Goal: Register for event/course: Register for event/course

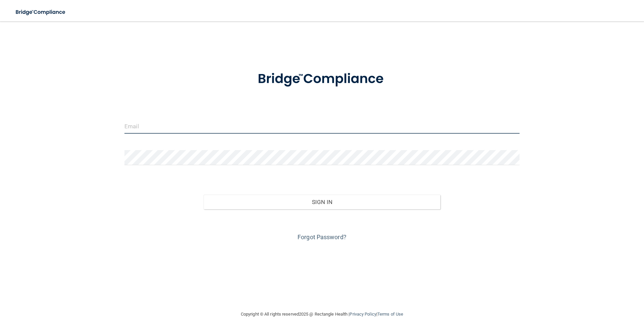
click at [206, 131] on input "email" at bounding box center [321, 126] width 395 height 15
click at [220, 127] on input "email" at bounding box center [321, 126] width 395 height 15
type input "[EMAIL_ADDRESS][DOMAIN_NAME]"
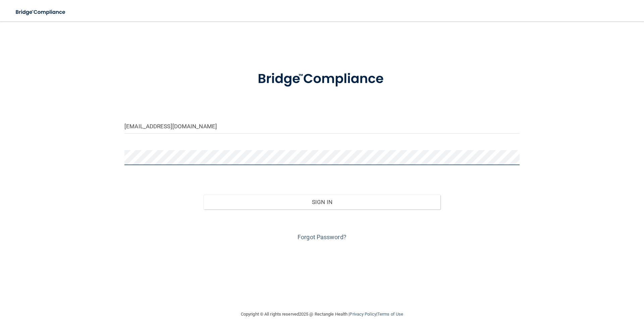
click at [204, 195] on button "Sign In" at bounding box center [322, 202] width 237 height 15
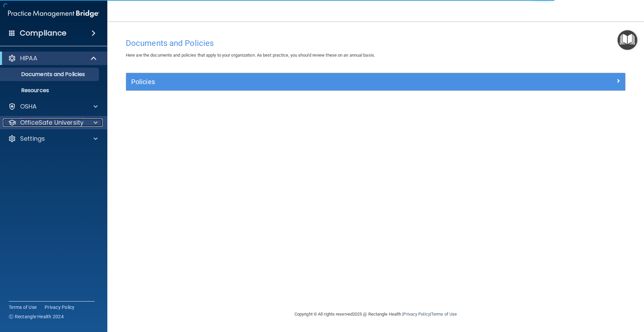
click at [82, 121] on p "OfficeSafe University" at bounding box center [51, 123] width 63 height 8
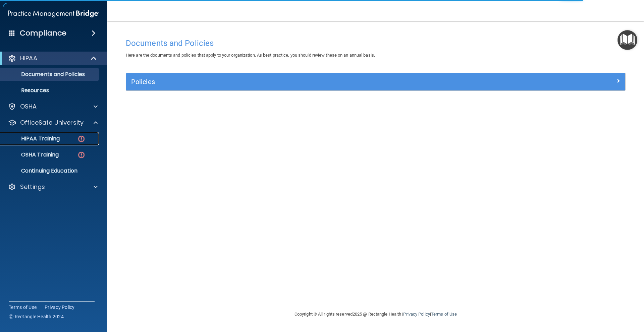
click at [77, 136] on img at bounding box center [81, 139] width 8 height 8
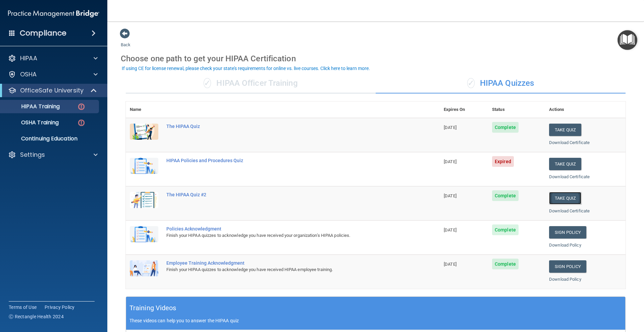
click at [569, 196] on button "Take Quiz" at bounding box center [565, 198] width 32 height 12
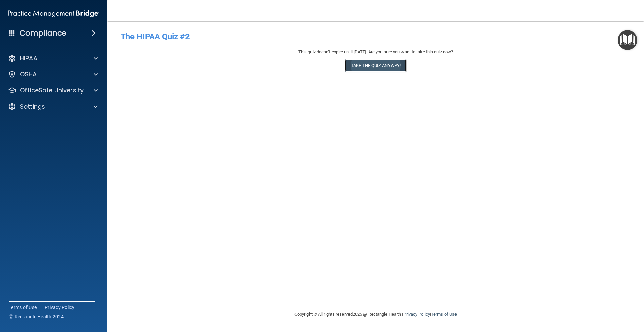
click at [356, 63] on button "Take the quiz anyway!" at bounding box center [375, 65] width 61 height 12
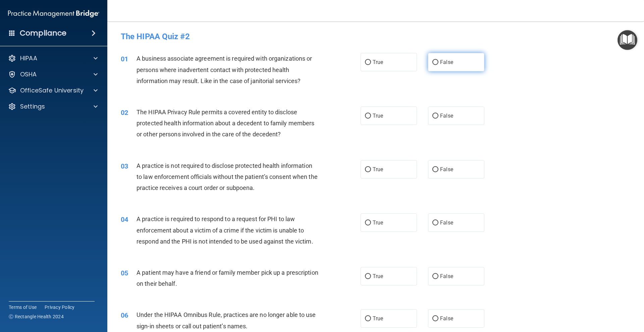
click at [428, 60] on label "False" at bounding box center [456, 62] width 56 height 18
click at [432, 60] on input "False" at bounding box center [435, 62] width 6 height 5
radio input "true"
click at [387, 115] on label "True" at bounding box center [389, 116] width 56 height 18
click at [371, 115] on input "True" at bounding box center [368, 116] width 6 height 5
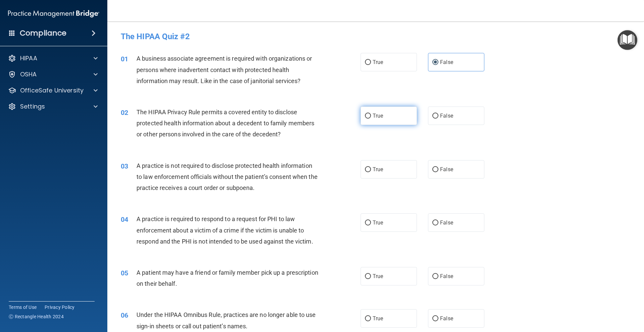
radio input "true"
click at [429, 165] on label "False" at bounding box center [456, 169] width 56 height 18
click at [432, 167] on input "False" at bounding box center [435, 169] width 6 height 5
radio input "true"
click at [389, 224] on label "True" at bounding box center [389, 223] width 56 height 18
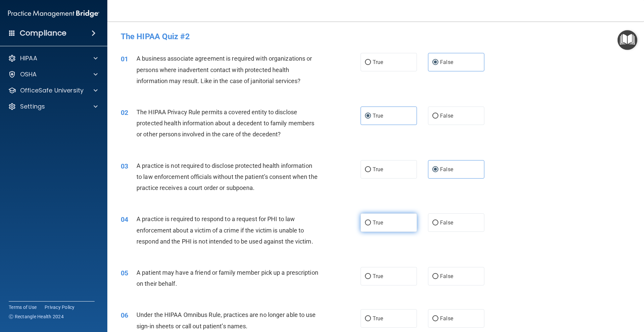
click at [371, 224] on input "True" at bounding box center [368, 223] width 6 height 5
radio input "true"
click at [379, 272] on label "True" at bounding box center [389, 276] width 56 height 18
click at [371, 274] on input "True" at bounding box center [368, 276] width 6 height 5
radio input "true"
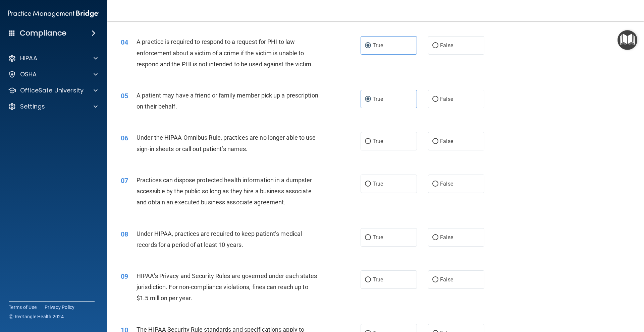
scroll to position [224, 0]
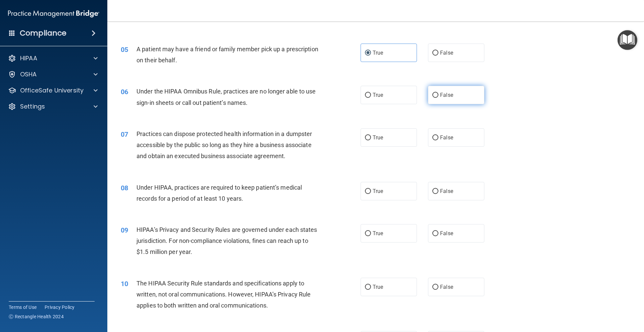
click at [443, 94] on span "False" at bounding box center [446, 95] width 13 height 6
click at [438, 94] on input "False" at bounding box center [435, 95] width 6 height 5
radio input "true"
click at [442, 140] on span "False" at bounding box center [446, 138] width 13 height 6
click at [438, 140] on input "False" at bounding box center [435, 138] width 6 height 5
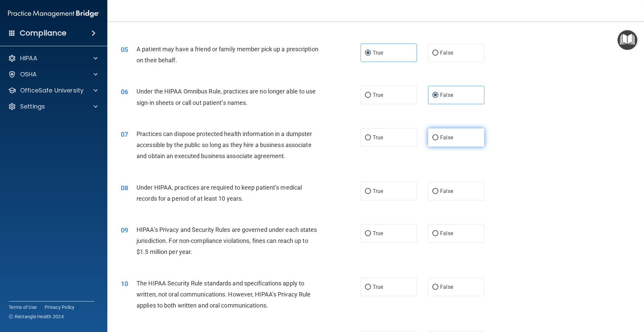
radio input "true"
click at [440, 188] on span "False" at bounding box center [446, 191] width 13 height 6
click at [438, 189] on input "False" at bounding box center [435, 191] width 6 height 5
radio input "true"
click at [435, 232] on input "False" at bounding box center [435, 233] width 6 height 5
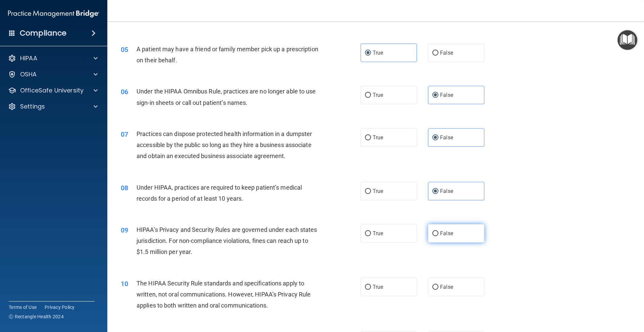
radio input "true"
click at [393, 294] on label "True" at bounding box center [389, 287] width 56 height 18
click at [371, 290] on input "True" at bounding box center [368, 287] width 6 height 5
radio input "true"
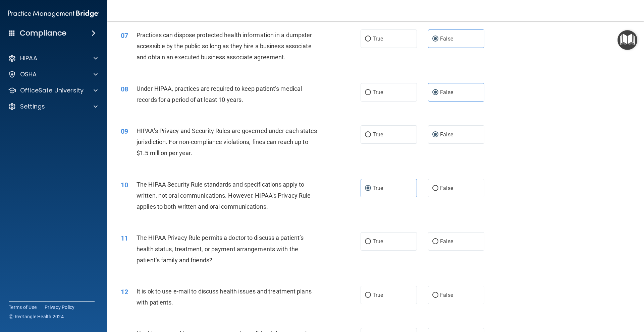
scroll to position [335, 0]
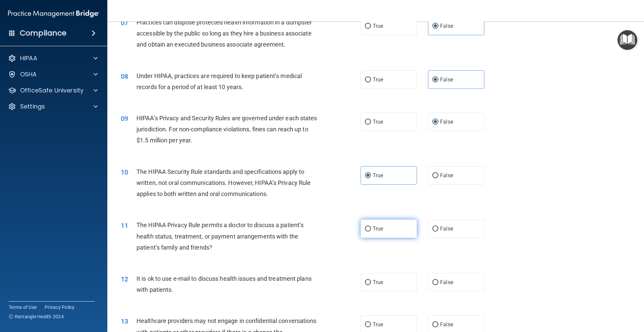
click at [379, 230] on span "True" at bounding box center [378, 229] width 10 height 6
click at [371, 230] on input "True" at bounding box center [368, 229] width 6 height 5
radio input "true"
click at [376, 278] on label "True" at bounding box center [389, 282] width 56 height 18
click at [371, 280] on input "True" at bounding box center [368, 282] width 6 height 5
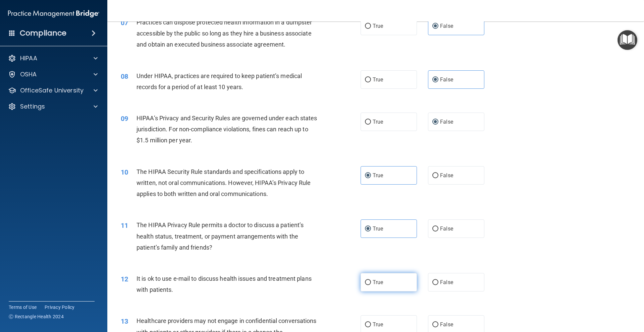
radio input "true"
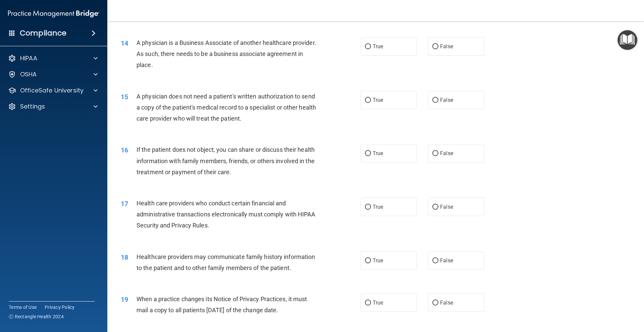
scroll to position [559, 0]
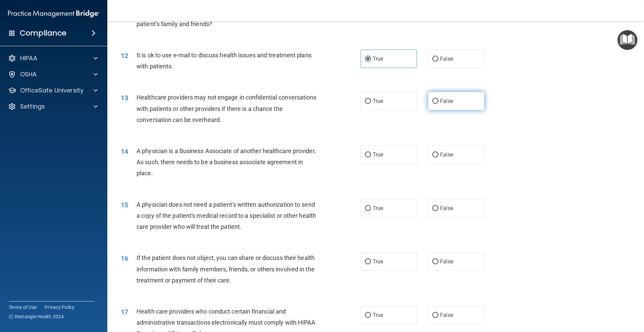
click at [440, 98] on span "False" at bounding box center [446, 101] width 13 height 6
click at [438, 99] on input "False" at bounding box center [435, 101] width 6 height 5
radio input "true"
click at [436, 171] on div "14 A physician is a Business Associate of another healthcare provider. As such,…" at bounding box center [376, 164] width 520 height 54
click at [438, 151] on label "False" at bounding box center [456, 155] width 56 height 18
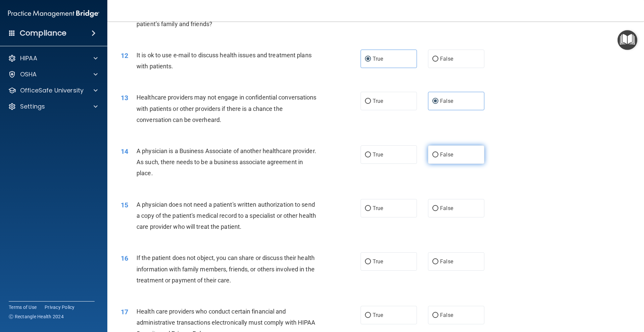
click at [438, 153] on input "False" at bounding box center [435, 155] width 6 height 5
radio input "true"
click at [376, 207] on span "True" at bounding box center [378, 208] width 10 height 6
click at [371, 207] on input "True" at bounding box center [368, 208] width 6 height 5
radio input "true"
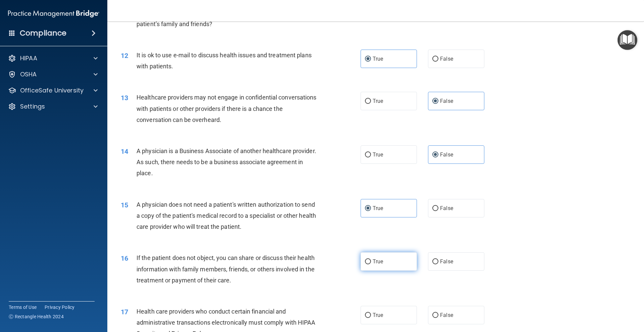
click at [375, 265] on label "True" at bounding box center [389, 262] width 56 height 18
click at [371, 265] on input "True" at bounding box center [368, 262] width 6 height 5
radio input "true"
click at [379, 318] on span "True" at bounding box center [378, 315] width 10 height 6
click at [371, 318] on input "True" at bounding box center [368, 315] width 6 height 5
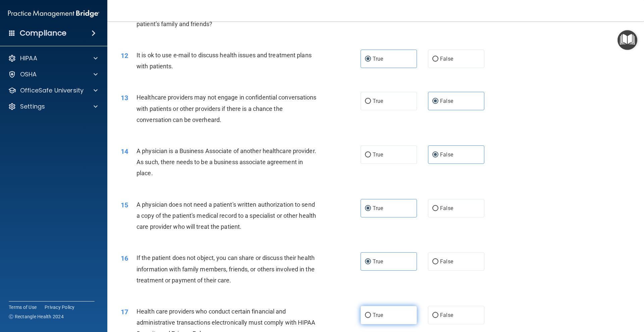
radio input "true"
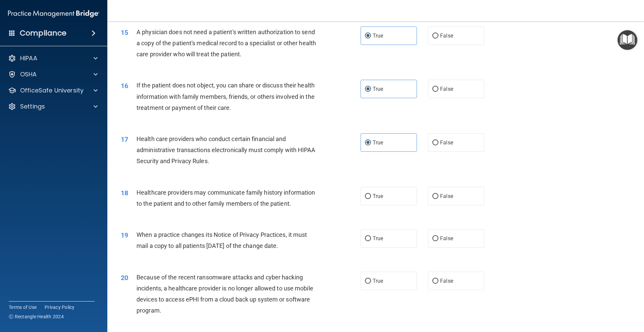
scroll to position [783, 0]
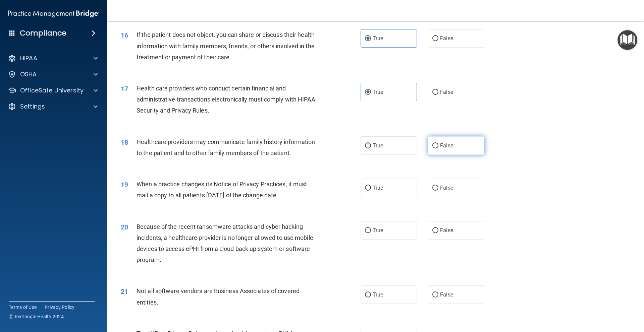
click at [435, 144] on input "False" at bounding box center [435, 146] width 6 height 5
radio input "true"
click at [440, 190] on span "False" at bounding box center [446, 188] width 13 height 6
click at [437, 190] on input "False" at bounding box center [435, 188] width 6 height 5
radio input "true"
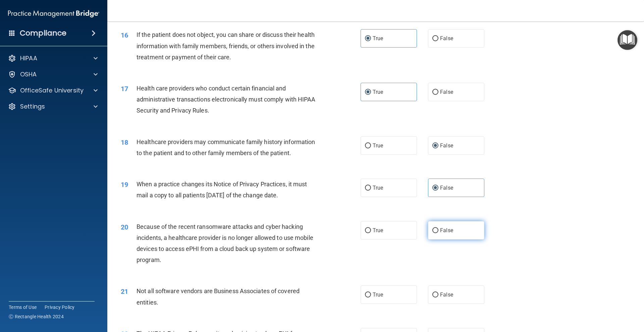
click at [433, 228] on input "False" at bounding box center [435, 230] width 6 height 5
radio input "true"
click at [381, 296] on label "True" at bounding box center [389, 295] width 56 height 18
click at [371, 296] on input "True" at bounding box center [368, 295] width 6 height 5
radio input "true"
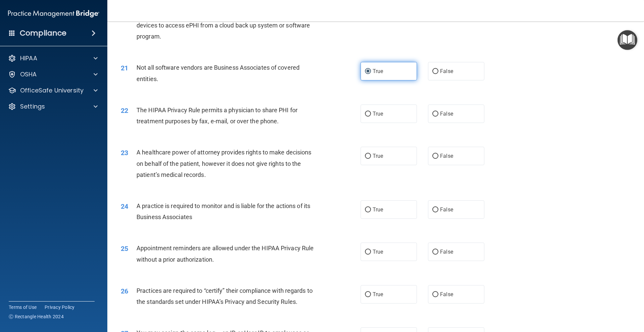
scroll to position [895, 0]
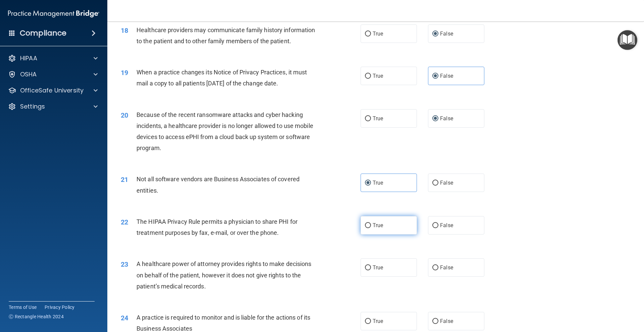
click at [378, 218] on label "True" at bounding box center [389, 225] width 56 height 18
click at [371, 223] on input "True" at bounding box center [368, 225] width 6 height 5
radio input "true"
click at [381, 268] on label "True" at bounding box center [389, 268] width 56 height 18
click at [371, 268] on input "True" at bounding box center [368, 268] width 6 height 5
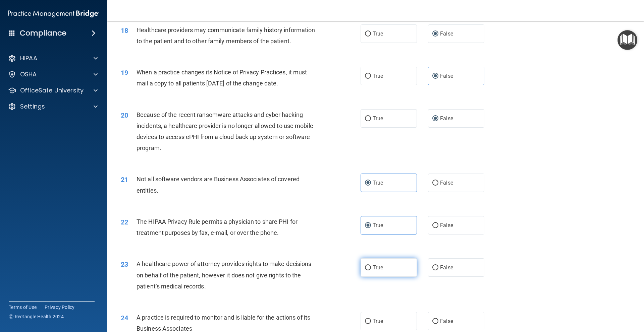
radio input "true"
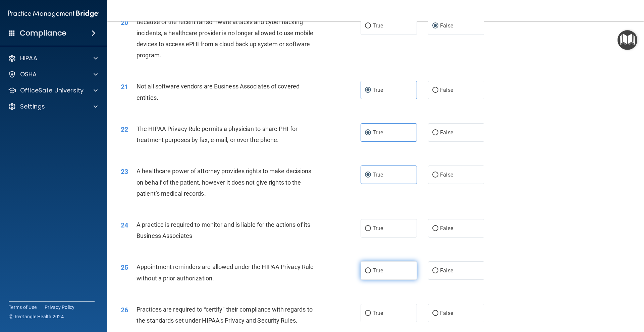
scroll to position [1006, 0]
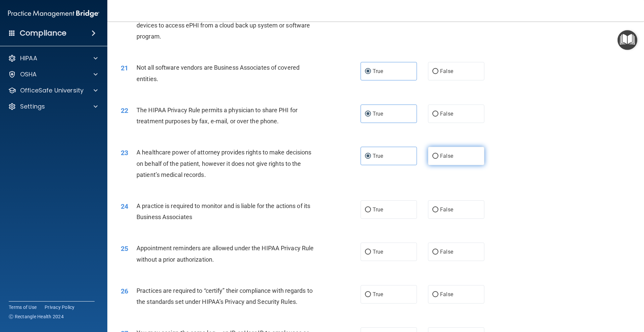
click at [434, 154] on input "False" at bounding box center [435, 156] width 6 height 5
radio input "true"
radio input "false"
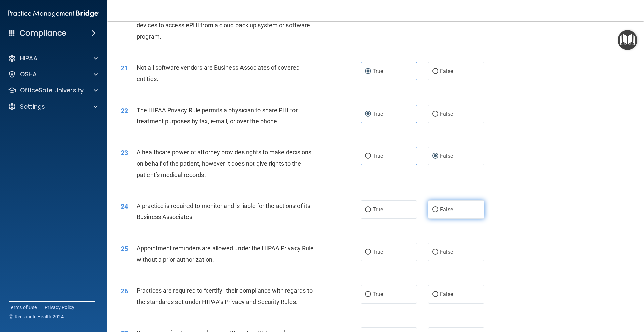
drag, startPoint x: 424, startPoint y: 216, endPoint x: 428, endPoint y: 213, distance: 4.3
click at [425, 216] on div "True False" at bounding box center [428, 210] width 135 height 18
click at [442, 204] on label "False" at bounding box center [456, 210] width 56 height 18
click at [438, 208] on input "False" at bounding box center [435, 210] width 6 height 5
radio input "true"
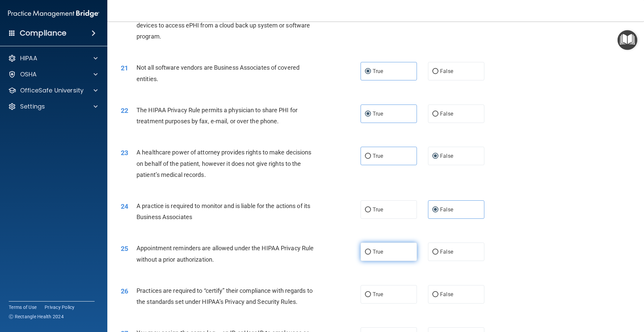
click at [381, 258] on label "True" at bounding box center [389, 252] width 56 height 18
click at [371, 255] on input "True" at bounding box center [368, 252] width 6 height 5
radio input "true"
click at [383, 289] on label "True" at bounding box center [389, 294] width 56 height 18
click at [371, 292] on input "True" at bounding box center [368, 294] width 6 height 5
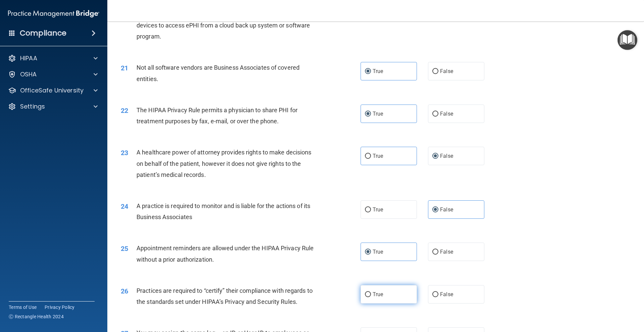
radio input "true"
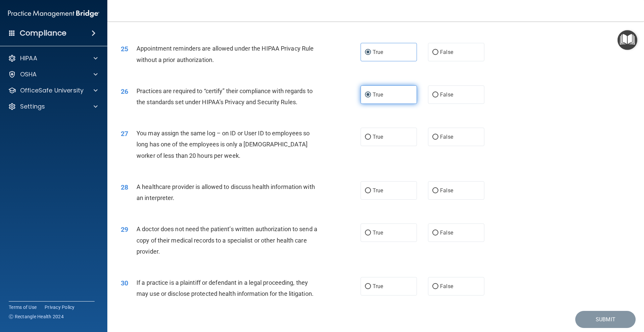
scroll to position [1229, 0]
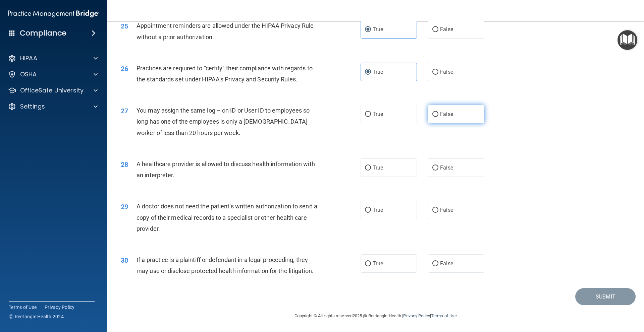
click at [452, 115] on label "False" at bounding box center [456, 114] width 56 height 18
click at [438, 115] on input "False" at bounding box center [435, 114] width 6 height 5
radio input "true"
click at [395, 164] on label "True" at bounding box center [389, 168] width 56 height 18
click at [371, 166] on input "True" at bounding box center [368, 168] width 6 height 5
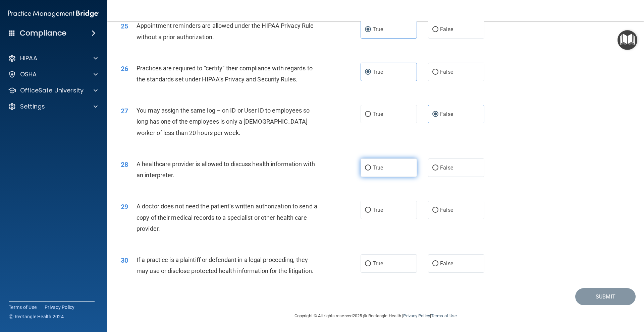
radio input "true"
click at [440, 71] on span "False" at bounding box center [446, 72] width 13 height 6
click at [438, 71] on input "False" at bounding box center [435, 72] width 6 height 5
radio input "true"
radio input "false"
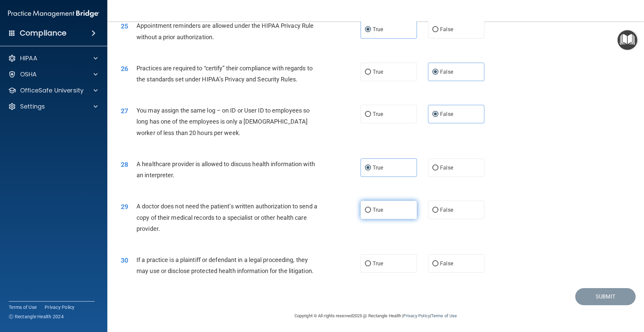
click at [408, 206] on label "True" at bounding box center [389, 210] width 56 height 18
click at [371, 208] on input "True" at bounding box center [368, 210] width 6 height 5
radio input "true"
click at [405, 268] on label "True" at bounding box center [389, 264] width 56 height 18
click at [371, 267] on input "True" at bounding box center [368, 264] width 6 height 5
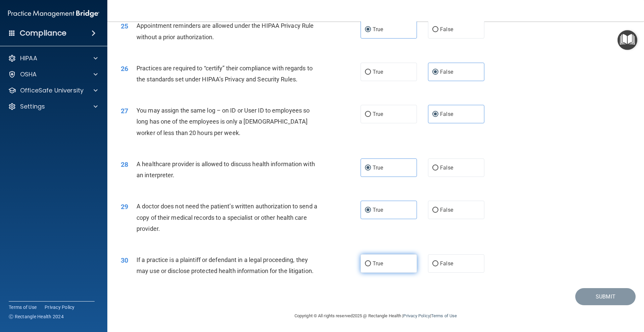
radio input "true"
click at [609, 288] on div "30 If a practice is a plaintiff or defendant in a legal proceeding, they may us…" at bounding box center [376, 267] width 520 height 42
click at [586, 304] on button "Submit" at bounding box center [605, 296] width 60 height 17
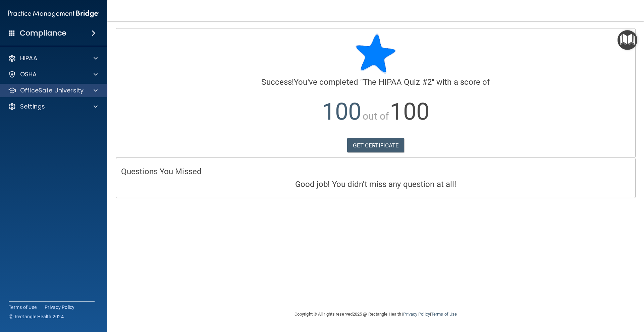
click at [47, 95] on div "OfficeSafe University" at bounding box center [54, 90] width 108 height 13
click at [88, 86] on div "OfficeSafe University" at bounding box center [54, 90] width 108 height 13
click at [98, 91] on div at bounding box center [94, 91] width 17 height 8
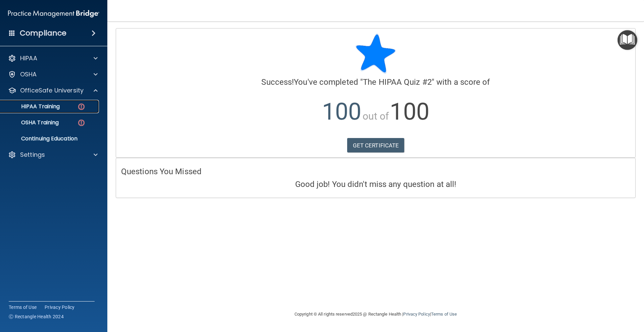
click at [87, 109] on div "HIPAA Training" at bounding box center [50, 106] width 92 height 7
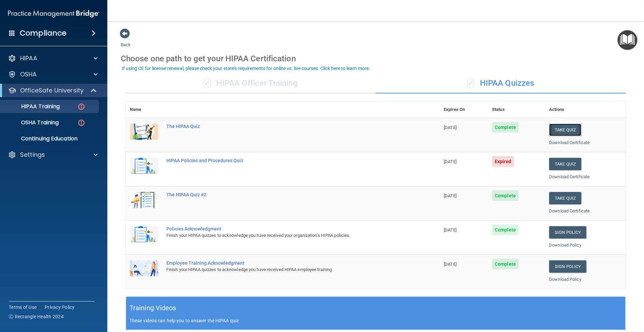
click at [555, 129] on button "Take Quiz" at bounding box center [565, 130] width 32 height 12
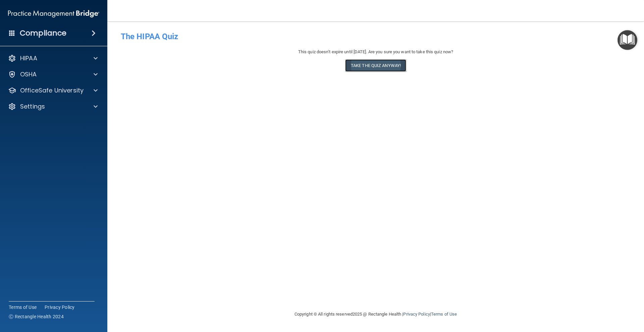
click at [388, 67] on button "Take the quiz anyway!" at bounding box center [375, 65] width 61 height 12
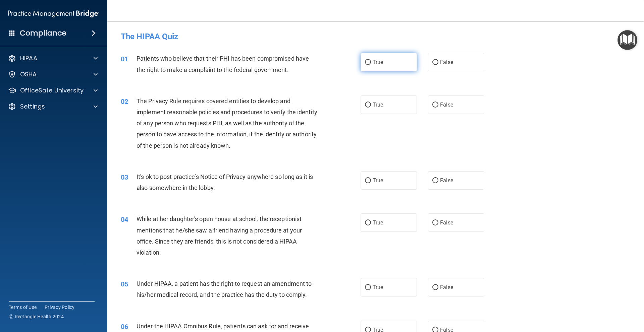
click at [391, 68] on label "True" at bounding box center [389, 62] width 56 height 18
click at [371, 65] on input "True" at bounding box center [368, 62] width 6 height 5
radio input "true"
click at [382, 112] on label "True" at bounding box center [389, 105] width 56 height 18
click at [371, 108] on input "True" at bounding box center [368, 105] width 6 height 5
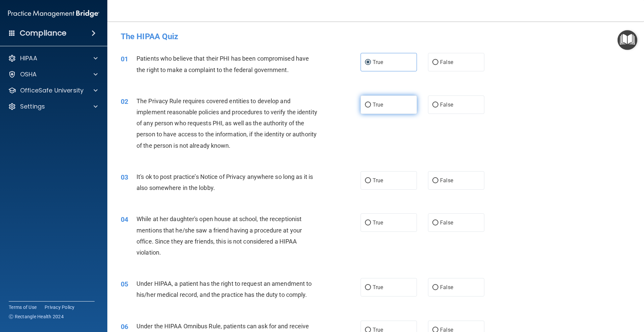
radio input "true"
click at [380, 185] on label "True" at bounding box center [389, 180] width 56 height 18
click at [371, 183] on input "True" at bounding box center [368, 180] width 6 height 5
radio input "true"
drag, startPoint x: 369, startPoint y: 215, endPoint x: 373, endPoint y: 223, distance: 8.7
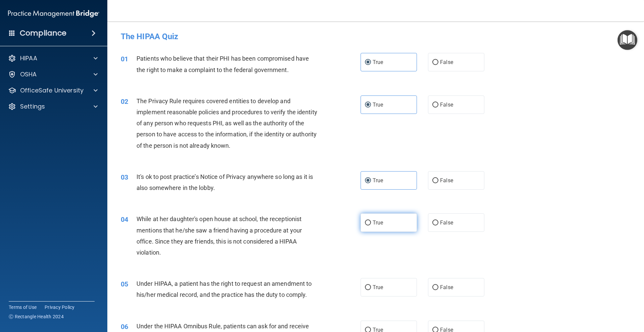
click at [369, 214] on label "True" at bounding box center [389, 223] width 56 height 18
click at [369, 221] on input "True" at bounding box center [368, 223] width 6 height 5
radio input "true"
click at [379, 290] on span "True" at bounding box center [378, 287] width 10 height 6
click at [371, 290] on input "True" at bounding box center [368, 287] width 6 height 5
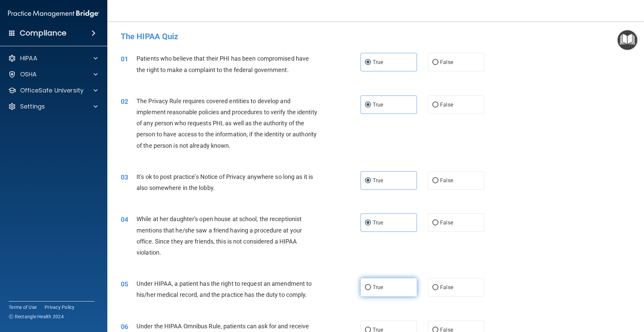
radio input "true"
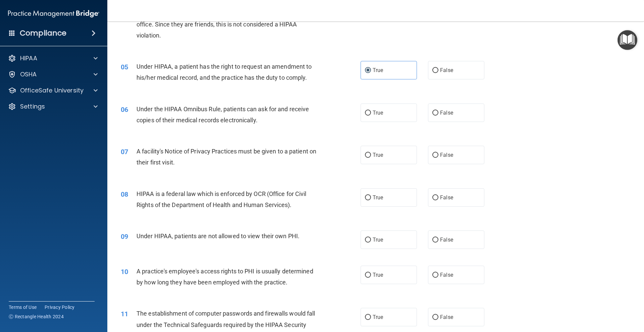
scroll to position [224, 0]
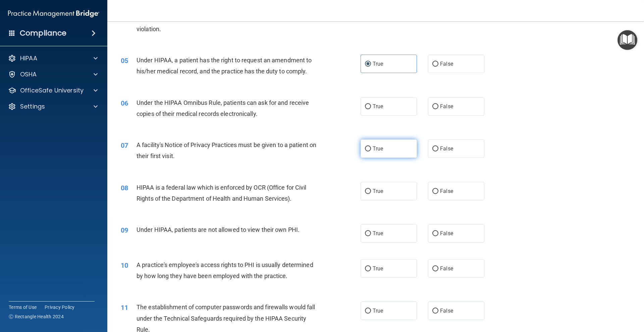
click at [396, 147] on label "True" at bounding box center [389, 149] width 56 height 18
click at [371, 147] on input "True" at bounding box center [368, 149] width 6 height 5
radio input "true"
click at [385, 112] on label "True" at bounding box center [389, 106] width 56 height 18
click at [371, 109] on input "True" at bounding box center [368, 106] width 6 height 5
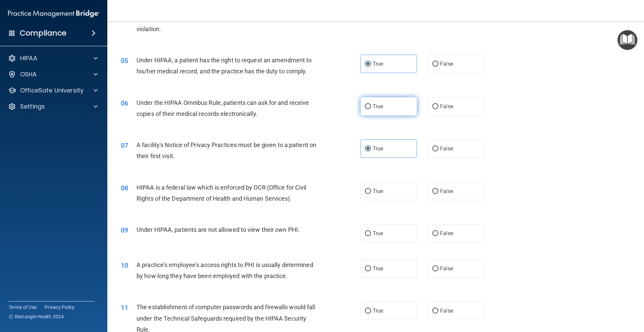
radio input "true"
click at [380, 201] on div "08 HIPAA is a federal law which is enforced by OCR (Office for Civil Rights of …" at bounding box center [376, 195] width 520 height 42
click at [383, 188] on label "True" at bounding box center [389, 191] width 56 height 18
click at [371, 189] on input "True" at bounding box center [368, 191] width 6 height 5
radio input "true"
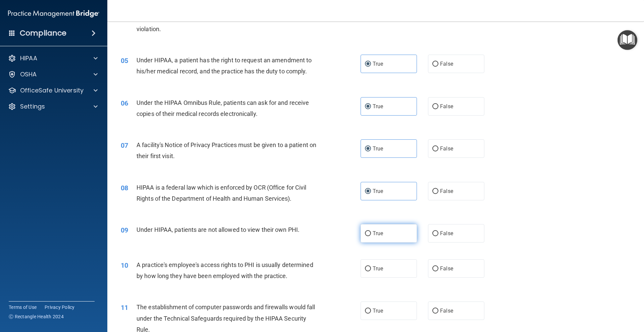
click at [376, 234] on span "True" at bounding box center [378, 233] width 10 height 6
click at [371, 234] on input "True" at bounding box center [368, 233] width 6 height 5
radio input "true"
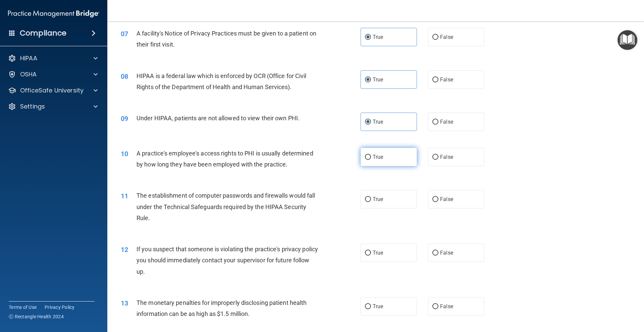
click at [384, 156] on label "True" at bounding box center [389, 157] width 56 height 18
click at [371, 156] on input "True" at bounding box center [368, 157] width 6 height 5
radio input "true"
click at [368, 201] on input "True" at bounding box center [368, 199] width 6 height 5
radio input "true"
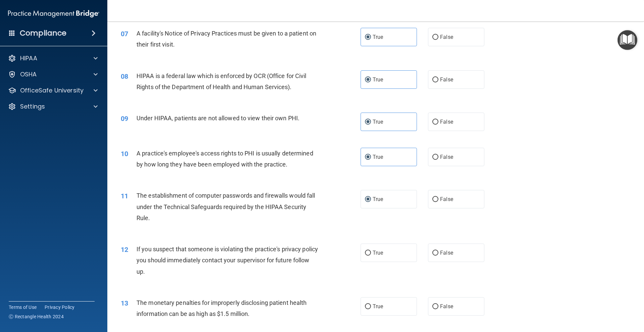
click at [377, 238] on div "12 If you suspect that someone is violating the practice's privacy policy you s…" at bounding box center [376, 262] width 520 height 54
click at [377, 254] on span "True" at bounding box center [378, 253] width 10 height 6
click at [371, 254] on input "True" at bounding box center [368, 253] width 6 height 5
radio input "true"
click at [373, 306] on span "True" at bounding box center [378, 307] width 10 height 6
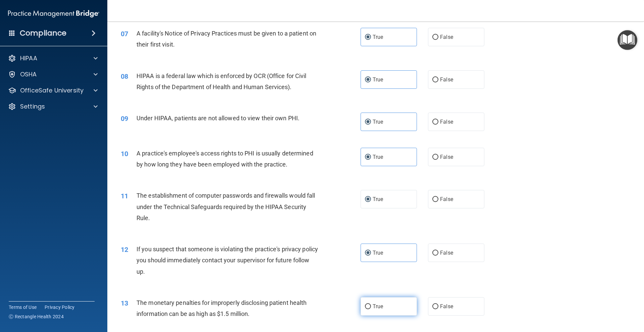
click at [371, 306] on input "True" at bounding box center [368, 307] width 6 height 5
radio input "true"
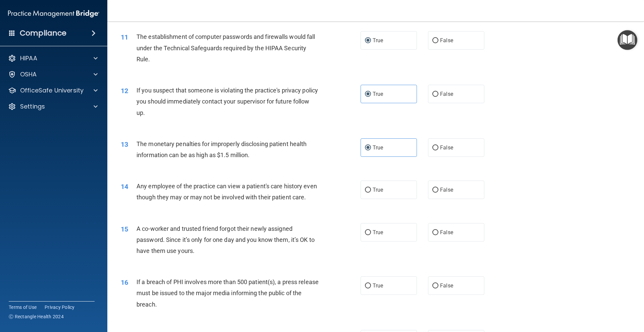
scroll to position [559, 0]
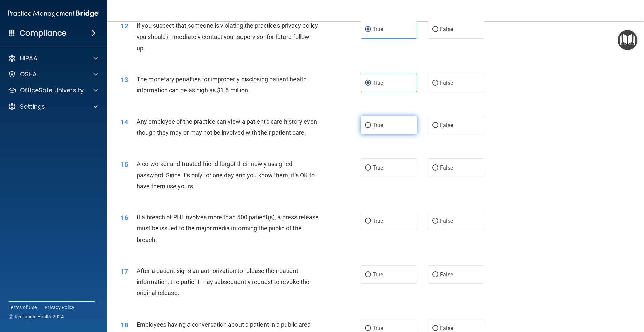
click at [378, 120] on label "True" at bounding box center [389, 125] width 56 height 18
click at [371, 123] on input "True" at bounding box center [368, 125] width 6 height 5
radio input "true"
click at [382, 177] on label "True" at bounding box center [389, 168] width 56 height 18
click at [371, 171] on input "True" at bounding box center [368, 168] width 6 height 5
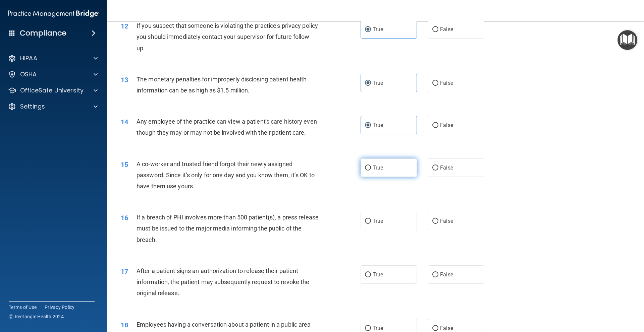
radio input "true"
click at [381, 230] on label "True" at bounding box center [389, 221] width 56 height 18
click at [371, 224] on input "True" at bounding box center [368, 221] width 6 height 5
radio input "true"
click at [379, 284] on label "True" at bounding box center [389, 275] width 56 height 18
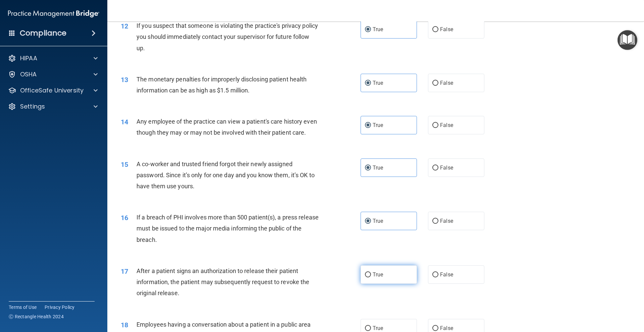
click at [371, 278] on input "True" at bounding box center [368, 275] width 6 height 5
radio input "true"
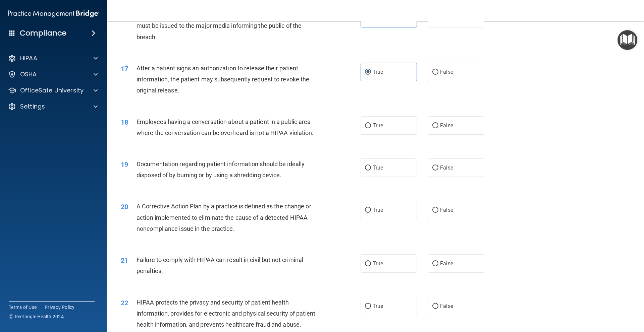
scroll to position [783, 0]
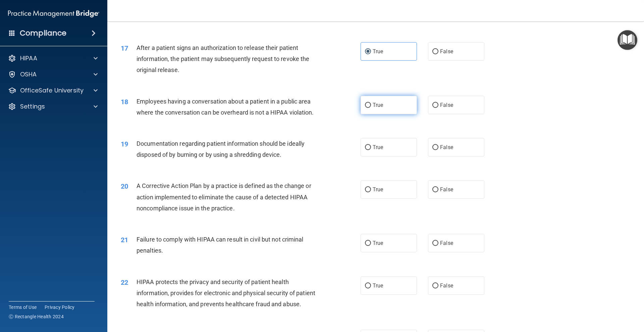
click at [384, 114] on label "True" at bounding box center [389, 105] width 56 height 18
click at [371, 108] on input "True" at bounding box center [368, 105] width 6 height 5
radio input "true"
click at [392, 172] on div "19 Documentation regarding patient information should be ideally disposed of by…" at bounding box center [376, 151] width 520 height 42
click at [388, 157] on label "True" at bounding box center [389, 147] width 56 height 18
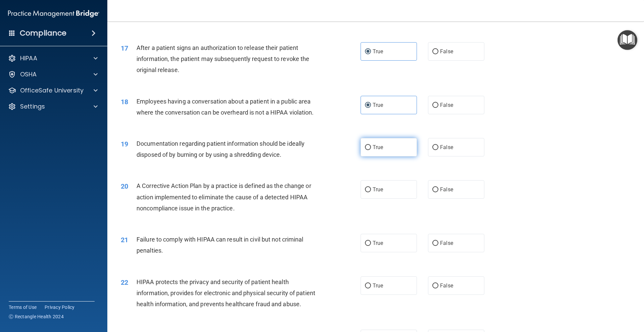
click at [371, 150] on input "True" at bounding box center [368, 147] width 6 height 5
radio input "true"
click at [388, 211] on div "20 A Corrective Action Plan by a practice is defined as the change or action im…" at bounding box center [376, 199] width 520 height 54
click at [376, 198] on label "True" at bounding box center [389, 189] width 56 height 18
click at [371, 193] on input "True" at bounding box center [368, 189] width 6 height 5
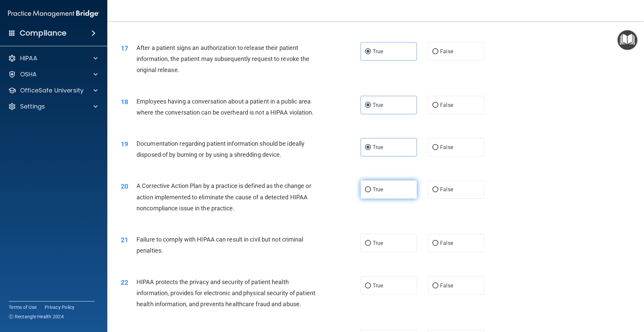
radio input "true"
click at [388, 253] on label "True" at bounding box center [389, 243] width 56 height 18
click at [371, 246] on input "True" at bounding box center [368, 243] width 6 height 5
radio input "true"
click at [379, 289] on span "True" at bounding box center [378, 286] width 10 height 6
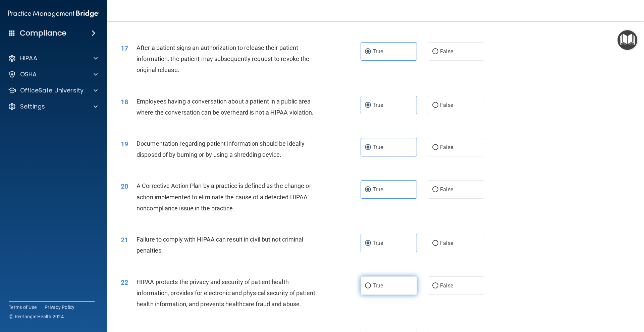
click at [371, 289] on input "True" at bounding box center [368, 286] width 6 height 5
radio input "true"
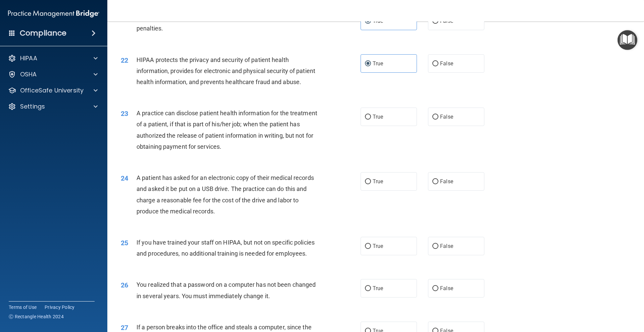
scroll to position [1006, 0]
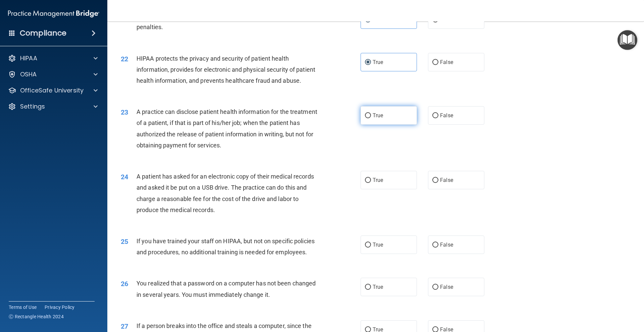
click at [384, 125] on label "True" at bounding box center [389, 115] width 56 height 18
click at [371, 118] on input "True" at bounding box center [368, 115] width 6 height 5
radio input "true"
click at [389, 190] on label "True" at bounding box center [389, 180] width 56 height 18
click at [371, 183] on input "True" at bounding box center [368, 180] width 6 height 5
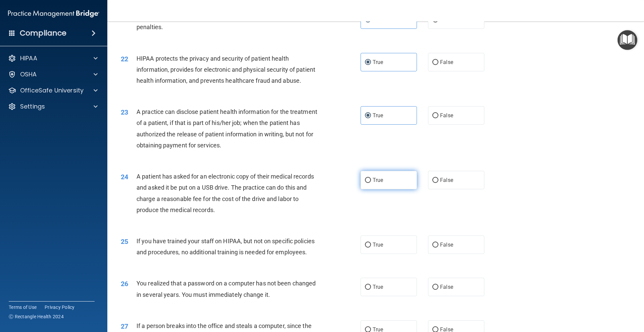
radio input "true"
click at [373, 248] on span "True" at bounding box center [378, 245] width 10 height 6
click at [371, 248] on input "True" at bounding box center [368, 245] width 6 height 5
radio input "true"
click at [383, 297] on label "True" at bounding box center [389, 287] width 56 height 18
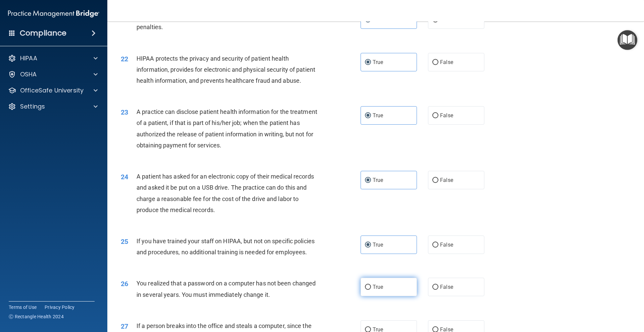
click at [371, 290] on input "True" at bounding box center [368, 287] width 6 height 5
radio input "true"
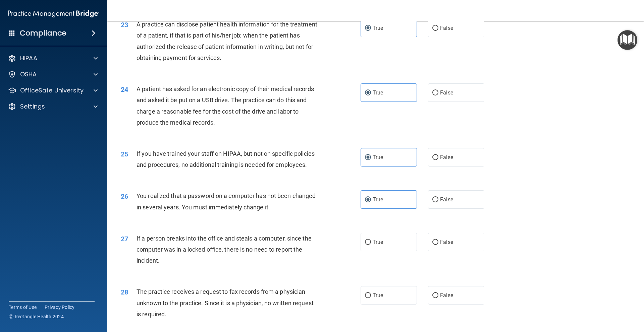
scroll to position [1118, 0]
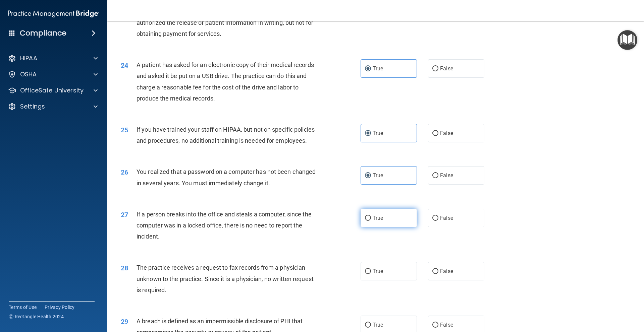
click at [379, 227] on label "True" at bounding box center [389, 218] width 56 height 18
click at [371, 221] on input "True" at bounding box center [368, 218] width 6 height 5
radio input "true"
click at [379, 275] on span "True" at bounding box center [378, 271] width 10 height 6
click at [371, 274] on input "True" at bounding box center [368, 271] width 6 height 5
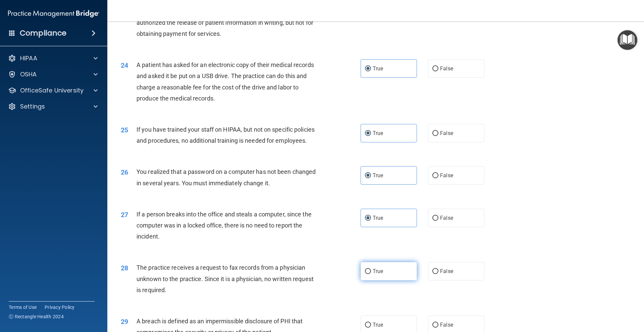
radio input "true"
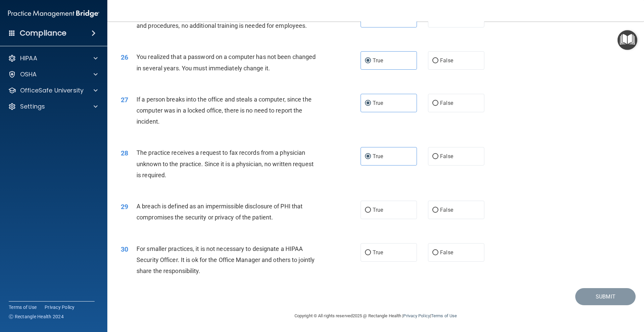
scroll to position [1255, 0]
click at [383, 215] on label "True" at bounding box center [389, 210] width 56 height 18
click at [371, 213] on input "True" at bounding box center [368, 210] width 6 height 5
radio input "true"
click at [375, 263] on div "30 For smaller practices, it is not necessary to designate a HIPAA Security Off…" at bounding box center [376, 262] width 520 height 54
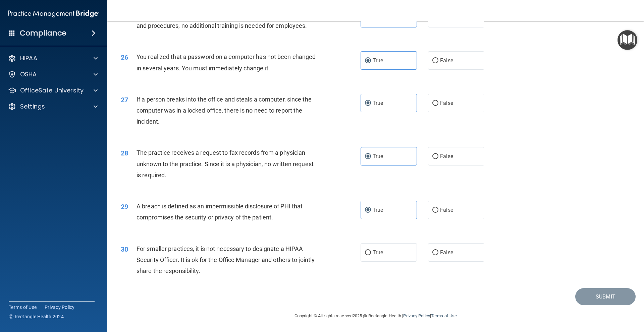
click at [389, 264] on div "30 For smaller practices, it is not necessary to designate a HIPAA Security Off…" at bounding box center [376, 262] width 520 height 54
click at [391, 249] on label "True" at bounding box center [389, 253] width 56 height 18
click at [371, 251] on input "True" at bounding box center [368, 253] width 6 height 5
radio input "true"
click at [583, 292] on button "Submit" at bounding box center [605, 296] width 60 height 17
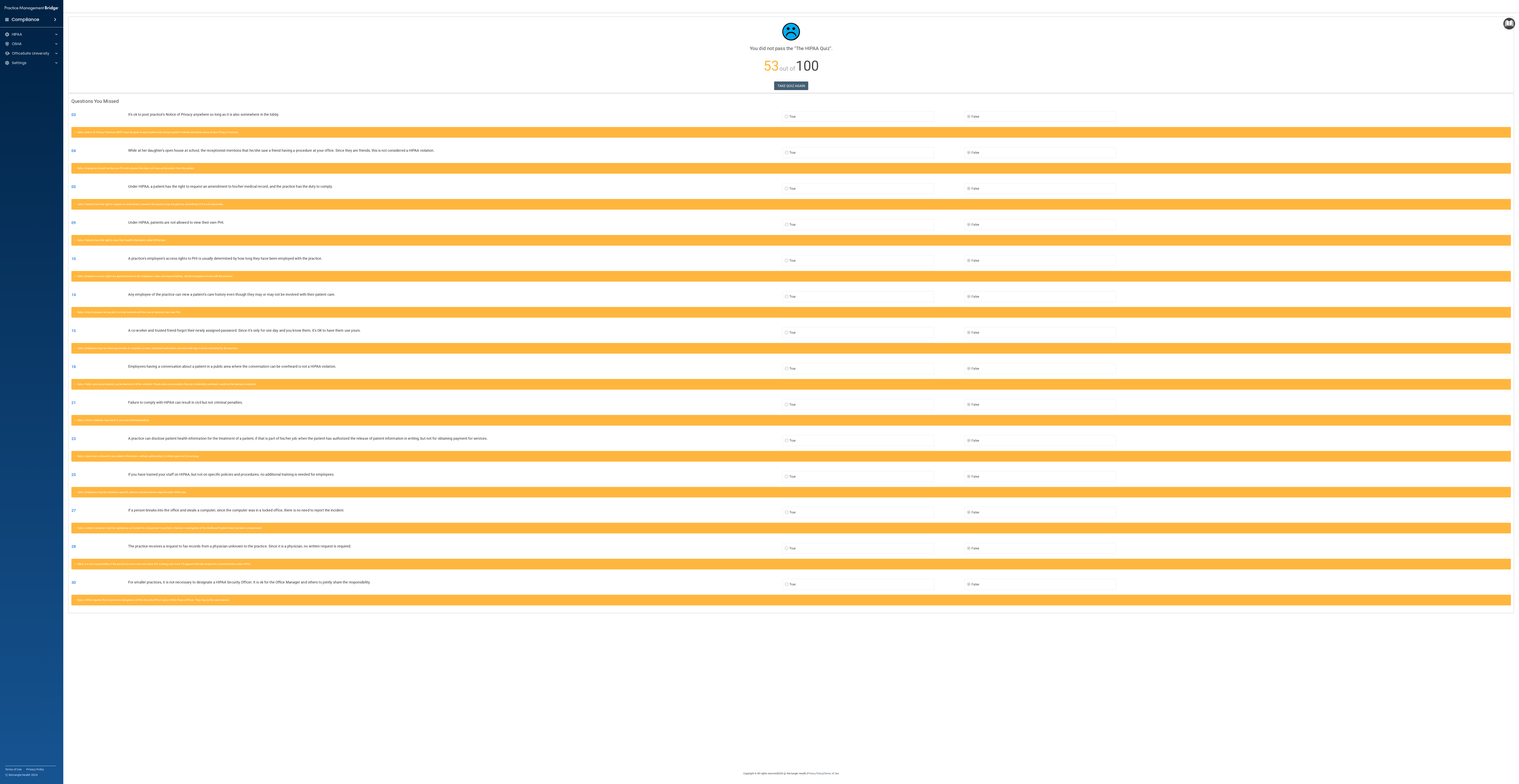
drag, startPoint x: 377, startPoint y: 1, endPoint x: 1212, endPoint y: 645, distance: 1054.5
click at [380, 196] on div "Calculating your score.... You did not pass the " The HIPAA Quiz ". 53 out of 1…" at bounding box center [791, 391] width 1440 height 750
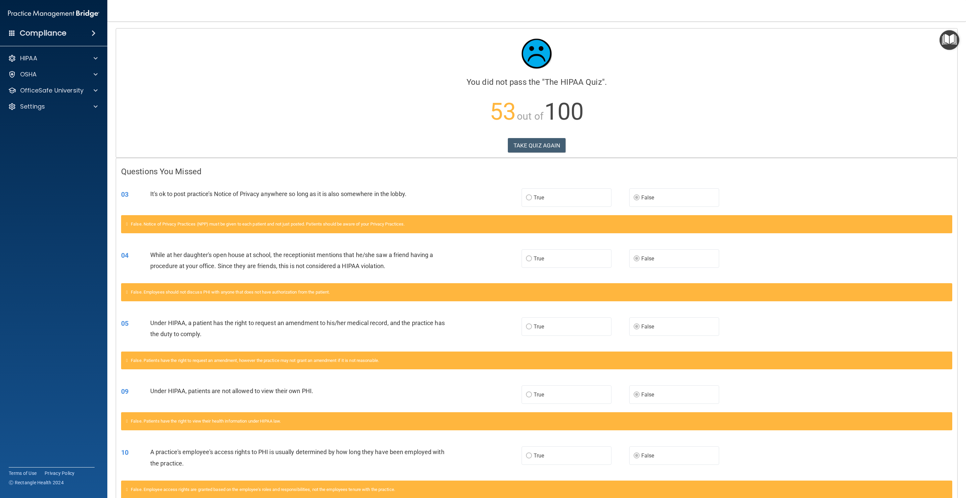
drag, startPoint x: 2537, startPoint y: 0, endPoint x: 757, endPoint y: 134, distance: 1785.4
click at [644, 133] on p "53 out of 100" at bounding box center [536, 111] width 831 height 43
click at [533, 145] on button "TAKE QUIZ AGAIN" at bounding box center [537, 145] width 58 height 15
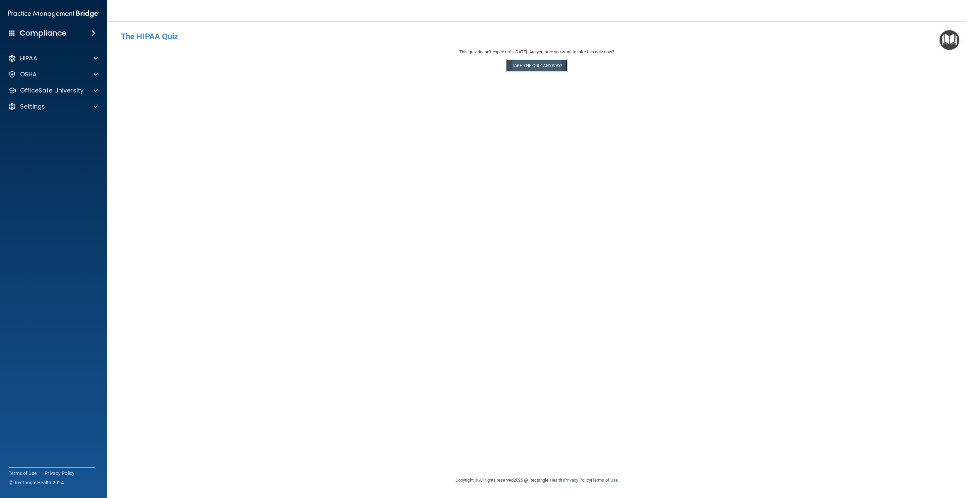
click at [552, 68] on button "Take the quiz anyway!" at bounding box center [536, 65] width 61 height 12
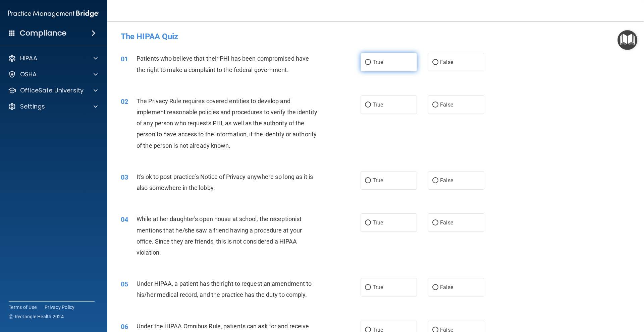
drag, startPoint x: 841, startPoint y: 0, endPoint x: 378, endPoint y: 54, distance: 466.7
click at [378, 54] on label "True" at bounding box center [389, 62] width 56 height 18
click at [371, 60] on input "True" at bounding box center [368, 62] width 6 height 5
radio input "true"
click at [377, 107] on span "True" at bounding box center [378, 105] width 10 height 6
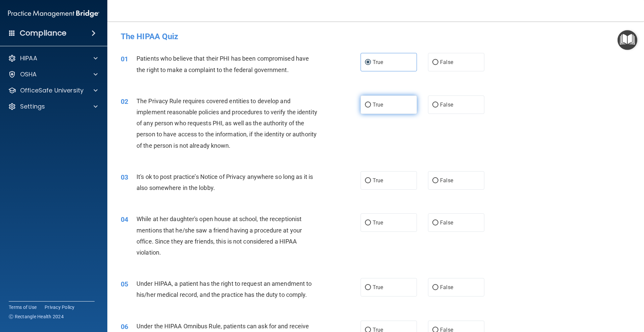
click at [371, 107] on input "True" at bounding box center [368, 105] width 6 height 5
radio input "true"
click at [442, 179] on span "False" at bounding box center [446, 180] width 13 height 6
click at [438, 179] on input "False" at bounding box center [435, 180] width 6 height 5
radio input "true"
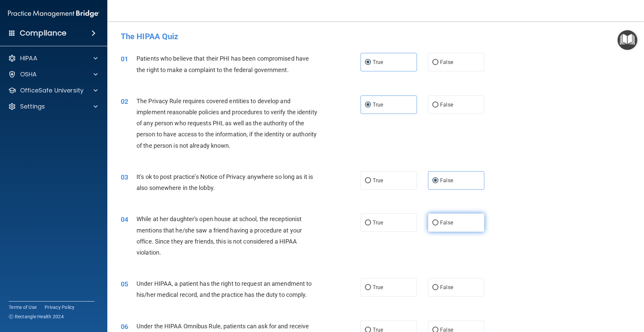
click at [448, 223] on span "False" at bounding box center [446, 223] width 13 height 6
click at [438, 223] on input "False" at bounding box center [435, 223] width 6 height 5
radio input "true"
click at [448, 297] on label "False" at bounding box center [456, 287] width 56 height 18
click at [438, 290] on input "False" at bounding box center [435, 287] width 6 height 5
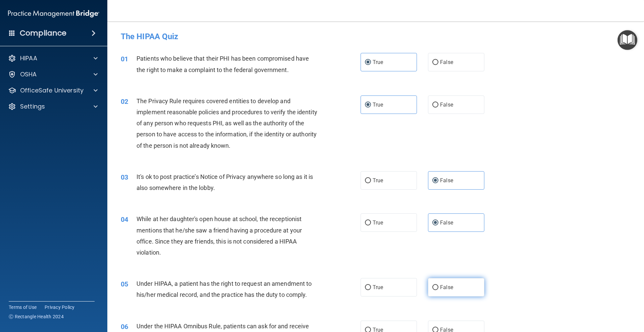
radio input "true"
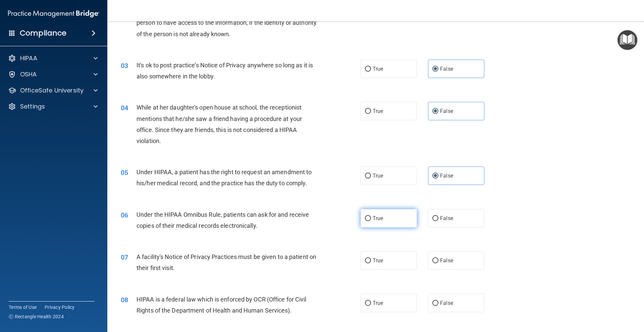
click at [376, 214] on label "True" at bounding box center [389, 218] width 56 height 18
click at [371, 216] on input "True" at bounding box center [368, 218] width 6 height 5
radio input "true"
click at [377, 265] on label "True" at bounding box center [389, 261] width 56 height 18
click at [371, 264] on input "True" at bounding box center [368, 261] width 6 height 5
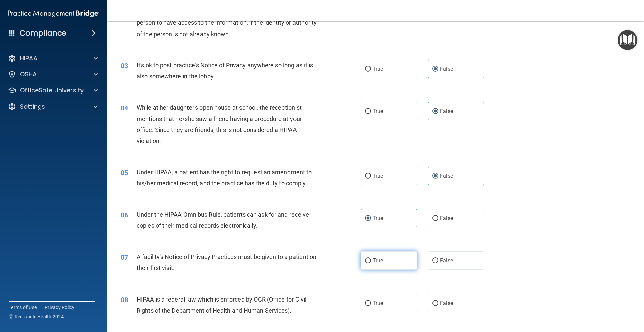
radio input "true"
click at [376, 303] on span "True" at bounding box center [378, 303] width 10 height 6
click at [371, 303] on input "True" at bounding box center [368, 303] width 6 height 5
radio input "true"
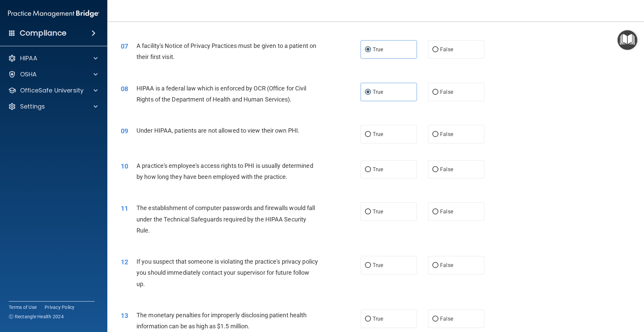
scroll to position [335, 0]
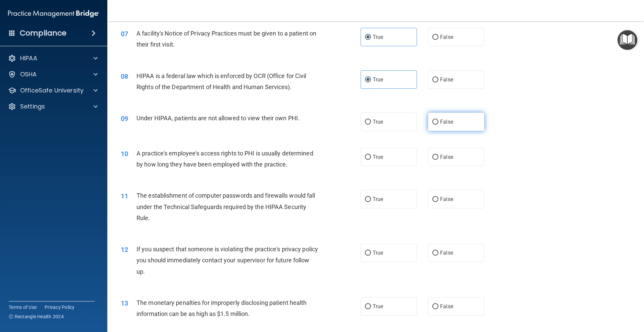
click at [440, 121] on span "False" at bounding box center [446, 122] width 13 height 6
click at [438, 121] on input "False" at bounding box center [435, 122] width 6 height 5
radio input "true"
click at [440, 156] on span "False" at bounding box center [446, 157] width 13 height 6
click at [438, 156] on input "False" at bounding box center [435, 157] width 6 height 5
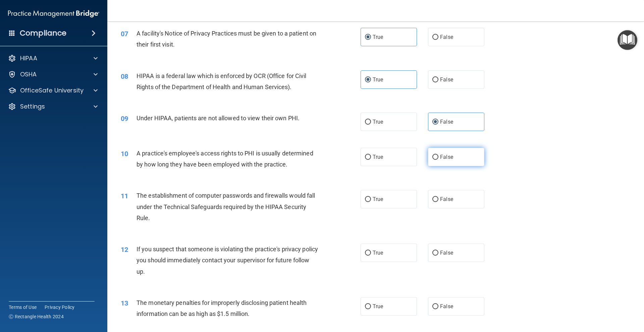
radio input "true"
click at [396, 206] on label "True" at bounding box center [389, 199] width 56 height 18
click at [371, 202] on input "True" at bounding box center [368, 199] width 6 height 5
radio input "true"
drag, startPoint x: 388, startPoint y: 247, endPoint x: 389, endPoint y: 256, distance: 8.9
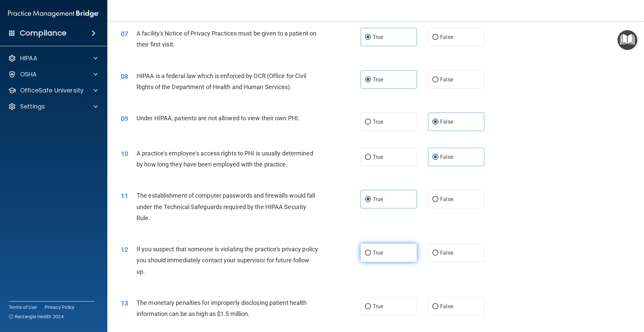
click at [387, 248] on label "True" at bounding box center [389, 253] width 56 height 18
click at [371, 251] on input "True" at bounding box center [368, 253] width 6 height 5
radio input "true"
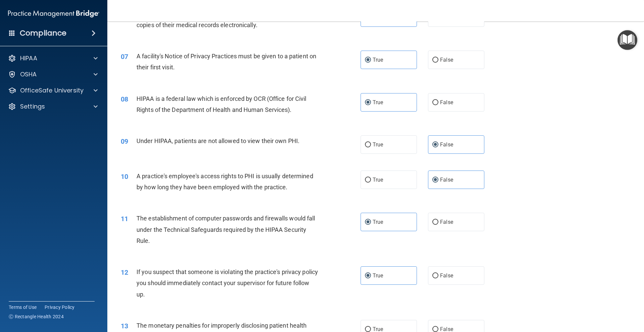
scroll to position [559, 0]
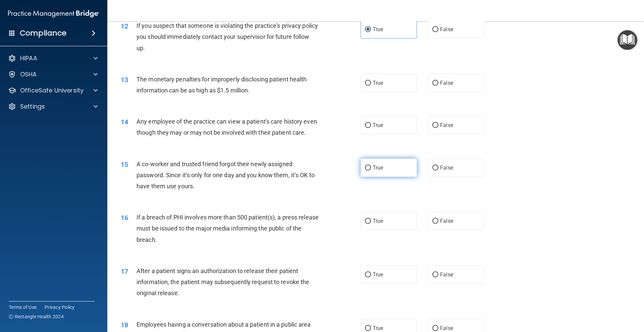
click at [385, 177] on label "True" at bounding box center [389, 168] width 56 height 18
click at [371, 171] on input "True" at bounding box center [368, 168] width 6 height 5
radio input "true"
click at [391, 89] on label "True" at bounding box center [389, 83] width 56 height 18
click at [371, 86] on input "True" at bounding box center [368, 83] width 6 height 5
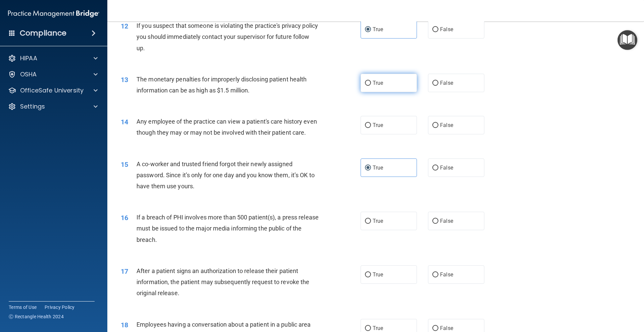
radio input "true"
click at [443, 129] on label "False" at bounding box center [456, 125] width 56 height 18
click at [438, 128] on input "False" at bounding box center [435, 125] width 6 height 5
radio input "true"
click at [440, 171] on span "False" at bounding box center [446, 168] width 13 height 6
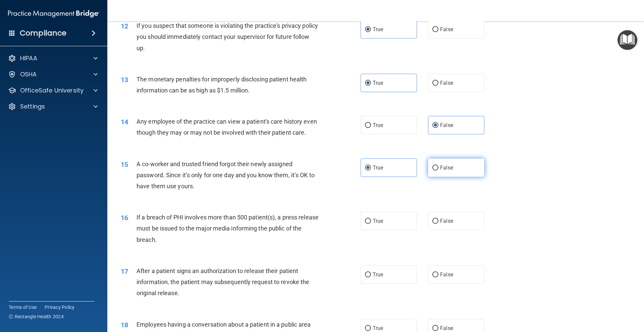
click at [438, 171] on input "False" at bounding box center [435, 168] width 6 height 5
radio input "true"
radio input "false"
click at [384, 242] on div "16 If a breach of PHI involves more than 500 patient(s), a press release must b…" at bounding box center [376, 231] width 520 height 54
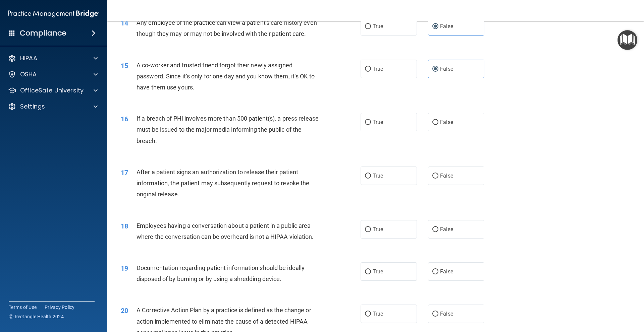
scroll to position [671, 0]
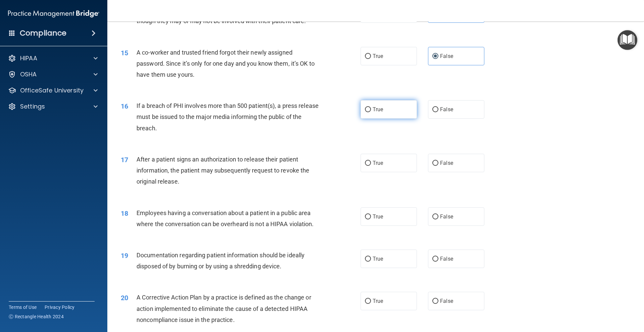
click at [392, 119] on label "True" at bounding box center [389, 109] width 56 height 18
click at [371, 112] on input "True" at bounding box center [368, 109] width 6 height 5
radio input "true"
click at [384, 172] on label "True" at bounding box center [389, 163] width 56 height 18
click at [371, 166] on input "True" at bounding box center [368, 163] width 6 height 5
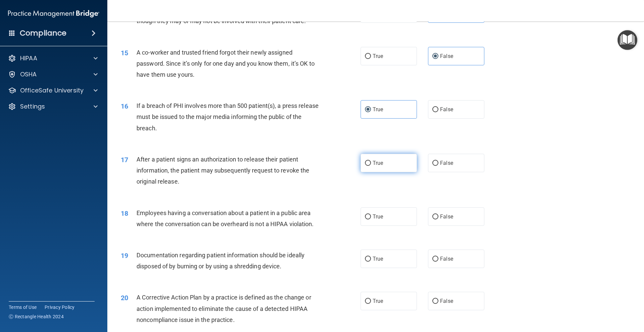
radio input "true"
click at [441, 220] on span "False" at bounding box center [446, 217] width 13 height 6
click at [438, 220] on input "False" at bounding box center [435, 217] width 6 height 5
radio input "true"
click at [394, 268] on label "True" at bounding box center [389, 259] width 56 height 18
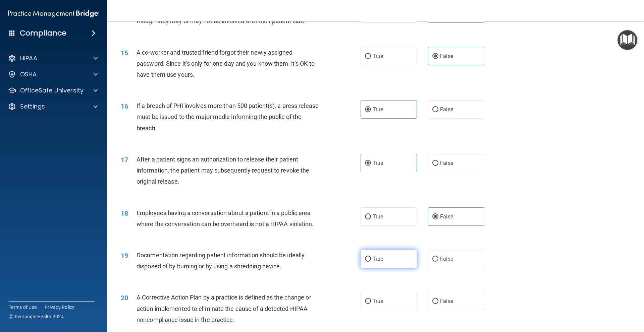
click at [371, 262] on input "True" at bounding box center [368, 259] width 6 height 5
radio input "true"
click at [388, 311] on label "True" at bounding box center [389, 301] width 56 height 18
click at [371, 304] on input "True" at bounding box center [368, 301] width 6 height 5
radio input "true"
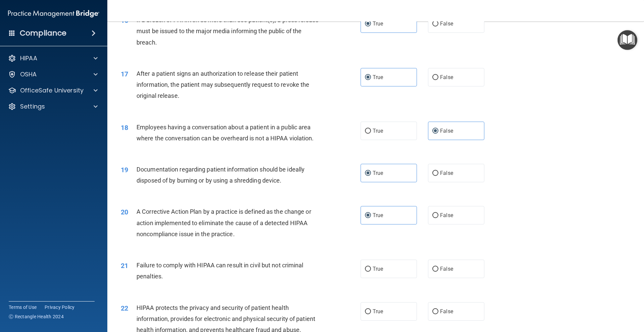
scroll to position [783, 0]
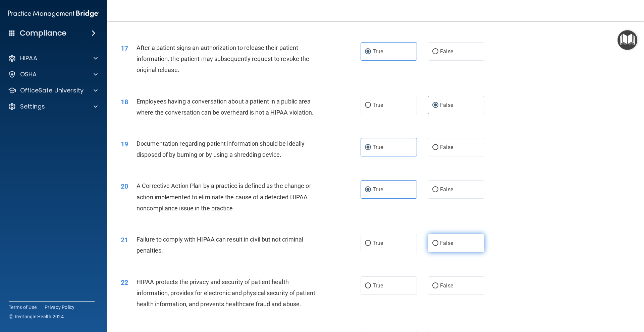
click at [442, 247] on span "False" at bounding box center [446, 243] width 13 height 6
click at [438, 246] on input "False" at bounding box center [435, 243] width 6 height 5
radio input "true"
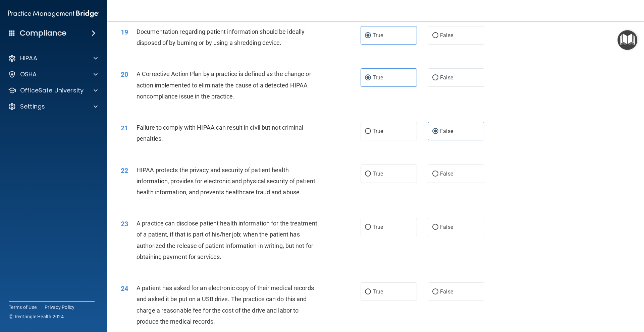
click at [392, 195] on div "22 HIPAA protects the privacy and security of patient health information, provi…" at bounding box center [376, 183] width 520 height 54
click at [386, 181] on label "True" at bounding box center [389, 174] width 56 height 18
click at [371, 177] on input "True" at bounding box center [368, 174] width 6 height 5
radio input "true"
click at [441, 236] on label "False" at bounding box center [456, 227] width 56 height 18
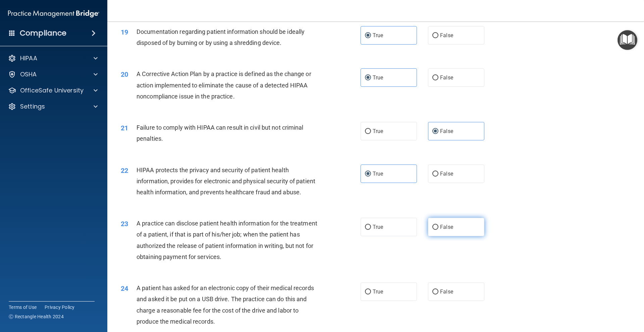
click at [438, 230] on input "False" at bounding box center [435, 227] width 6 height 5
radio input "true"
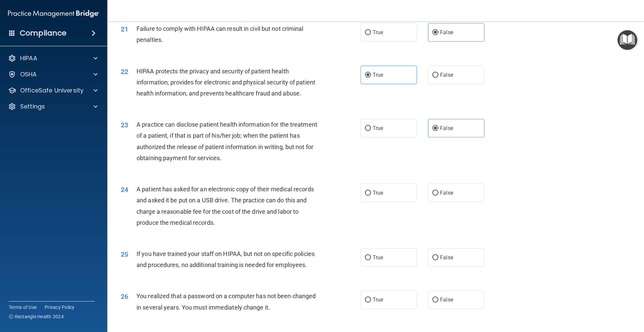
scroll to position [1006, 0]
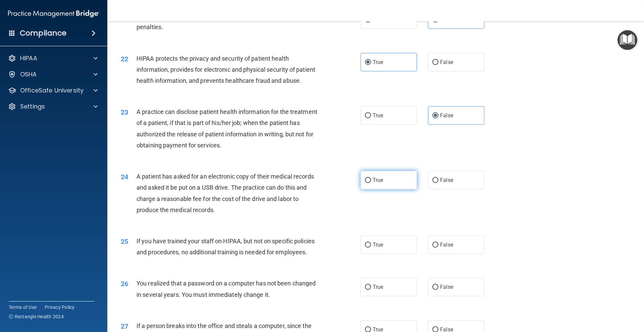
click at [379, 183] on span "True" at bounding box center [378, 180] width 10 height 6
click at [371, 183] on input "True" at bounding box center [368, 180] width 6 height 5
radio input "true"
click at [445, 248] on span "False" at bounding box center [446, 245] width 13 height 6
click at [438, 248] on input "False" at bounding box center [435, 245] width 6 height 5
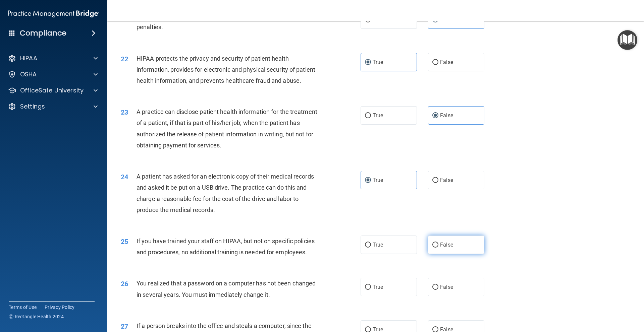
radio input "true"
click at [400, 297] on label "True" at bounding box center [389, 287] width 56 height 18
click at [371, 290] on input "True" at bounding box center [368, 287] width 6 height 5
radio input "true"
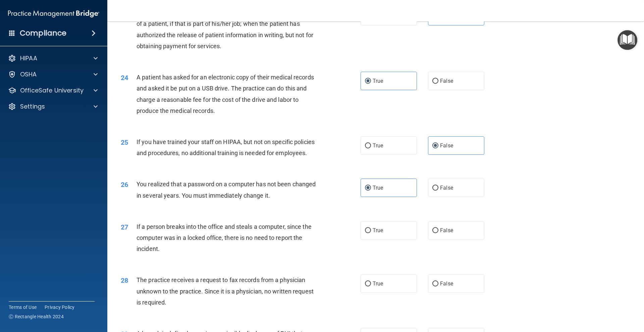
scroll to position [1118, 0]
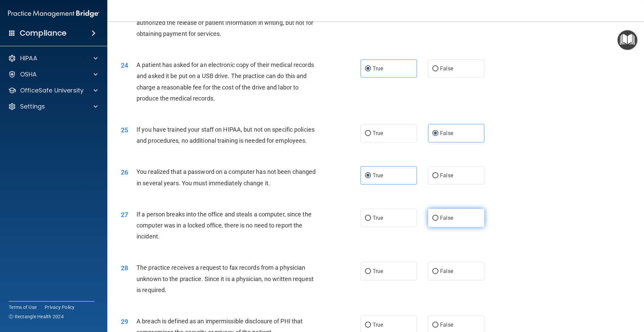
click at [446, 227] on label "False" at bounding box center [456, 218] width 56 height 18
click at [438, 221] on input "False" at bounding box center [435, 218] width 6 height 5
radio input "true"
click at [450, 281] on label "False" at bounding box center [456, 271] width 56 height 18
click at [438, 274] on input "False" at bounding box center [435, 271] width 6 height 5
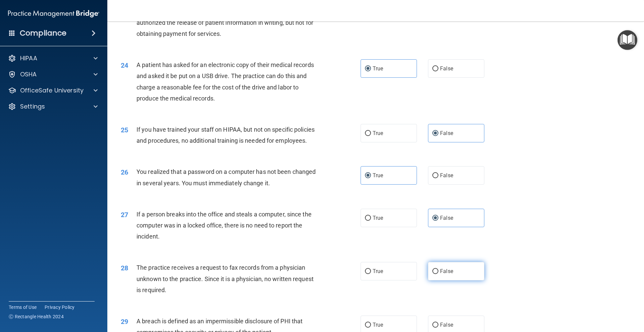
radio input "true"
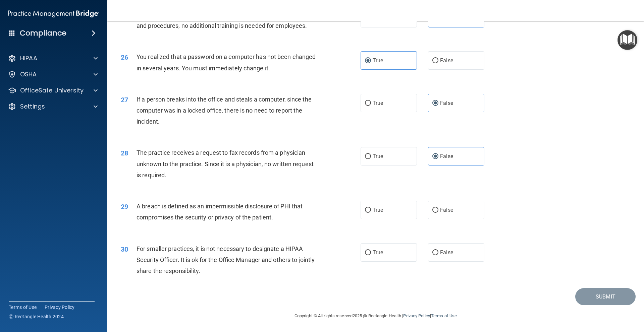
scroll to position [1255, 0]
click at [397, 217] on label "True" at bounding box center [389, 210] width 56 height 18
click at [371, 213] on input "True" at bounding box center [368, 210] width 6 height 5
radio input "true"
click at [436, 257] on label "False" at bounding box center [456, 253] width 56 height 18
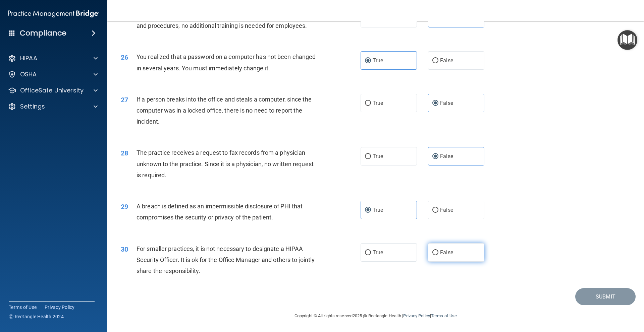
click at [436, 256] on input "False" at bounding box center [435, 253] width 6 height 5
radio input "true"
click at [594, 297] on button "Submit" at bounding box center [605, 296] width 60 height 17
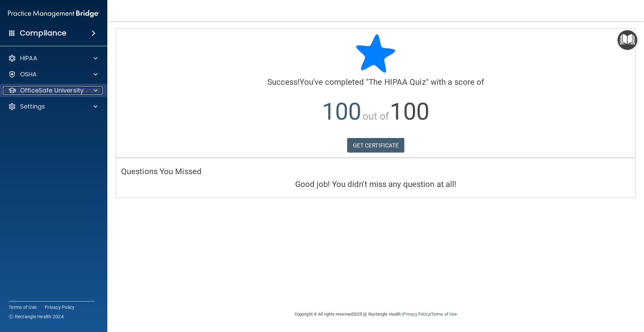
click at [94, 89] on span at bounding box center [96, 91] width 4 height 8
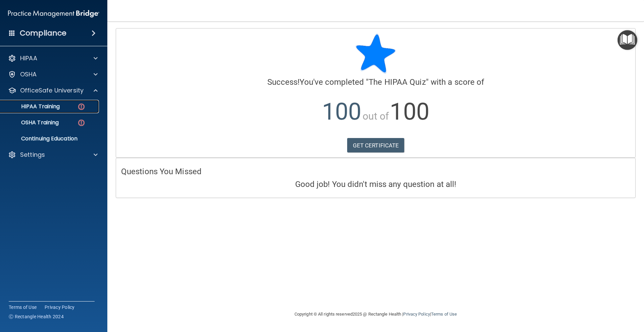
click at [76, 104] on div "HIPAA Training" at bounding box center [50, 106] width 92 height 7
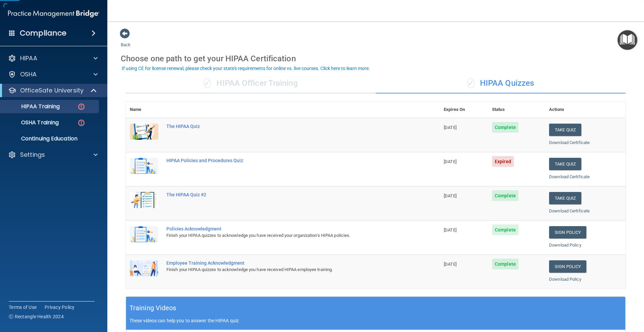
click at [288, 76] on div "✓ HIPAA Officer Training" at bounding box center [251, 83] width 250 height 20
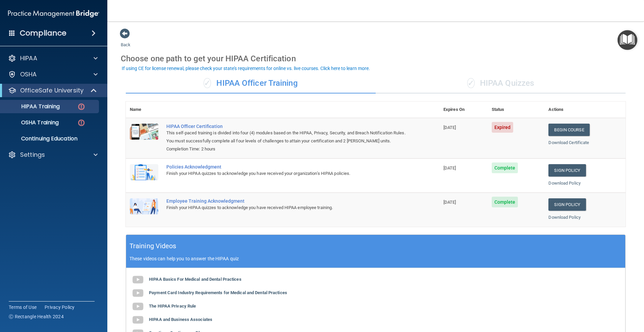
click at [486, 74] on div "✓ HIPAA Quizzes" at bounding box center [501, 83] width 250 height 20
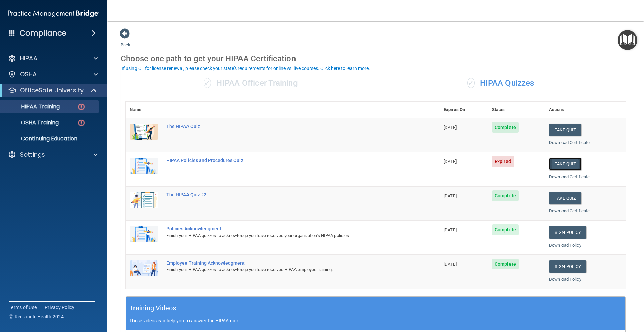
click at [566, 168] on button "Take Quiz" at bounding box center [565, 164] width 32 height 12
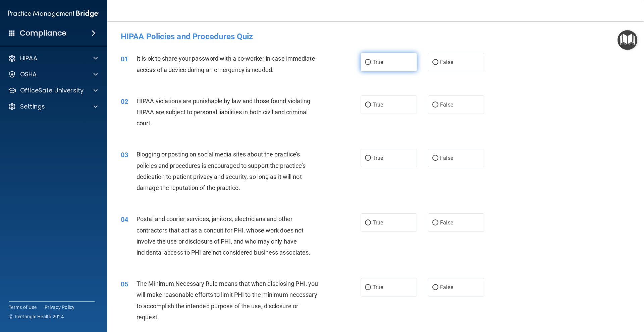
click at [388, 63] on label "True" at bounding box center [389, 62] width 56 height 18
click at [371, 63] on input "True" at bounding box center [368, 62] width 6 height 5
radio input "true"
click at [372, 101] on label "True" at bounding box center [389, 105] width 56 height 18
click at [371, 103] on input "True" at bounding box center [368, 105] width 6 height 5
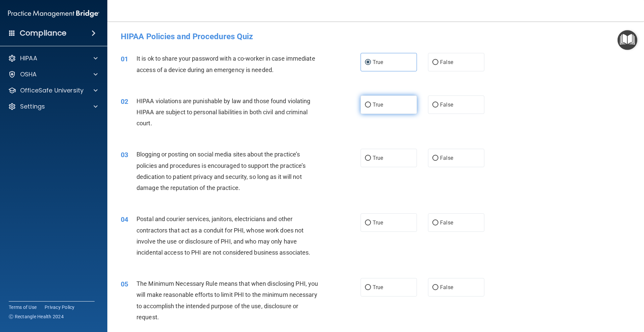
radio input "true"
click at [400, 160] on label "True" at bounding box center [389, 158] width 56 height 18
click at [371, 160] on input "True" at bounding box center [368, 158] width 6 height 5
radio input "true"
click at [393, 221] on label "True" at bounding box center [389, 223] width 56 height 18
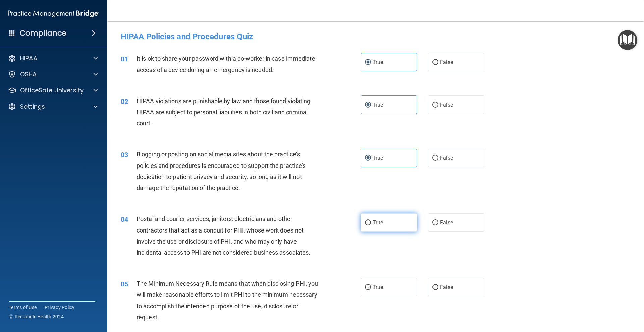
click at [371, 221] on input "True" at bounding box center [368, 223] width 6 height 5
radio input "true"
drag, startPoint x: 124, startPoint y: 38, endPoint x: 217, endPoint y: 30, distance: 92.6
click at [217, 30] on div "HIPAA Policies and Procedures Quiz" at bounding box center [376, 36] width 520 height 16
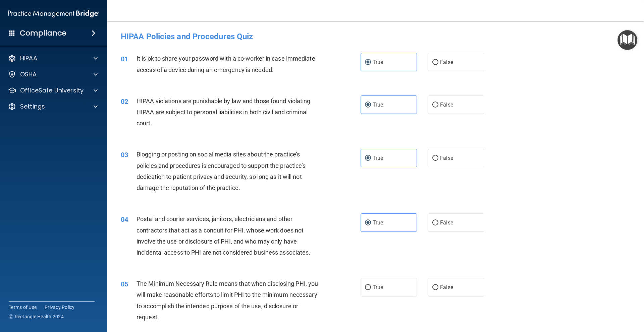
click at [185, 35] on h4 "HIPAA Policies and Procedures Quiz" at bounding box center [376, 36] width 510 height 9
copy form "HIPAA Policies and Procedures Quiz This quiz doesn’t expire until [DATE]. Are y…"
click at [327, 182] on div "03 Blogging or posting on social media sites about the practice’s policies and …" at bounding box center [241, 173] width 260 height 48
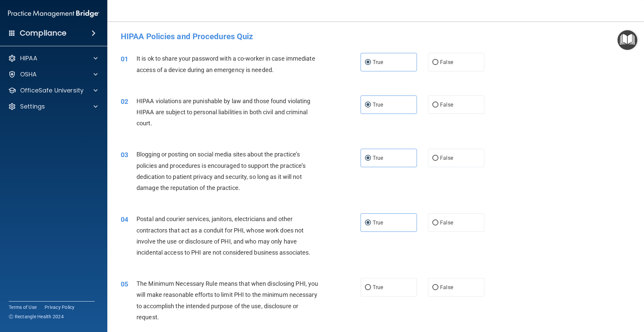
click at [356, 291] on div "05 The Minimum Necessary Rule means that when disclosing PHI, you will make rea…" at bounding box center [241, 302] width 260 height 48
click at [367, 282] on label "True" at bounding box center [389, 287] width 56 height 18
click at [367, 285] on input "True" at bounding box center [368, 287] width 6 height 5
radio input "true"
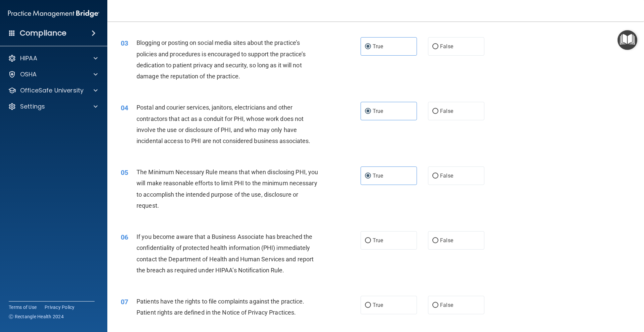
scroll to position [224, 0]
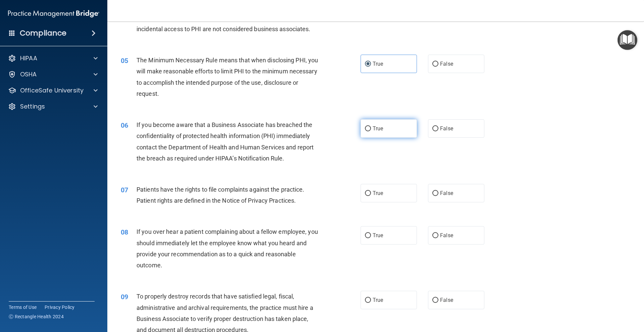
click at [371, 138] on label "True" at bounding box center [389, 128] width 56 height 18
click at [371, 131] on input "True" at bounding box center [368, 128] width 6 height 5
radio input "true"
click at [378, 190] on label "True" at bounding box center [389, 193] width 56 height 18
click at [371, 191] on input "True" at bounding box center [368, 193] width 6 height 5
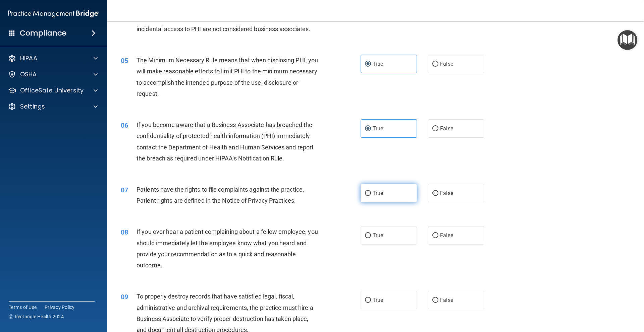
radio input "true"
click at [376, 237] on span "True" at bounding box center [378, 235] width 10 height 6
click at [371, 237] on input "True" at bounding box center [368, 235] width 6 height 5
radio input "true"
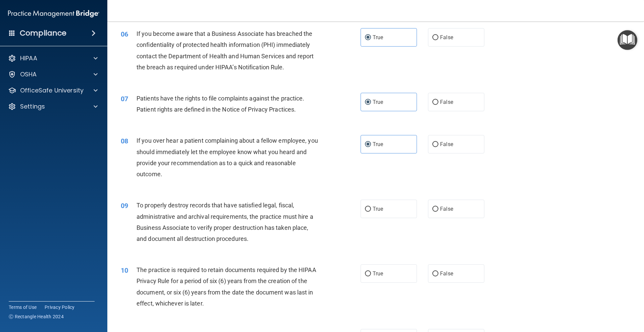
scroll to position [335, 0]
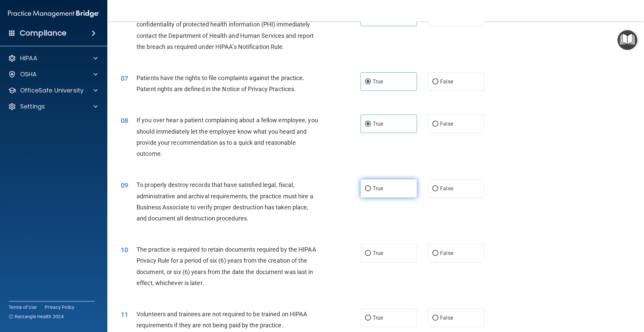
click at [375, 194] on label "True" at bounding box center [389, 188] width 56 height 18
click at [371, 192] on input "True" at bounding box center [368, 188] width 6 height 5
radio input "true"
click at [377, 253] on span "True" at bounding box center [378, 253] width 10 height 6
click at [371, 253] on input "True" at bounding box center [368, 253] width 6 height 5
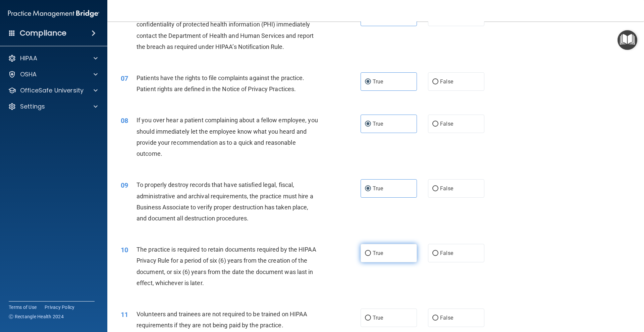
radio input "true"
click at [373, 305] on div "11 Volunteers and trainees are not required to be trained on HIPAA requirements…" at bounding box center [376, 322] width 520 height 42
click at [368, 323] on label "True" at bounding box center [389, 318] width 56 height 18
click at [368, 321] on input "True" at bounding box center [368, 318] width 6 height 5
radio input "true"
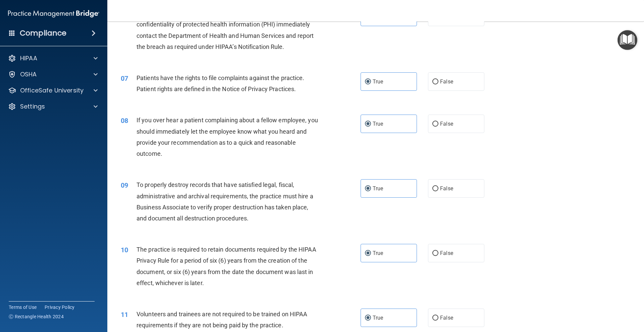
scroll to position [447, 0]
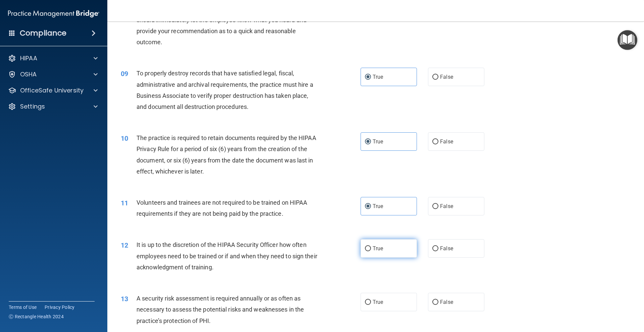
click at [383, 257] on label "True" at bounding box center [389, 248] width 56 height 18
click at [371, 252] on input "True" at bounding box center [368, 249] width 6 height 5
radio input "true"
click at [374, 307] on label "True" at bounding box center [389, 302] width 56 height 18
click at [371, 305] on input "True" at bounding box center [368, 302] width 6 height 5
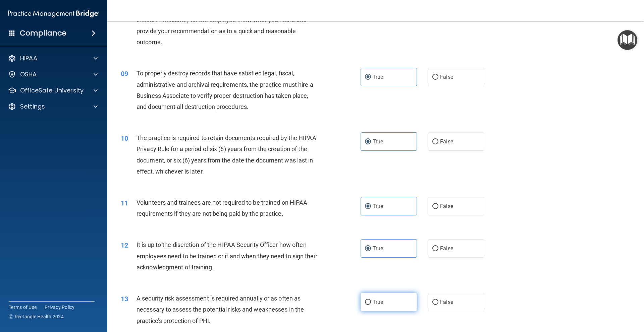
radio input "true"
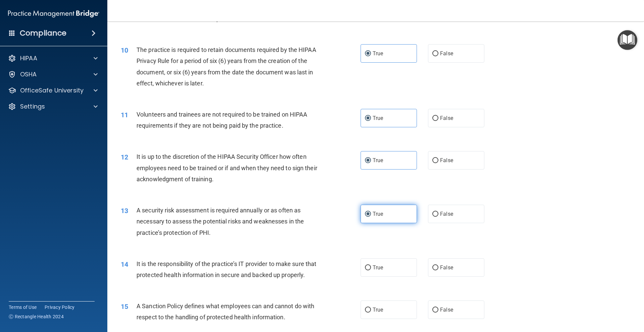
scroll to position [559, 0]
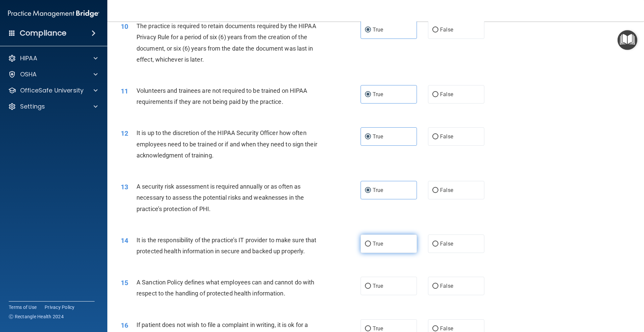
click at [380, 246] on span "True" at bounding box center [378, 244] width 10 height 6
click at [371, 246] on input "True" at bounding box center [368, 244] width 6 height 5
radio input "true"
click at [381, 293] on label "True" at bounding box center [389, 286] width 56 height 18
click at [371, 289] on input "True" at bounding box center [368, 286] width 6 height 5
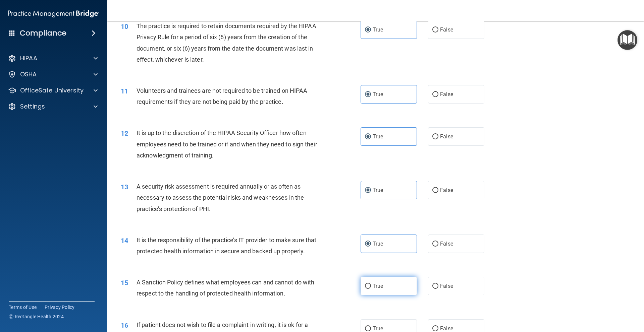
radio input "true"
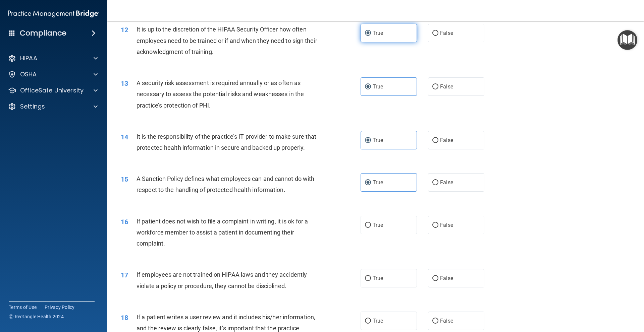
scroll to position [671, 0]
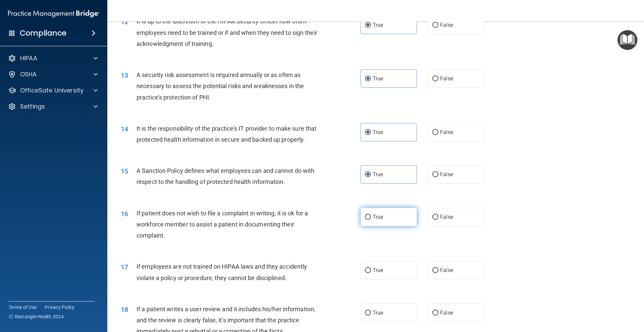
click at [396, 226] on label "True" at bounding box center [389, 217] width 56 height 18
click at [371, 220] on input "True" at bounding box center [368, 217] width 6 height 5
radio input "true"
click at [386, 280] on label "True" at bounding box center [389, 270] width 56 height 18
click at [371, 273] on input "True" at bounding box center [368, 270] width 6 height 5
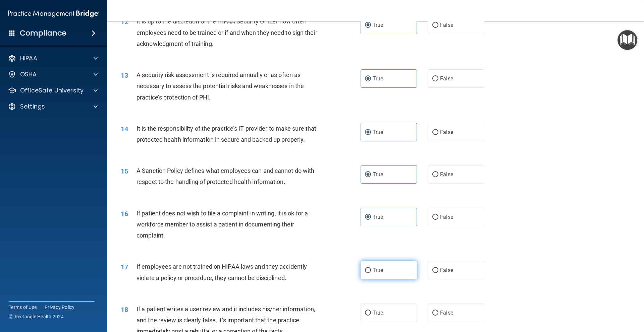
radio input "true"
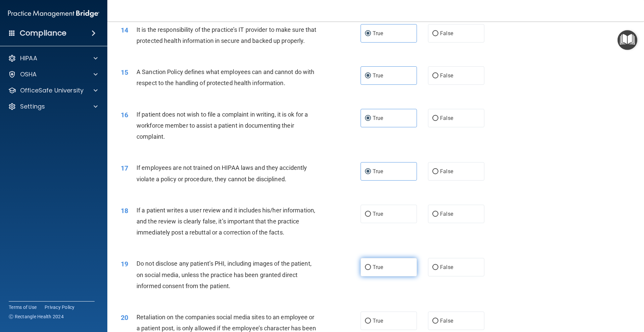
scroll to position [783, 0]
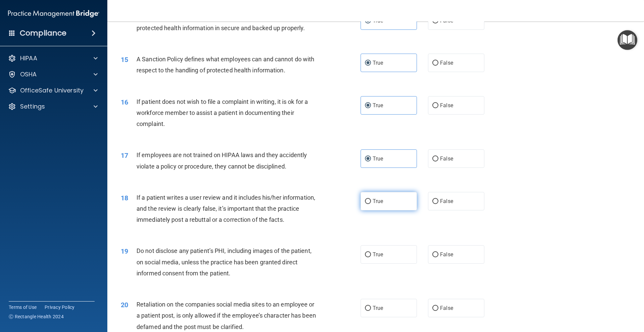
click at [389, 208] on label "True" at bounding box center [389, 201] width 56 height 18
click at [371, 204] on input "True" at bounding box center [368, 201] width 6 height 5
radio input "true"
click at [380, 260] on label "True" at bounding box center [389, 255] width 56 height 18
click at [371, 258] on input "True" at bounding box center [368, 255] width 6 height 5
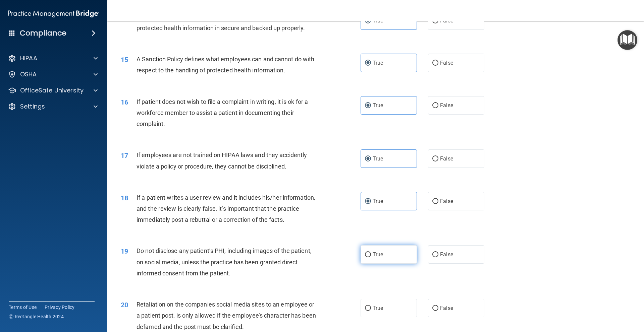
radio input "true"
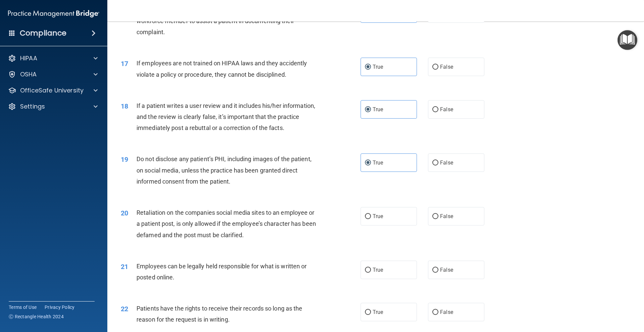
scroll to position [1006, 0]
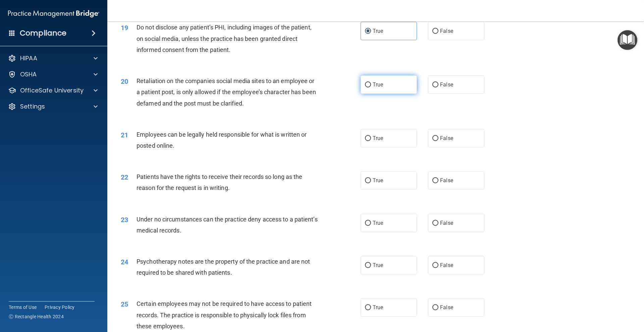
click at [380, 91] on label "True" at bounding box center [389, 84] width 56 height 18
click at [371, 88] on input "True" at bounding box center [368, 85] width 6 height 5
radio input "true"
click at [379, 144] on label "True" at bounding box center [389, 138] width 56 height 18
click at [371, 141] on input "True" at bounding box center [368, 138] width 6 height 5
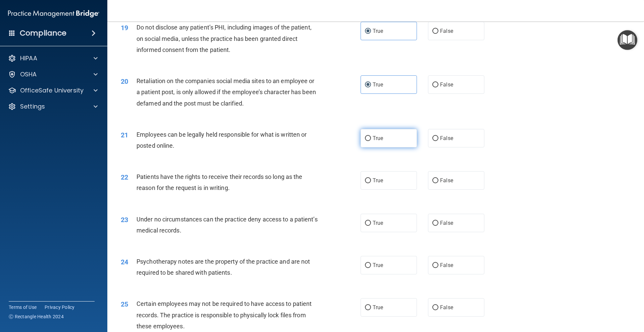
radio input "true"
click at [396, 186] on label "True" at bounding box center [389, 180] width 56 height 18
click at [371, 183] on input "True" at bounding box center [368, 180] width 6 height 5
radio input "true"
click at [382, 228] on label "True" at bounding box center [389, 223] width 56 height 18
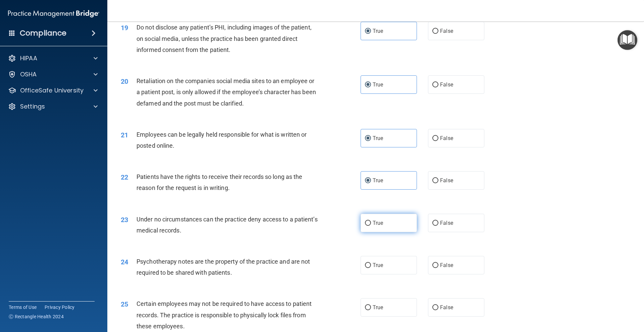
click at [371, 226] on input "True" at bounding box center [368, 223] width 6 height 5
radio input "true"
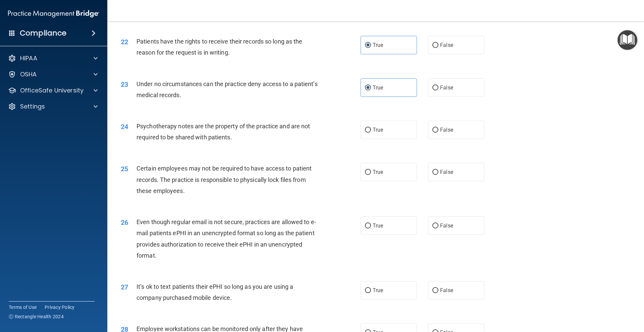
scroll to position [1118, 0]
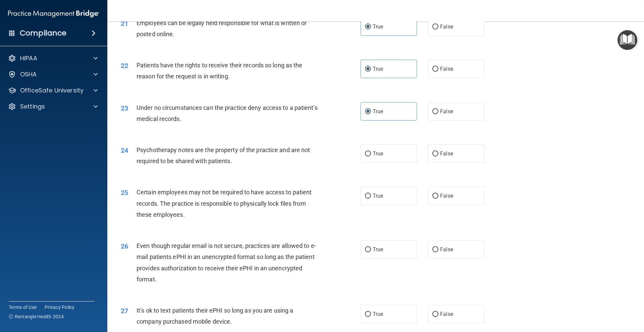
click at [370, 155] on div "24 Psychotherapy notes are the property of the practice and are not required to…" at bounding box center [376, 157] width 520 height 42
click at [371, 161] on label "True" at bounding box center [389, 154] width 56 height 18
click at [371, 157] on input "True" at bounding box center [368, 154] width 6 height 5
radio input "true"
click at [373, 191] on div "25 Certain employees may not be required to have access to patient records. The…" at bounding box center [376, 205] width 520 height 54
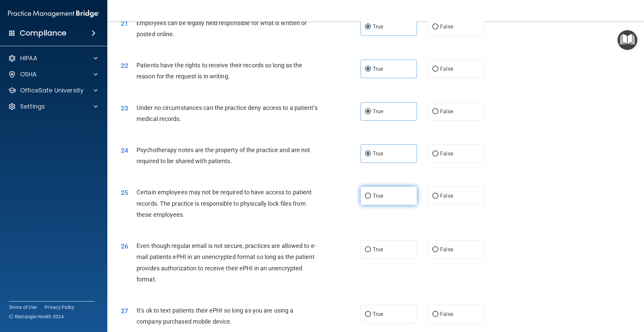
click at [373, 202] on label "True" at bounding box center [389, 196] width 56 height 18
click at [371, 199] on input "True" at bounding box center [368, 196] width 6 height 5
radio input "true"
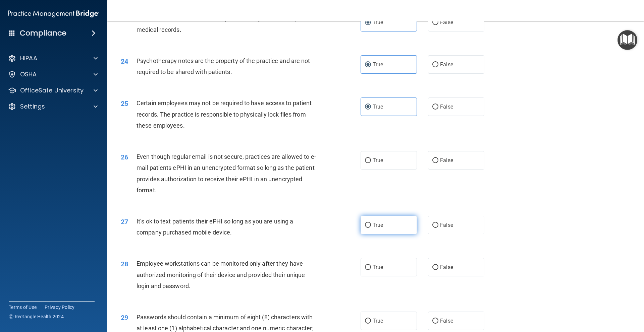
scroll to position [1230, 0]
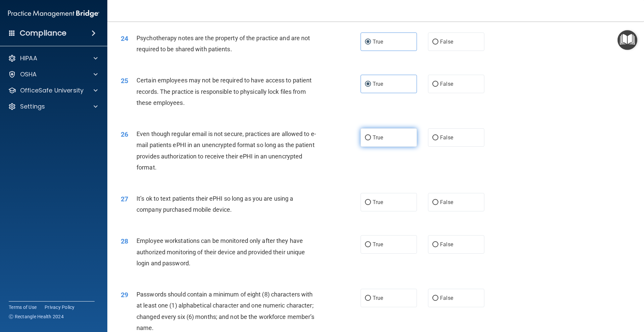
click at [380, 140] on label "True" at bounding box center [389, 137] width 56 height 18
click at [371, 140] on input "True" at bounding box center [368, 138] width 6 height 5
radio input "true"
click at [370, 212] on label "True" at bounding box center [389, 202] width 56 height 18
click at [370, 205] on input "True" at bounding box center [368, 202] width 6 height 5
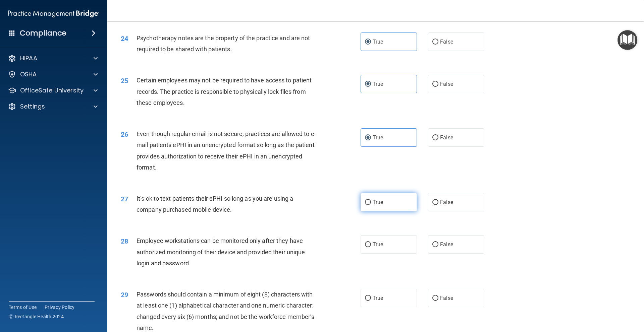
radio input "true"
click at [375, 248] on span "True" at bounding box center [378, 244] width 10 height 6
click at [371, 248] on input "True" at bounding box center [368, 245] width 6 height 5
radio input "true"
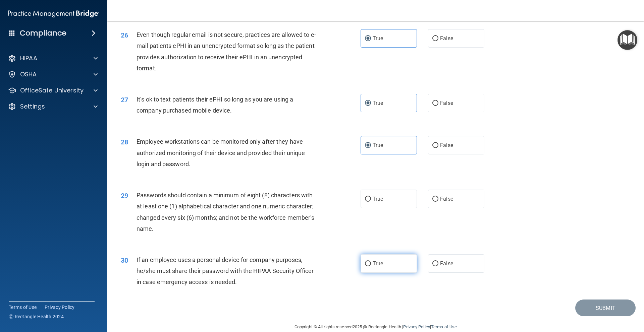
scroll to position [1342, 0]
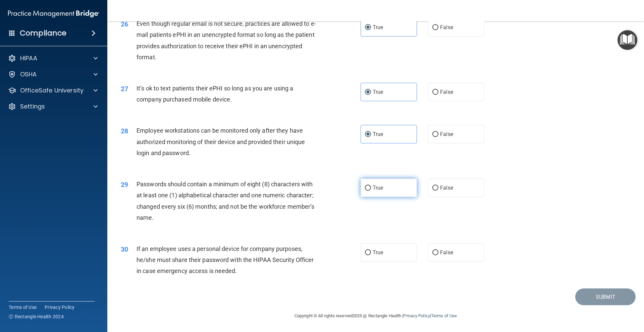
click at [384, 197] on label "True" at bounding box center [389, 188] width 56 height 18
click at [371, 191] on input "True" at bounding box center [368, 188] width 6 height 5
radio input "true"
click at [378, 262] on label "True" at bounding box center [389, 253] width 56 height 18
click at [371, 256] on input "True" at bounding box center [368, 253] width 6 height 5
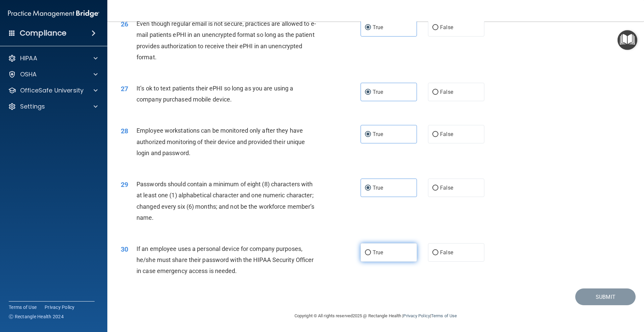
radio input "true"
click at [593, 301] on button "Submit" at bounding box center [605, 297] width 60 height 17
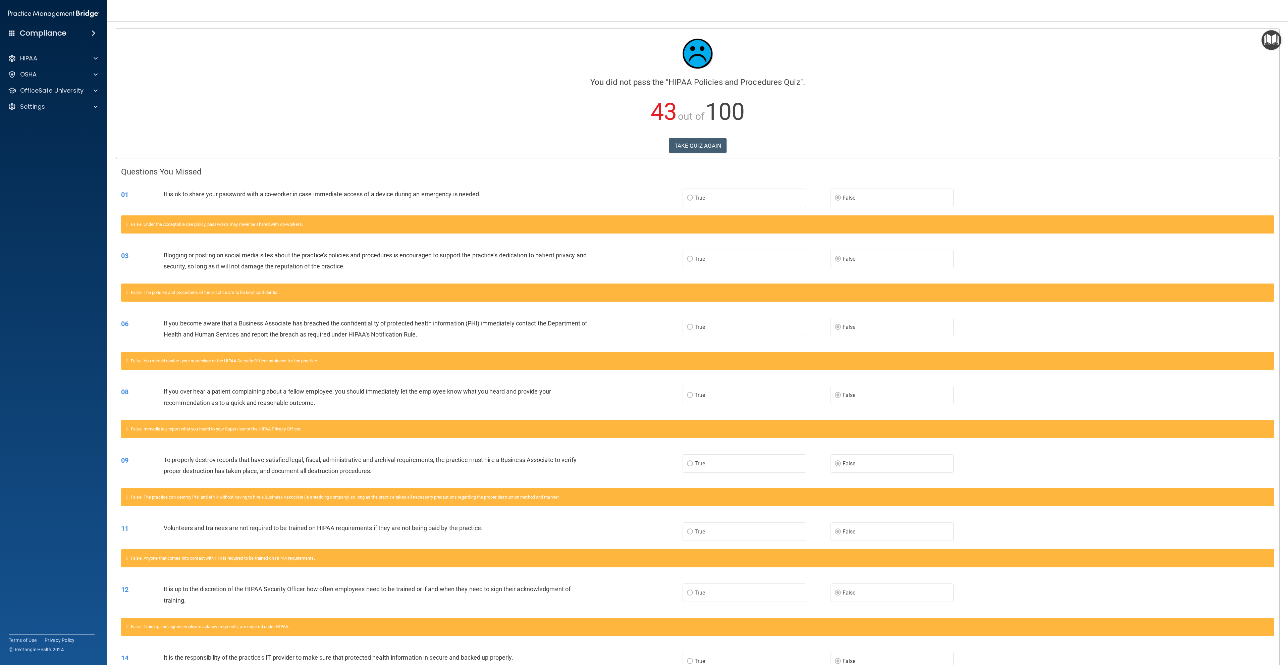
drag, startPoint x: 606, startPoint y: 0, endPoint x: 977, endPoint y: 189, distance: 417.0
click at [644, 189] on div "01 It is ok to share your password with a co-worker in case immediate access of…" at bounding box center [697, 197] width 1163 height 35
click at [644, 151] on button "TAKE QUIZ AGAIN" at bounding box center [698, 145] width 58 height 15
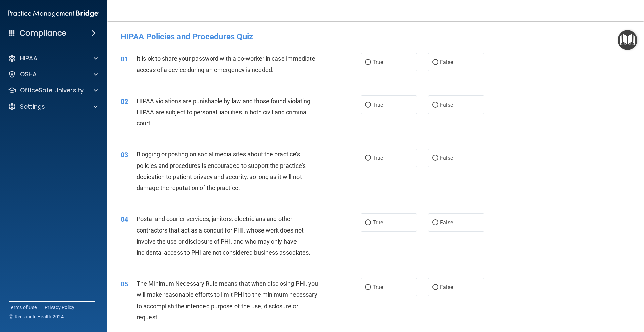
drag, startPoint x: 1260, startPoint y: 0, endPoint x: 535, endPoint y: 28, distance: 725.7
click at [535, 28] on div "HIPAA Policies and Procedures Quiz" at bounding box center [376, 36] width 520 height 16
click at [454, 68] on label "False" at bounding box center [456, 62] width 56 height 18
click at [438, 65] on input "False" at bounding box center [435, 62] width 6 height 5
radio input "true"
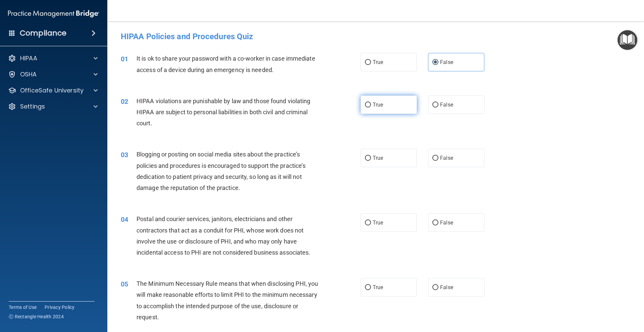
click at [384, 112] on label "True" at bounding box center [389, 105] width 56 height 18
click at [371, 108] on input "True" at bounding box center [368, 105] width 6 height 5
radio input "true"
click at [445, 163] on label "False" at bounding box center [456, 158] width 56 height 18
click at [438, 161] on input "False" at bounding box center [435, 158] width 6 height 5
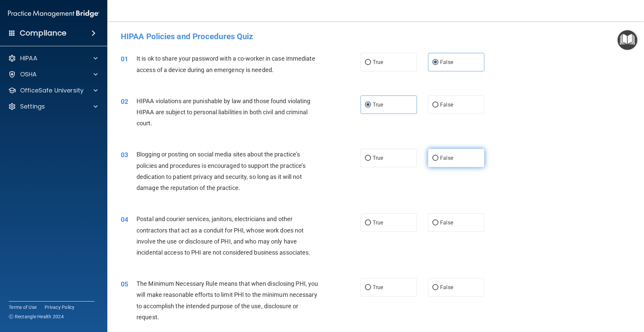
radio input "true"
click at [395, 227] on label "True" at bounding box center [389, 223] width 56 height 18
click at [371, 226] on input "True" at bounding box center [368, 223] width 6 height 5
radio input "true"
click at [389, 287] on label "True" at bounding box center [389, 287] width 56 height 18
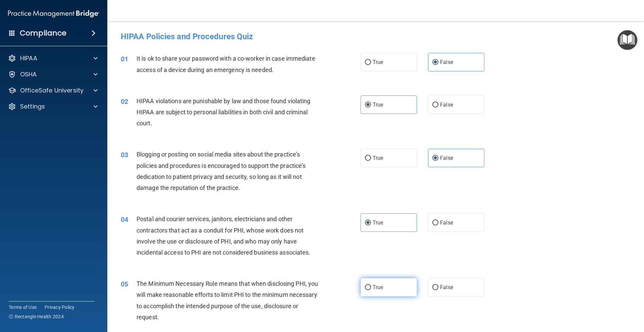
click at [371, 287] on input "True" at bounding box center [368, 287] width 6 height 5
radio input "true"
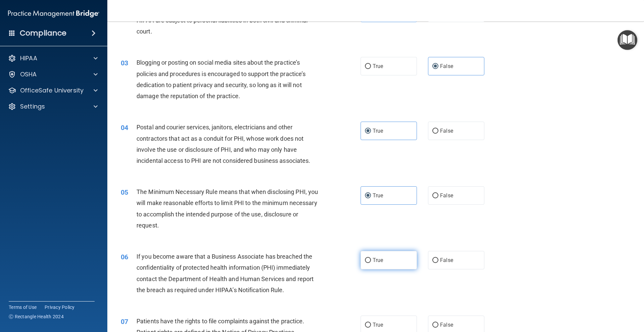
scroll to position [112, 0]
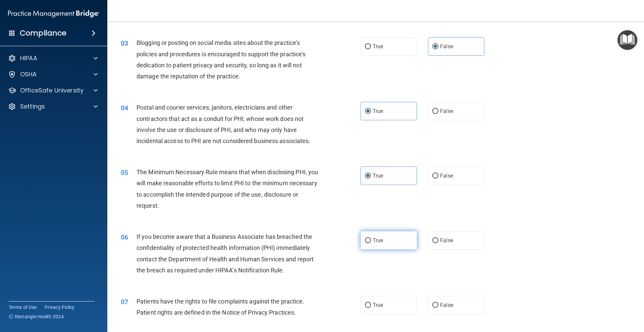
click at [394, 238] on label "True" at bounding box center [389, 240] width 56 height 18
click at [371, 238] on input "True" at bounding box center [368, 240] width 6 height 5
radio input "true"
click at [377, 256] on div "06 If you become aware that a Business Associate has breached the confidentiali…" at bounding box center [376, 255] width 520 height 65
click at [444, 241] on span "False" at bounding box center [446, 240] width 13 height 6
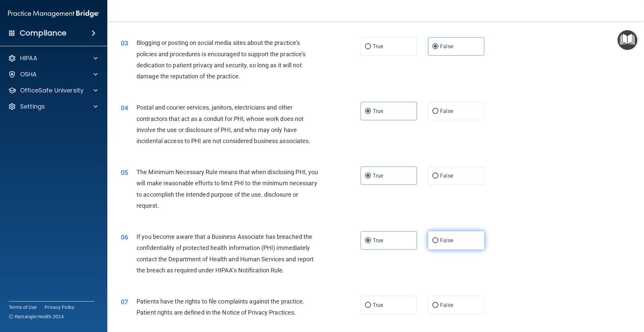
click at [438, 241] on input "False" at bounding box center [435, 240] width 6 height 5
radio input "true"
radio input "false"
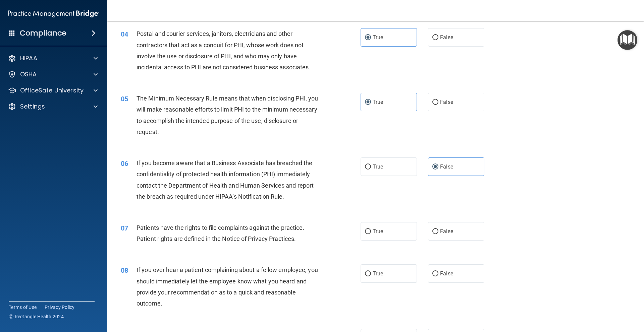
scroll to position [224, 0]
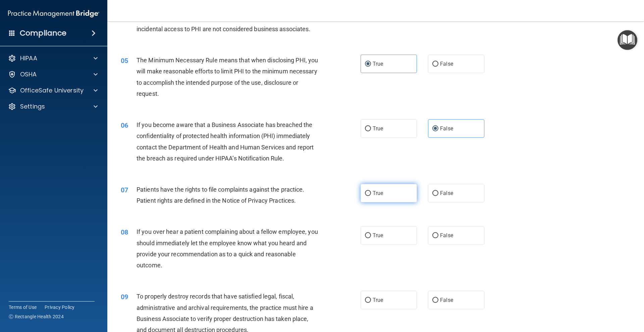
click at [387, 200] on label "True" at bounding box center [389, 193] width 56 height 18
click at [371, 196] on input "True" at bounding box center [368, 193] width 6 height 5
radio input "true"
click at [435, 240] on label "False" at bounding box center [456, 235] width 56 height 18
click at [435, 238] on input "False" at bounding box center [435, 235] width 6 height 5
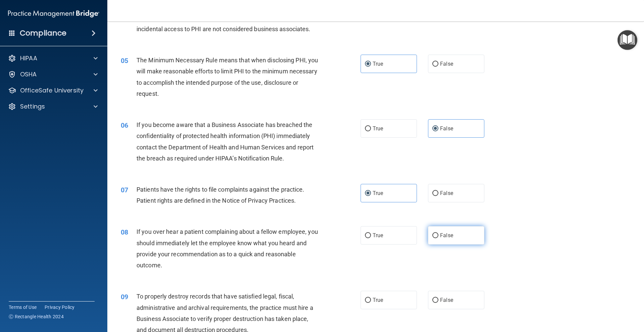
radio input "true"
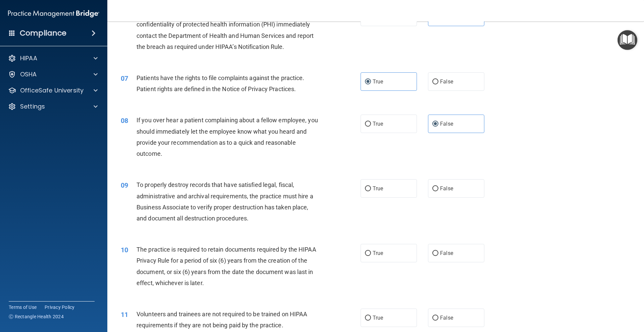
scroll to position [447, 0]
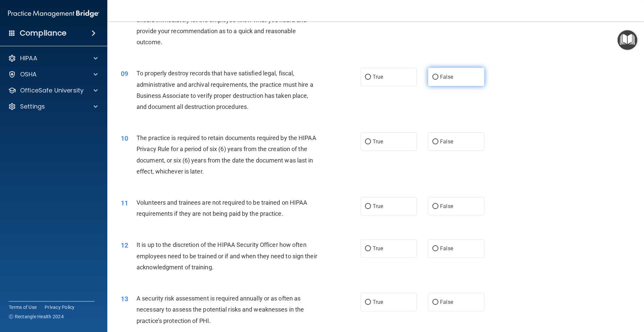
click at [433, 83] on label "False" at bounding box center [456, 77] width 56 height 18
click at [433, 80] on input "False" at bounding box center [435, 77] width 6 height 5
radio input "true"
click at [443, 139] on span "False" at bounding box center [446, 142] width 13 height 6
click at [438, 140] on input "False" at bounding box center [435, 142] width 6 height 5
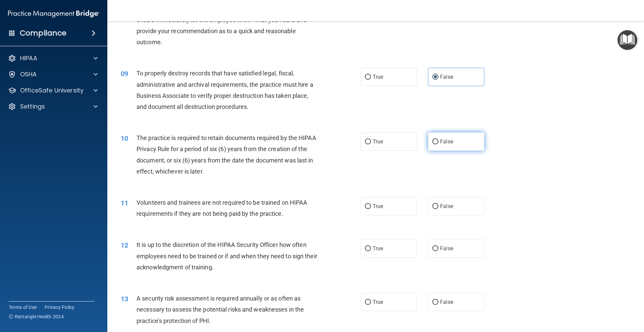
radio input "true"
click at [384, 215] on label "True" at bounding box center [389, 206] width 56 height 18
click at [371, 209] on input "True" at bounding box center [368, 206] width 6 height 5
radio input "true"
click at [381, 254] on label "True" at bounding box center [389, 248] width 56 height 18
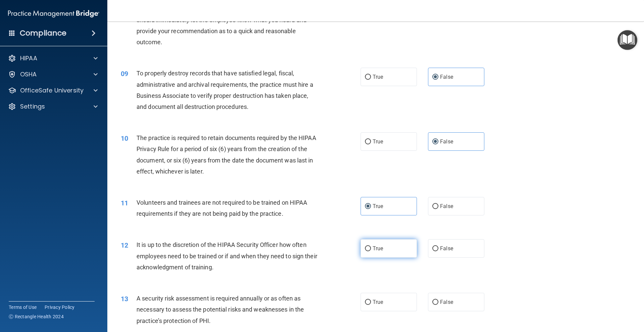
click at [371, 252] on input "True" at bounding box center [368, 249] width 6 height 5
radio input "true"
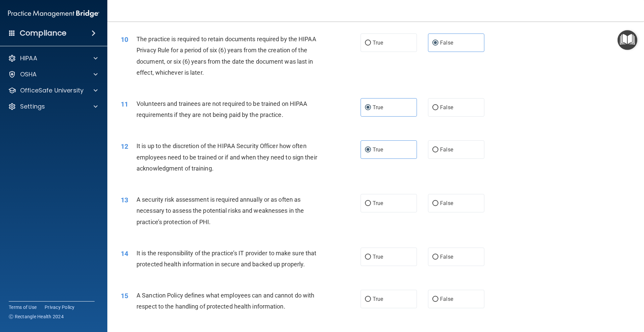
scroll to position [559, 0]
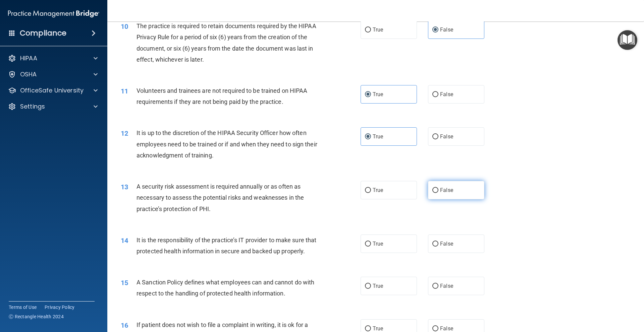
click at [437, 196] on label "False" at bounding box center [456, 190] width 56 height 18
click at [437, 193] on input "False" at bounding box center [435, 190] width 6 height 5
radio input "true"
click at [383, 244] on label "True" at bounding box center [389, 244] width 56 height 18
click at [371, 244] on input "True" at bounding box center [368, 244] width 6 height 5
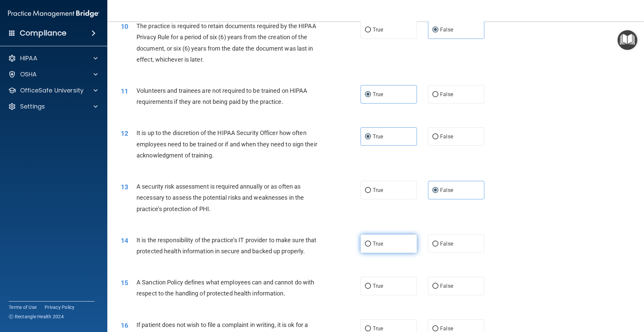
radio input "true"
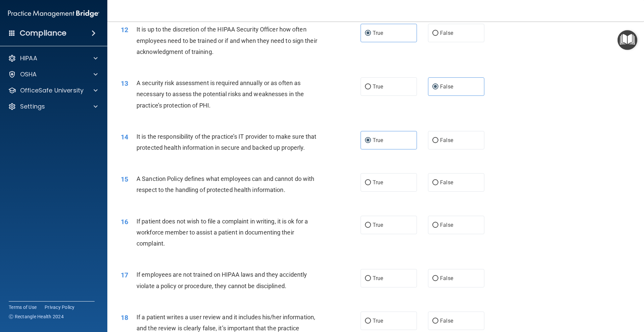
scroll to position [671, 0]
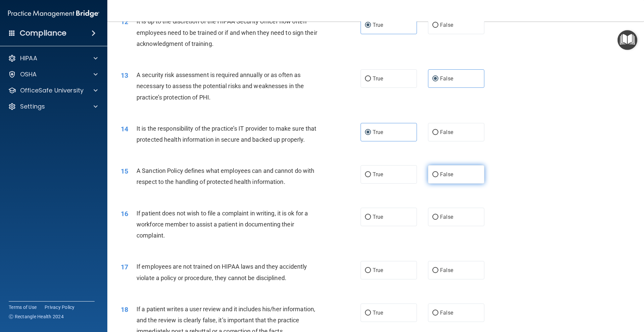
click at [436, 184] on label "False" at bounding box center [456, 174] width 56 height 18
click at [436, 177] on input "False" at bounding box center [435, 174] width 6 height 5
radio input "true"
click at [397, 226] on label "True" at bounding box center [389, 217] width 56 height 18
click at [371, 220] on input "True" at bounding box center [368, 217] width 6 height 5
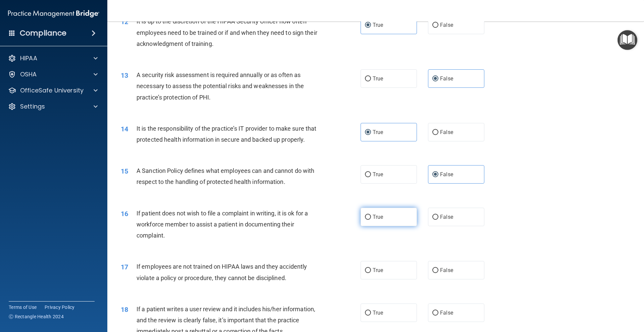
radio input "true"
click at [431, 278] on label "False" at bounding box center [456, 270] width 56 height 18
click at [432, 273] on input "False" at bounding box center [435, 270] width 6 height 5
radio input "true"
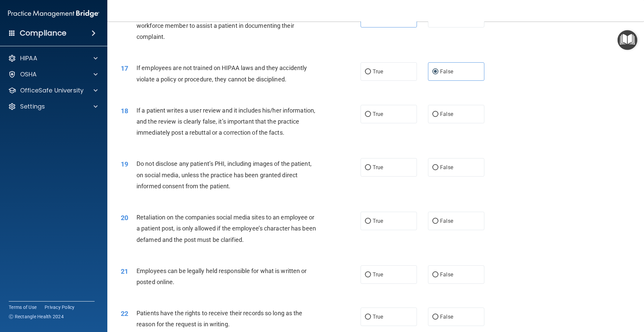
scroll to position [895, 0]
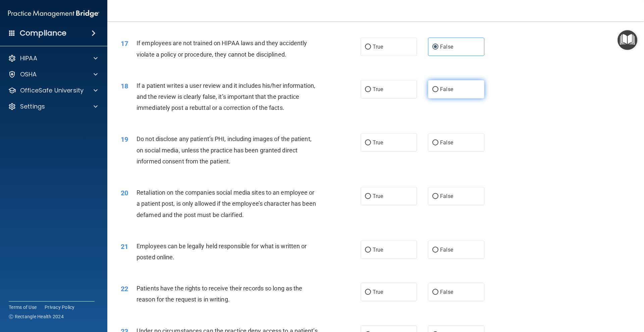
click at [444, 93] on span "False" at bounding box center [446, 89] width 13 height 6
click at [438, 92] on input "False" at bounding box center [435, 89] width 6 height 5
radio input "true"
click at [375, 146] on span "True" at bounding box center [378, 143] width 10 height 6
click at [371, 146] on input "True" at bounding box center [368, 143] width 6 height 5
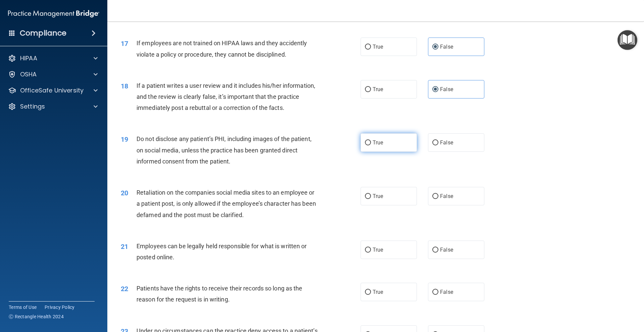
radio input "true"
click at [442, 206] on label "False" at bounding box center [456, 196] width 56 height 18
click at [438, 199] on input "False" at bounding box center [435, 196] width 6 height 5
radio input "true"
click at [369, 271] on div "21 Employees can be legally held responsible for what is written or posted onli…" at bounding box center [376, 253] width 520 height 42
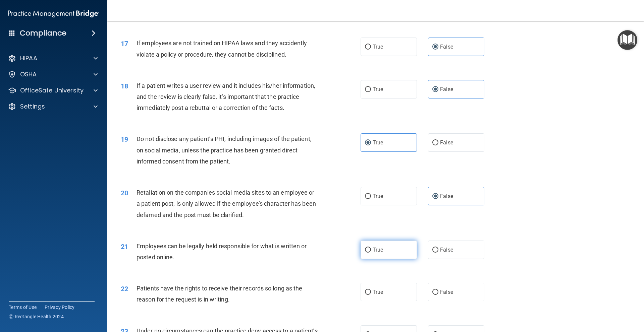
click at [378, 253] on span "True" at bounding box center [378, 250] width 10 height 6
click at [371, 253] on input "True" at bounding box center [368, 250] width 6 height 5
radio input "true"
click at [451, 296] on label "False" at bounding box center [456, 292] width 56 height 18
click at [438, 295] on input "False" at bounding box center [435, 292] width 6 height 5
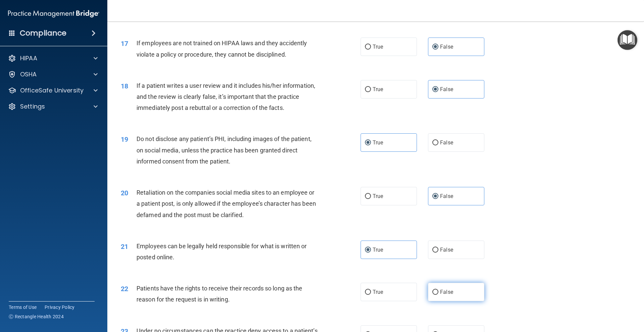
radio input "true"
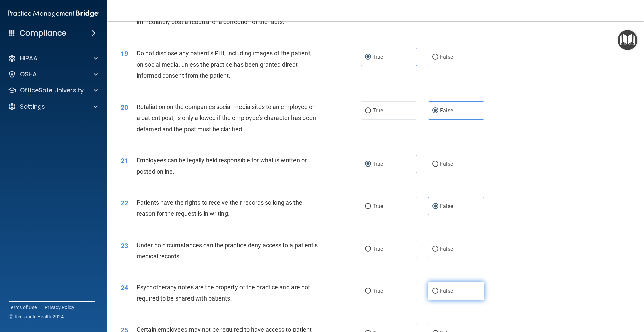
scroll to position [1006, 0]
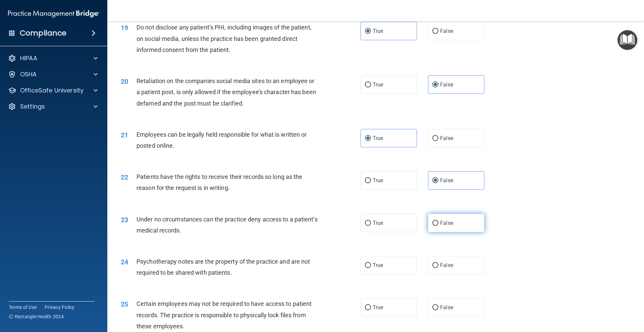
click at [451, 232] on label "False" at bounding box center [456, 223] width 56 height 18
click at [438, 226] on input "False" at bounding box center [435, 223] width 6 height 5
radio input "true"
click at [396, 275] on label "True" at bounding box center [389, 265] width 56 height 18
click at [371, 268] on input "True" at bounding box center [368, 265] width 6 height 5
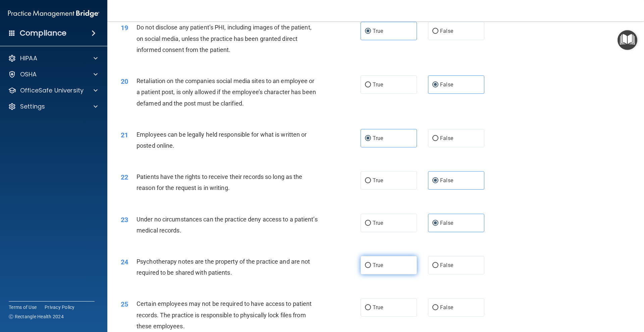
radio input "true"
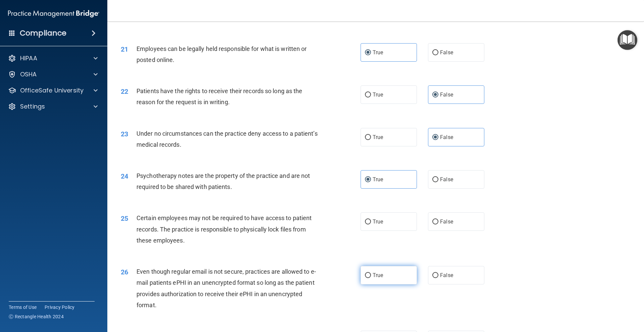
scroll to position [1118, 0]
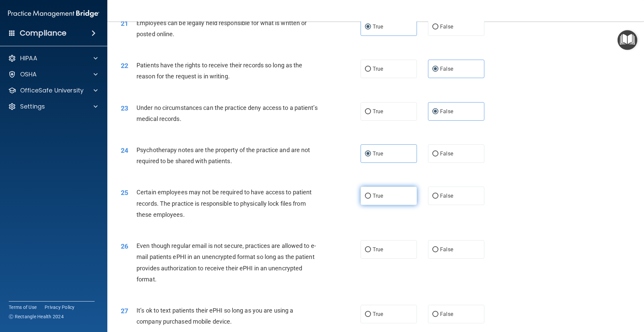
click at [394, 205] on label "True" at bounding box center [389, 196] width 56 height 18
click at [371, 199] on input "True" at bounding box center [368, 196] width 6 height 5
radio input "true"
click at [387, 254] on label "True" at bounding box center [389, 249] width 56 height 18
click at [371, 253] on input "True" at bounding box center [368, 250] width 6 height 5
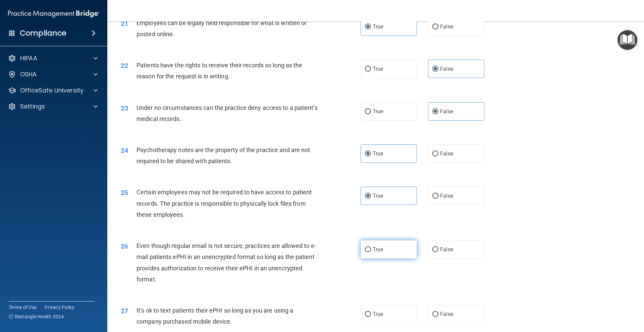
radio input "true"
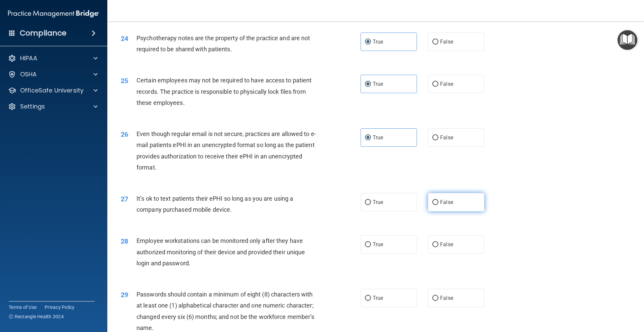
click at [442, 210] on label "False" at bounding box center [456, 202] width 56 height 18
click at [438, 205] on input "False" at bounding box center [435, 202] width 6 height 5
radio input "true"
click at [380, 248] on span "True" at bounding box center [378, 244] width 10 height 6
click at [371, 248] on input "True" at bounding box center [368, 245] width 6 height 5
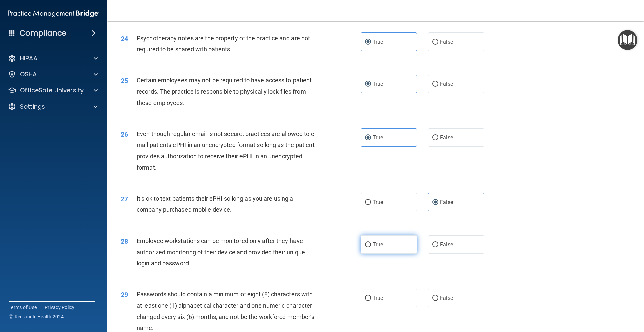
radio input "true"
click at [443, 248] on span "False" at bounding box center [446, 244] width 13 height 6
click at [438, 248] on input "False" at bounding box center [435, 245] width 6 height 5
radio input "true"
radio input "false"
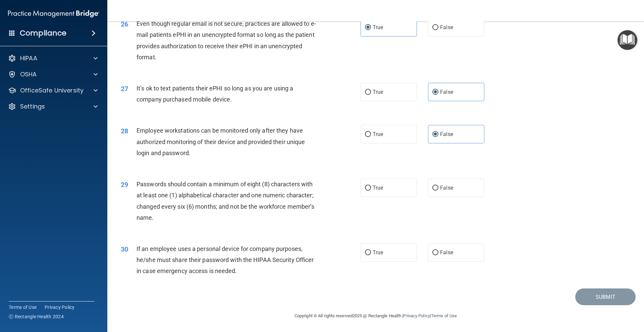
scroll to position [1351, 0]
click at [385, 189] on label "True" at bounding box center [389, 188] width 56 height 18
click at [371, 189] on input "True" at bounding box center [368, 188] width 6 height 5
radio input "true"
click at [440, 250] on span "False" at bounding box center [446, 253] width 13 height 6
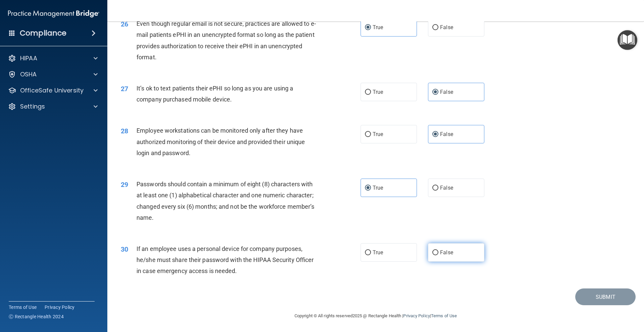
click at [437, 251] on input "False" at bounding box center [435, 253] width 6 height 5
radio input "true"
click at [609, 297] on button "Submit" at bounding box center [605, 297] width 60 height 17
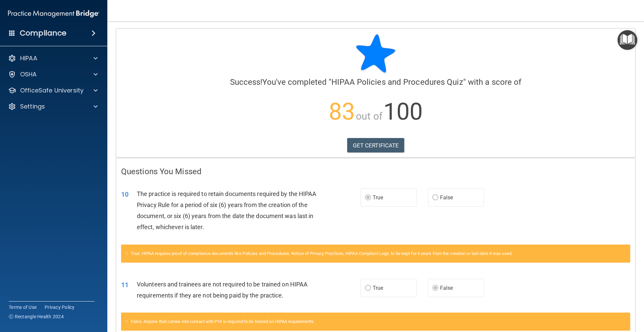
click at [360, 132] on p "83 out of 100" at bounding box center [375, 111] width 509 height 43
click at [361, 146] on link "GET CERTIFICATE" at bounding box center [375, 145] width 57 height 15
click at [93, 94] on div at bounding box center [94, 91] width 17 height 8
click at [81, 108] on div "HIPAA Training" at bounding box center [50, 106] width 92 height 7
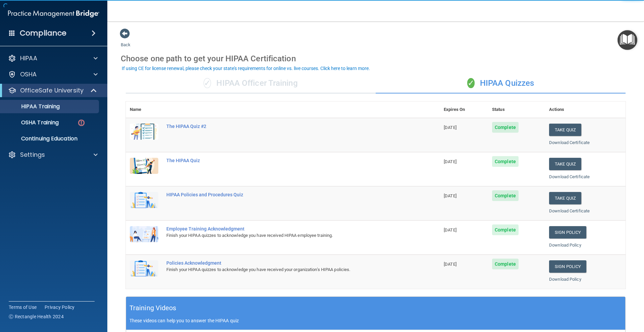
click at [322, 89] on div "✓ HIPAA Officer Training" at bounding box center [251, 83] width 250 height 20
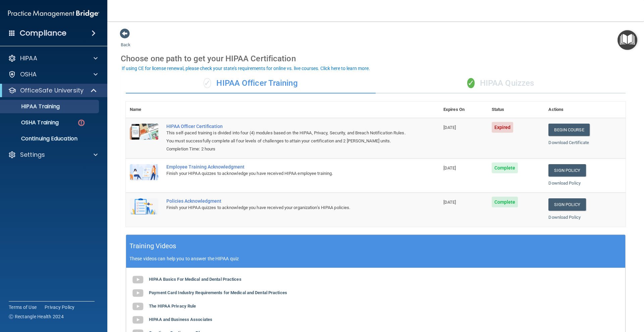
click at [449, 84] on div "✓ HIPAA Quizzes" at bounding box center [501, 83] width 250 height 20
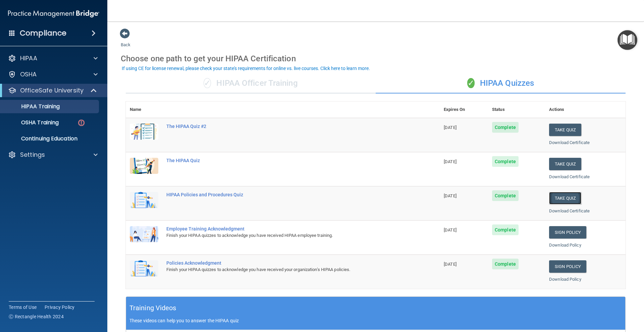
click at [554, 197] on button "Take Quiz" at bounding box center [565, 198] width 32 height 12
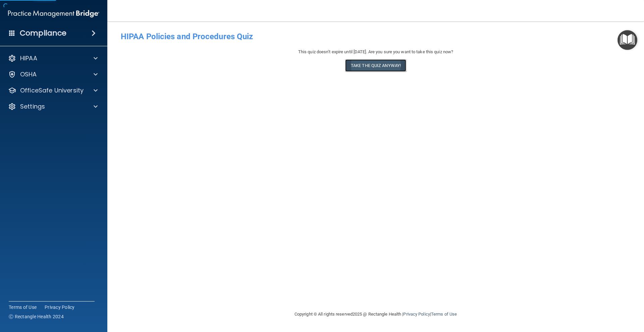
click at [378, 64] on button "Take the quiz anyway!" at bounding box center [375, 65] width 61 height 12
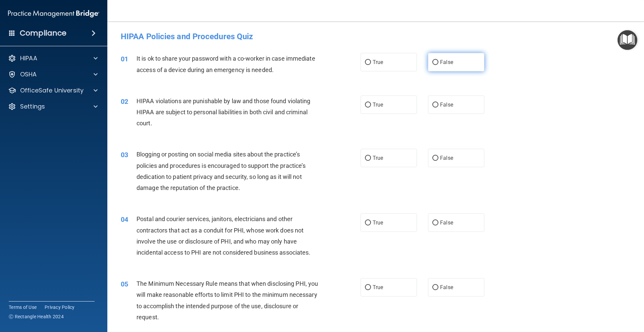
click at [440, 59] on span "False" at bounding box center [446, 62] width 13 height 6
click at [438, 60] on input "False" at bounding box center [435, 62] width 6 height 5
radio input "true"
click at [383, 110] on label "True" at bounding box center [389, 105] width 56 height 18
click at [371, 108] on input "True" at bounding box center [368, 105] width 6 height 5
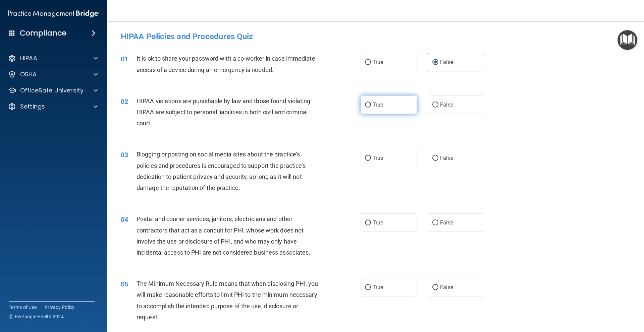
radio input "true"
click at [459, 161] on label "False" at bounding box center [456, 158] width 56 height 18
click at [438, 161] on input "False" at bounding box center [435, 158] width 6 height 5
radio input "true"
click at [406, 225] on label "True" at bounding box center [389, 223] width 56 height 18
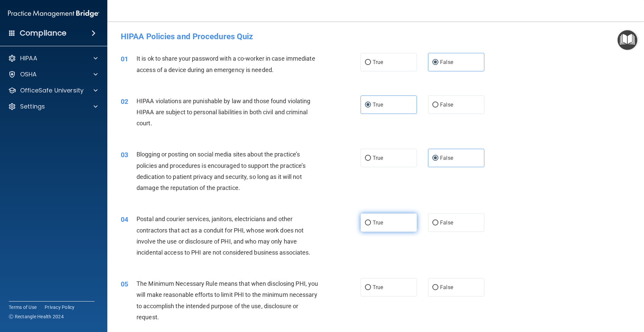
click at [371, 225] on input "True" at bounding box center [368, 223] width 6 height 5
radio input "true"
click at [395, 292] on label "True" at bounding box center [389, 287] width 56 height 18
click at [371, 290] on input "True" at bounding box center [368, 287] width 6 height 5
radio input "true"
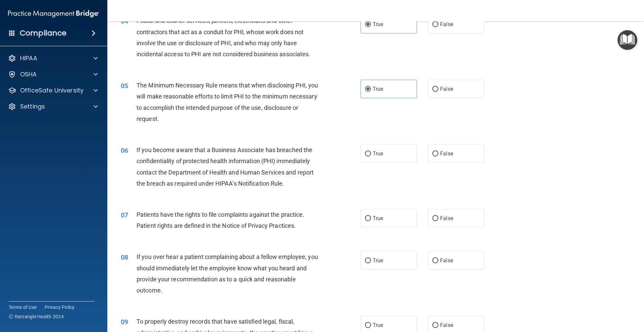
scroll to position [224, 0]
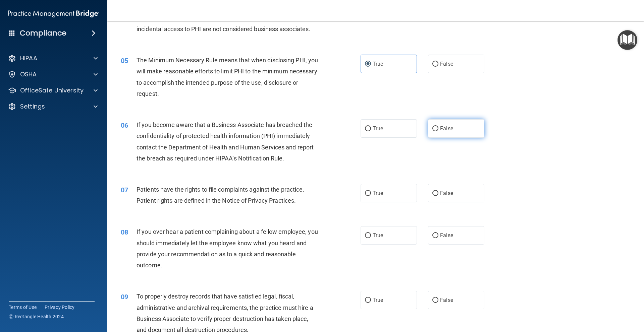
click at [451, 121] on label "False" at bounding box center [456, 128] width 56 height 18
click at [438, 126] on input "False" at bounding box center [435, 128] width 6 height 5
radio input "true"
click at [388, 199] on label "True" at bounding box center [389, 193] width 56 height 18
click at [371, 196] on input "True" at bounding box center [368, 193] width 6 height 5
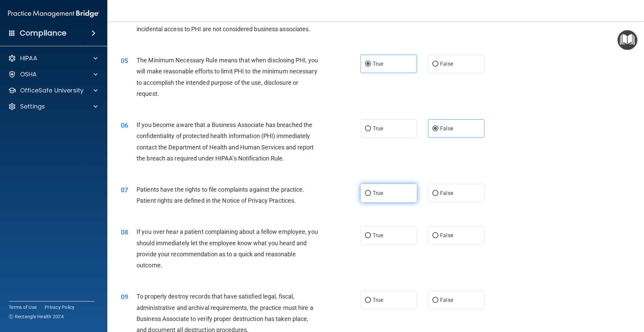
radio input "true"
click at [449, 193] on span "False" at bounding box center [446, 193] width 13 height 6
click at [438, 193] on input "False" at bounding box center [435, 193] width 6 height 5
radio input "true"
click at [390, 195] on label "True" at bounding box center [389, 193] width 56 height 18
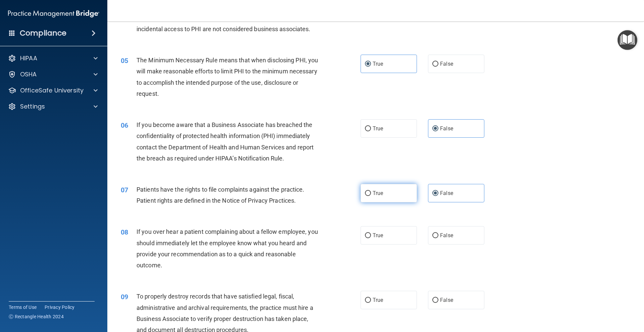
click at [371, 195] on input "True" at bounding box center [368, 193] width 6 height 5
radio input "true"
radio input "false"
click at [441, 238] on span "False" at bounding box center [446, 235] width 13 height 6
click at [438, 238] on input "False" at bounding box center [435, 235] width 6 height 5
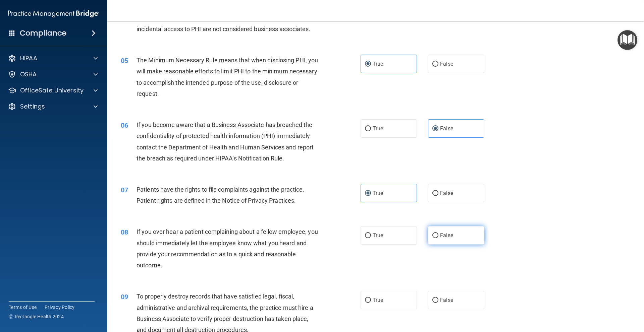
radio input "true"
click at [446, 297] on span "False" at bounding box center [446, 300] width 13 height 6
click at [438, 298] on input "False" at bounding box center [435, 300] width 6 height 5
radio input "true"
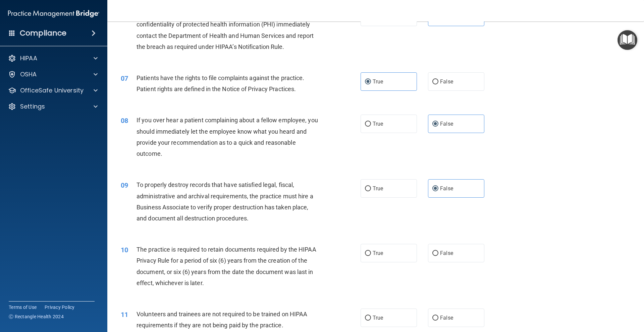
scroll to position [447, 0]
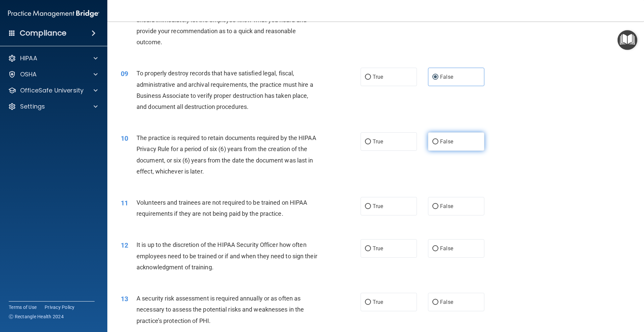
click at [443, 151] on label "False" at bounding box center [456, 141] width 56 height 18
click at [438, 145] on input "False" at bounding box center [435, 142] width 6 height 5
radio input "true"
click at [373, 206] on span "True" at bounding box center [378, 206] width 10 height 6
click at [371, 206] on input "True" at bounding box center [368, 206] width 6 height 5
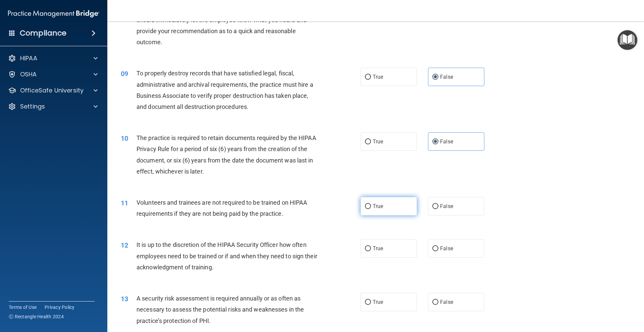
radio input "true"
click at [388, 240] on label "True" at bounding box center [389, 248] width 56 height 18
click at [371, 247] on input "True" at bounding box center [368, 249] width 6 height 5
radio input "true"
click at [449, 291] on div "13 A security risk assessment is required annually or as often as necessary to …" at bounding box center [376, 312] width 520 height 54
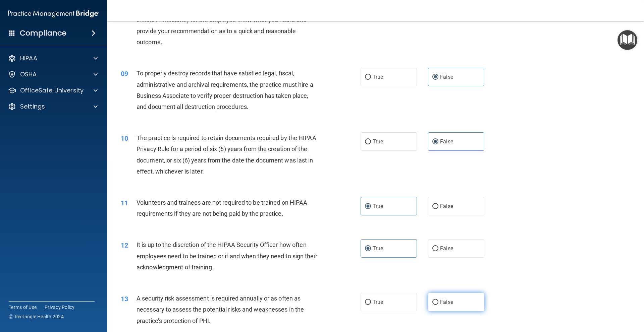
click at [449, 303] on span "False" at bounding box center [446, 302] width 13 height 6
click at [438, 303] on input "False" at bounding box center [435, 302] width 6 height 5
radio input "true"
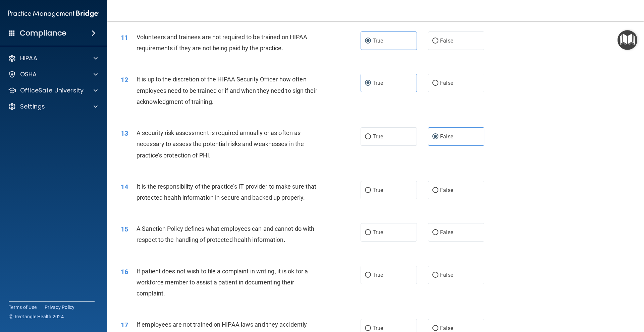
scroll to position [671, 0]
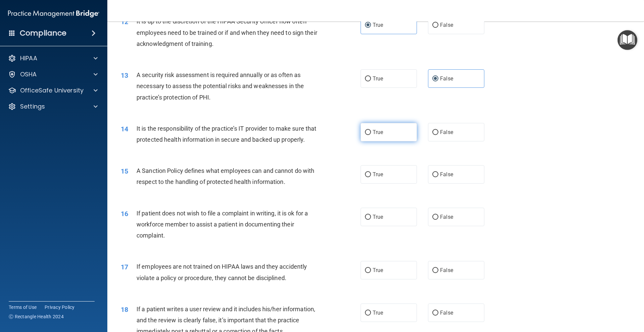
click at [375, 128] on label "True" at bounding box center [389, 132] width 56 height 18
click at [371, 130] on input "True" at bounding box center [368, 132] width 6 height 5
radio input "true"
click at [457, 184] on label "False" at bounding box center [456, 174] width 56 height 18
click at [438, 177] on input "False" at bounding box center [435, 174] width 6 height 5
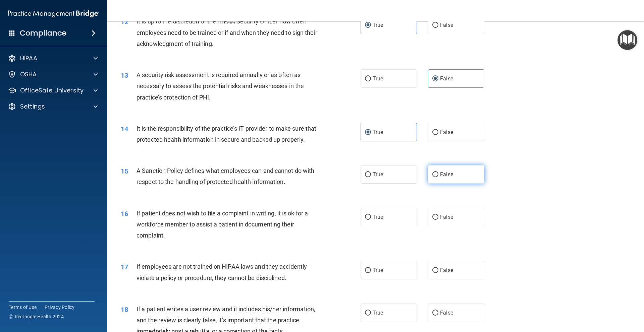
radio input "true"
click at [374, 215] on div "16 If patient does not wish to file a complaint in writing, it is ok for a work…" at bounding box center [376, 227] width 520 height 54
click at [375, 220] on span "True" at bounding box center [378, 217] width 10 height 6
click at [371, 220] on input "True" at bounding box center [368, 217] width 6 height 5
radio input "true"
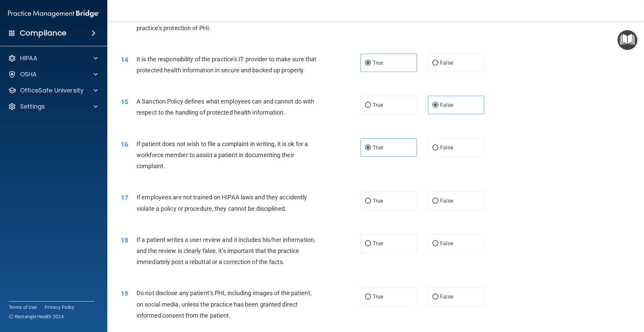
scroll to position [783, 0]
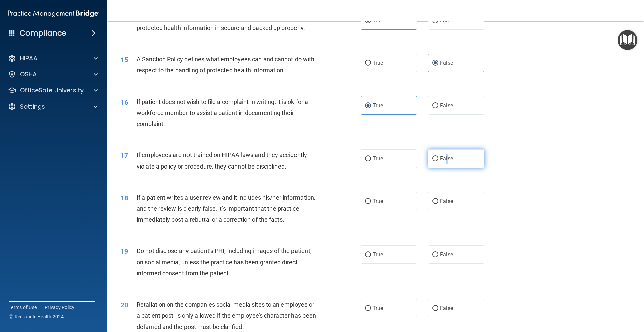
click at [444, 162] on label "False" at bounding box center [456, 159] width 56 height 18
click at [441, 162] on span "False" at bounding box center [446, 159] width 13 height 6
click at [438, 162] on input "False" at bounding box center [435, 159] width 6 height 5
radio input "true"
click at [368, 204] on input "True" at bounding box center [368, 201] width 6 height 5
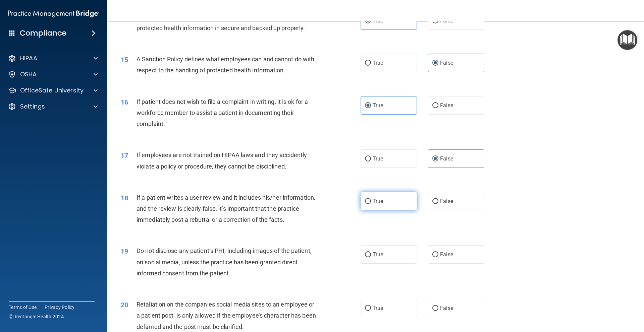
radio input "true"
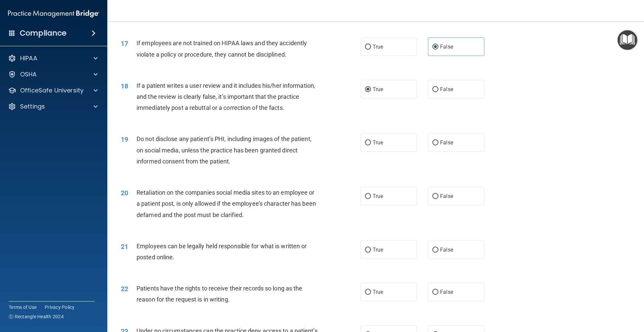
scroll to position [1006, 0]
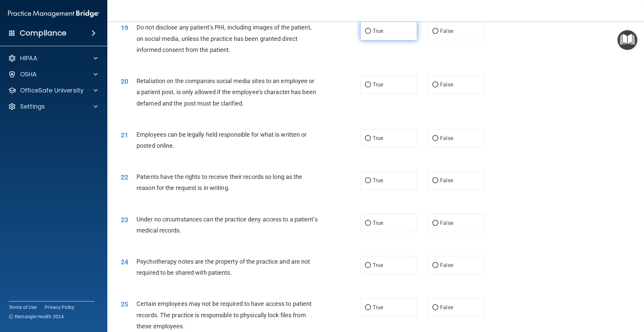
click at [381, 40] on label "True" at bounding box center [389, 31] width 56 height 18
click at [371, 34] on input "True" at bounding box center [368, 31] width 6 height 5
radio input "true"
click at [457, 94] on label "False" at bounding box center [456, 84] width 56 height 18
click at [438, 88] on input "False" at bounding box center [435, 85] width 6 height 5
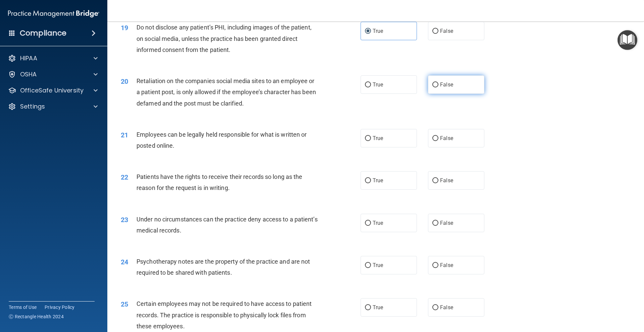
radio input "true"
click at [372, 142] on label "True" at bounding box center [389, 138] width 56 height 18
click at [371, 141] on input "True" at bounding box center [368, 138] width 6 height 5
radio input "true"
click at [433, 183] on input "False" at bounding box center [435, 180] width 6 height 5
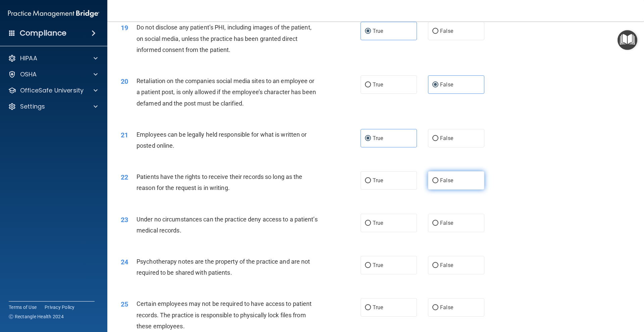
radio input "true"
click at [439, 225] on label "False" at bounding box center [456, 223] width 56 height 18
click at [438, 225] on input "False" at bounding box center [435, 223] width 6 height 5
radio input "true"
click at [407, 275] on label "True" at bounding box center [389, 265] width 56 height 18
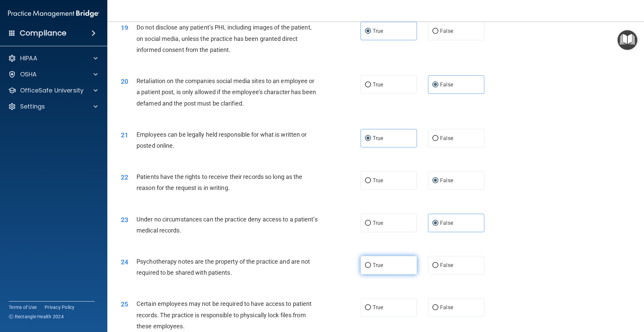
click at [371, 268] on input "True" at bounding box center [368, 265] width 6 height 5
radio input "true"
click at [369, 315] on label "True" at bounding box center [389, 308] width 56 height 18
click at [369, 311] on input "True" at bounding box center [368, 308] width 6 height 5
radio input "true"
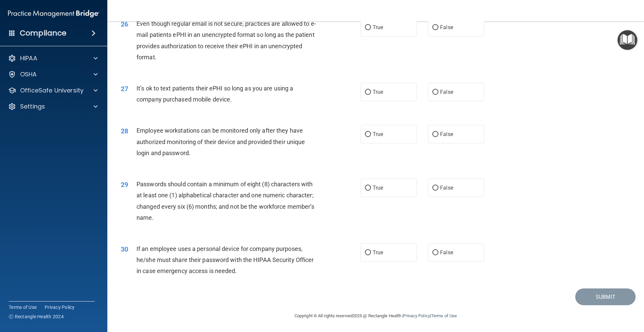
scroll to position [1351, 0]
click at [370, 31] on label "True" at bounding box center [389, 27] width 56 height 18
click at [370, 30] on input "True" at bounding box center [368, 27] width 6 height 5
radio input "true"
click at [462, 100] on label "False" at bounding box center [456, 92] width 56 height 18
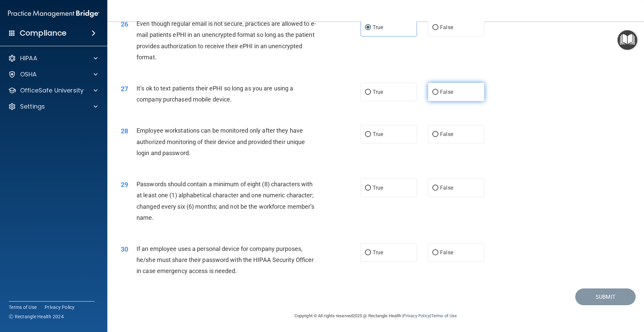
click at [438, 95] on input "False" at bounding box center [435, 92] width 6 height 5
radio input "true"
click at [447, 126] on label "False" at bounding box center [456, 134] width 56 height 18
click at [438, 132] on input "False" at bounding box center [435, 134] width 6 height 5
radio input "true"
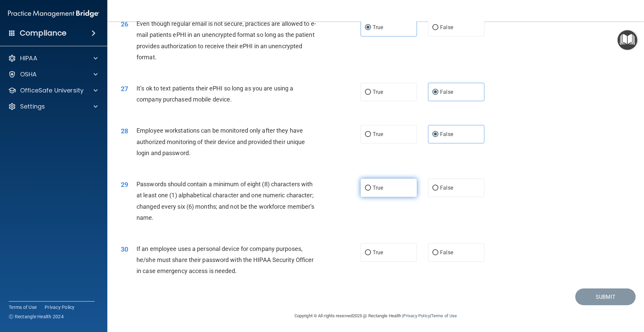
click at [373, 181] on label "True" at bounding box center [389, 188] width 56 height 18
click at [371, 186] on input "True" at bounding box center [368, 188] width 6 height 5
radio input "true"
click at [446, 248] on label "False" at bounding box center [456, 253] width 56 height 18
click at [438, 251] on input "False" at bounding box center [435, 253] width 6 height 5
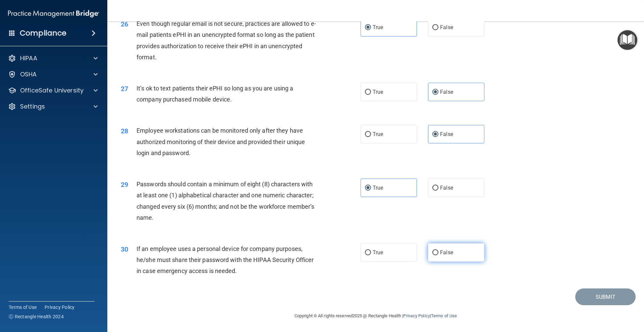
radio input "true"
click at [587, 298] on button "Submit" at bounding box center [605, 297] width 60 height 17
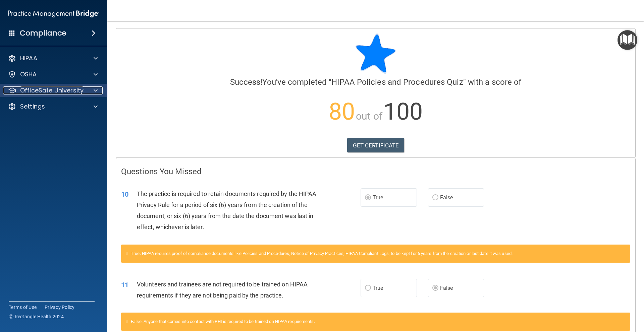
click at [64, 89] on p "OfficeSafe University" at bounding box center [51, 91] width 63 height 8
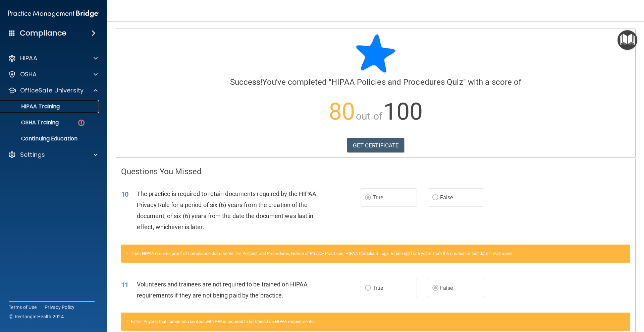
click at [72, 107] on div "HIPAA Training" at bounding box center [50, 106] width 92 height 7
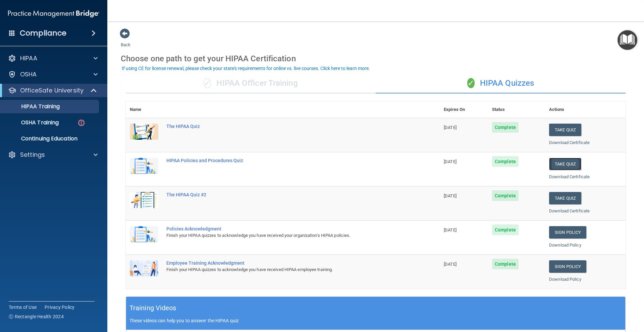
click at [552, 162] on button "Take Quiz" at bounding box center [565, 164] width 32 height 12
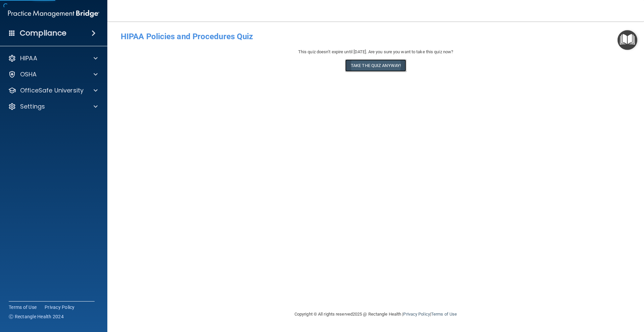
click at [384, 67] on button "Take the quiz anyway!" at bounding box center [375, 65] width 61 height 12
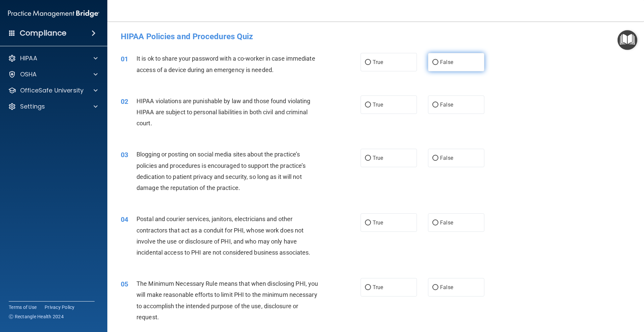
click at [434, 58] on label "False" at bounding box center [456, 62] width 56 height 18
click at [434, 60] on input "False" at bounding box center [435, 62] width 6 height 5
radio input "true"
click at [391, 102] on label "True" at bounding box center [389, 105] width 56 height 18
click at [371, 103] on input "True" at bounding box center [368, 105] width 6 height 5
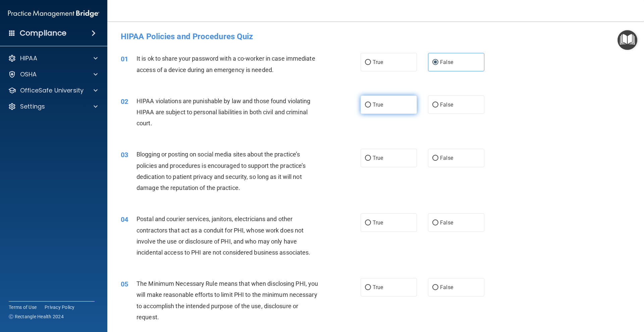
radio input "true"
click at [460, 146] on div "03 Blogging or posting on social media sites about the practice’s policies and …" at bounding box center [376, 173] width 520 height 65
click at [452, 164] on label "False" at bounding box center [456, 158] width 56 height 18
click at [438, 161] on input "False" at bounding box center [435, 158] width 6 height 5
radio input "true"
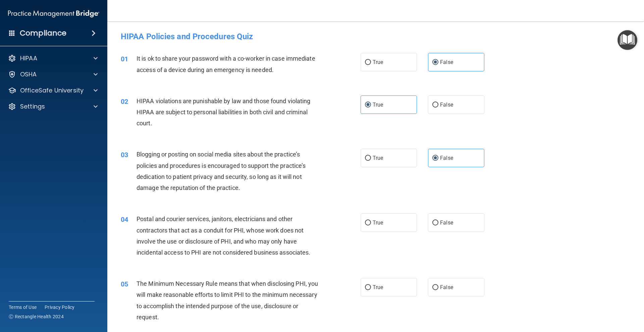
click at [367, 204] on div "03 Blogging or posting on social media sites about the practice’s policies and …" at bounding box center [376, 173] width 520 height 65
click at [380, 237] on div "04 Postal and courier services, janitors, electricians and other contractors th…" at bounding box center [376, 237] width 520 height 65
click at [377, 223] on span "True" at bounding box center [378, 223] width 10 height 6
click at [371, 223] on input "True" at bounding box center [368, 223] width 6 height 5
radio input "true"
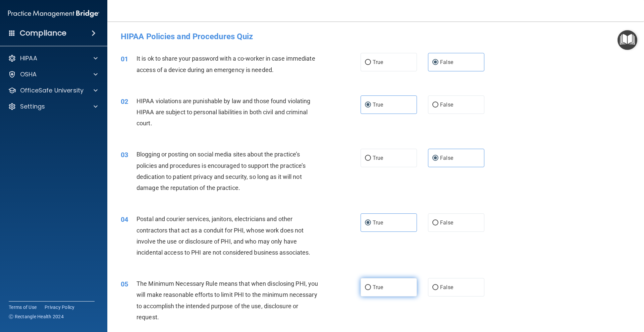
click at [372, 291] on label "True" at bounding box center [389, 287] width 56 height 18
click at [371, 290] on input "True" at bounding box center [368, 287] width 6 height 5
radio input "true"
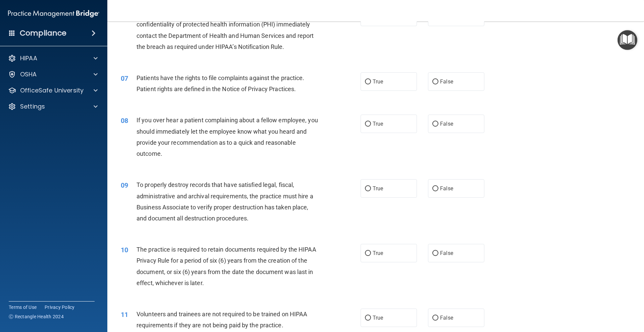
scroll to position [224, 0]
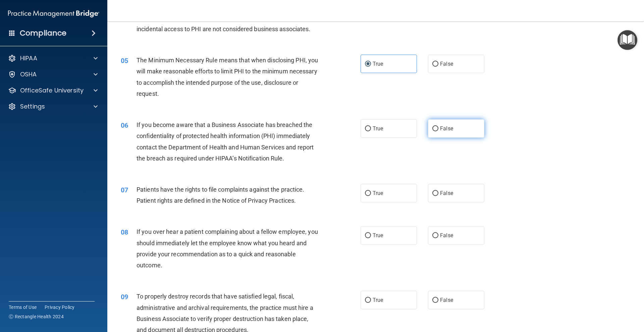
click at [440, 128] on span "False" at bounding box center [446, 128] width 13 height 6
click at [438, 128] on input "False" at bounding box center [435, 128] width 6 height 5
radio input "true"
drag, startPoint x: 370, startPoint y: 204, endPoint x: 369, endPoint y: 196, distance: 7.4
click at [370, 204] on div "07 Patients have the rights to file complaints against the practice. Patient ri…" at bounding box center [376, 197] width 520 height 42
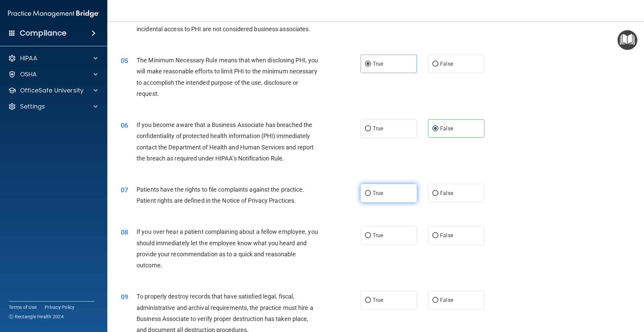
click at [369, 195] on label "True" at bounding box center [389, 193] width 56 height 18
click at [369, 195] on input "True" at bounding box center [368, 193] width 6 height 5
click at [452, 239] on label "False" at bounding box center [456, 235] width 56 height 18
click at [438, 238] on input "False" at bounding box center [435, 235] width 6 height 5
click at [450, 285] on div "09 To properly destroy records that have satisfied legal, fiscal, administrativ…" at bounding box center [376, 315] width 520 height 65
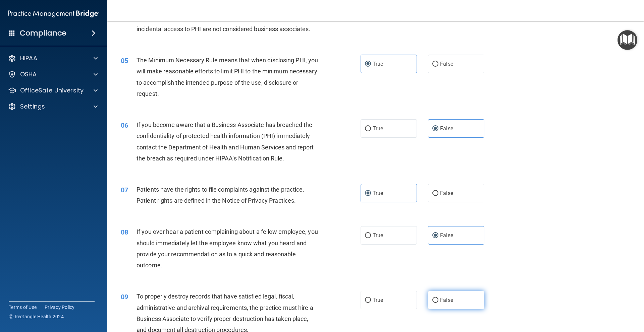
click at [448, 298] on span "False" at bounding box center [446, 300] width 13 height 6
click at [438, 298] on input "False" at bounding box center [435, 300] width 6 height 5
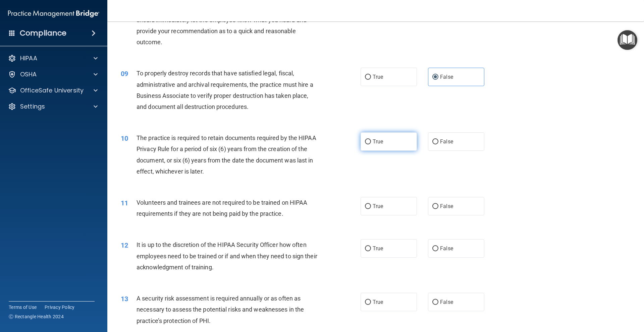
click at [387, 147] on label "True" at bounding box center [389, 141] width 56 height 18
click at [371, 145] on input "True" at bounding box center [368, 142] width 6 height 5
click at [452, 204] on label "False" at bounding box center [456, 206] width 56 height 18
click at [438, 204] on input "False" at bounding box center [435, 206] width 6 height 5
click at [442, 242] on label "False" at bounding box center [456, 248] width 56 height 18
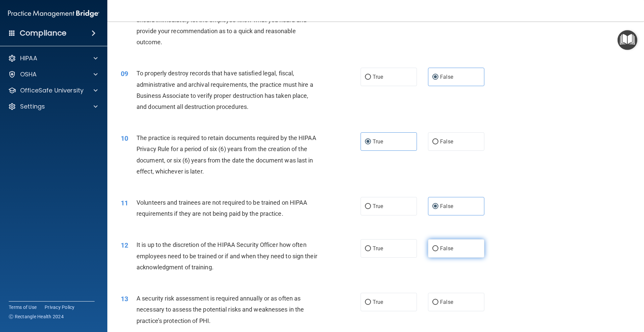
click at [438, 247] on input "False" at bounding box center [435, 249] width 6 height 5
click at [362, 308] on label "True" at bounding box center [389, 302] width 56 height 18
click at [365, 305] on input "True" at bounding box center [368, 302] width 6 height 5
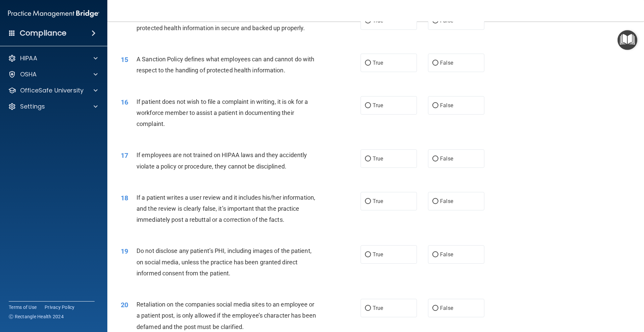
scroll to position [671, 0]
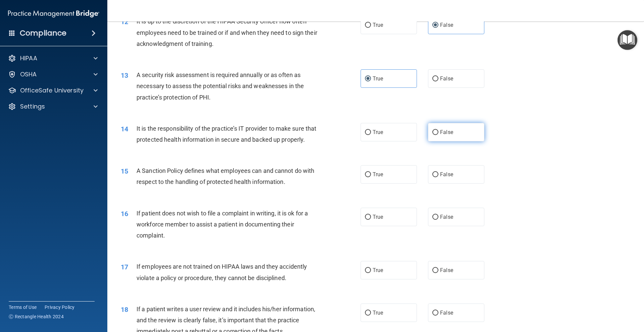
click at [440, 133] on span "False" at bounding box center [446, 132] width 13 height 6
click at [438, 133] on input "False" at bounding box center [435, 132] width 6 height 5
click at [463, 184] on label "False" at bounding box center [456, 174] width 56 height 18
click at [438, 177] on input "False" at bounding box center [435, 174] width 6 height 5
click at [385, 226] on label "True" at bounding box center [389, 217] width 56 height 18
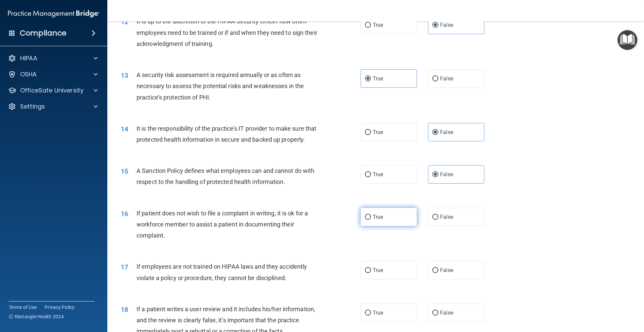
click at [371, 220] on input "True" at bounding box center [368, 217] width 6 height 5
click at [453, 279] on label "False" at bounding box center [456, 270] width 56 height 18
click at [438, 273] on input "False" at bounding box center [435, 270] width 6 height 5
click at [373, 316] on span "True" at bounding box center [378, 313] width 10 height 6
click at [370, 316] on input "True" at bounding box center [368, 313] width 6 height 5
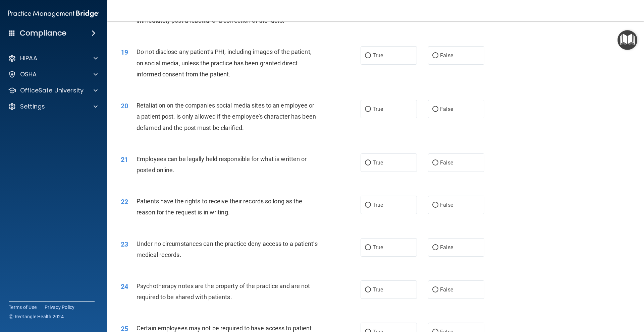
scroll to position [1006, 0]
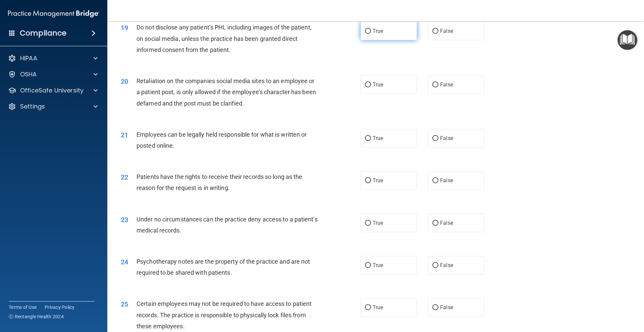
click at [384, 40] on label "True" at bounding box center [389, 31] width 56 height 18
click at [371, 34] on input "True" at bounding box center [368, 31] width 6 height 5
click at [459, 91] on label "False" at bounding box center [456, 84] width 56 height 18
click at [438, 88] on input "False" at bounding box center [435, 85] width 6 height 5
click at [386, 146] on label "True" at bounding box center [389, 138] width 56 height 18
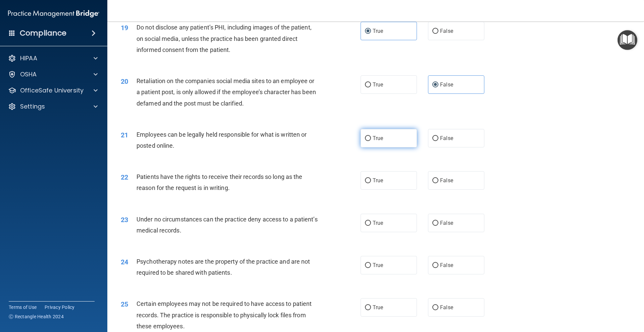
click at [371, 141] on input "True" at bounding box center [368, 138] width 6 height 5
click at [438, 187] on label "False" at bounding box center [456, 180] width 56 height 18
click at [438, 183] on input "False" at bounding box center [435, 180] width 6 height 5
click at [445, 232] on label "False" at bounding box center [456, 223] width 56 height 18
click at [438, 226] on input "False" at bounding box center [435, 223] width 6 height 5
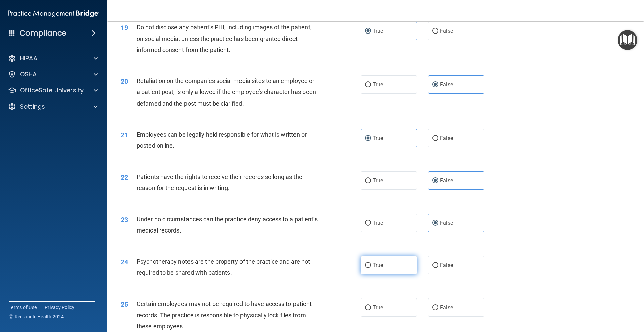
click at [385, 275] on label "True" at bounding box center [389, 265] width 56 height 18
click at [371, 268] on input "True" at bounding box center [368, 265] width 6 height 5
click at [385, 312] on label "True" at bounding box center [389, 308] width 56 height 18
click at [371, 311] on input "True" at bounding box center [368, 308] width 6 height 5
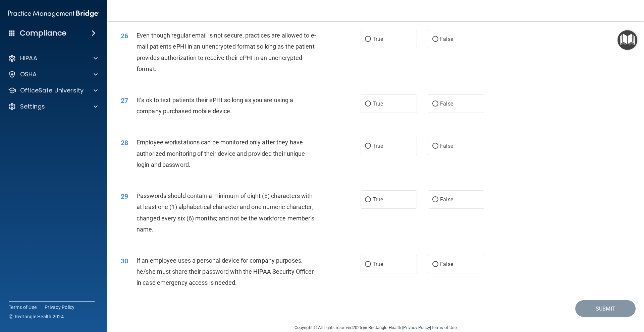
scroll to position [1342, 0]
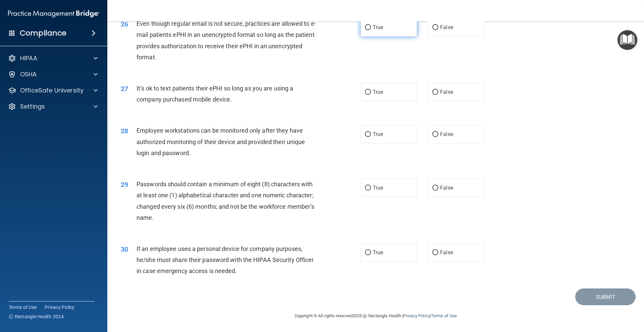
click at [367, 30] on input "True" at bounding box center [368, 27] width 6 height 5
drag, startPoint x: 459, startPoint y: 93, endPoint x: 410, endPoint y: 83, distance: 49.7
click at [459, 94] on label "False" at bounding box center [456, 92] width 56 height 18
click at [438, 94] on input "False" at bounding box center [435, 92] width 6 height 5
click at [452, 144] on label "False" at bounding box center [456, 134] width 56 height 18
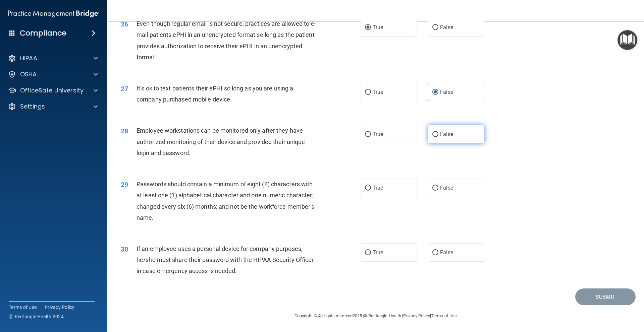
click at [438, 137] on input "False" at bounding box center [435, 134] width 6 height 5
click at [380, 197] on label "True" at bounding box center [389, 188] width 56 height 18
click at [371, 191] on input "True" at bounding box center [368, 188] width 6 height 5
click at [457, 262] on label "False" at bounding box center [456, 253] width 56 height 18
click at [438, 256] on input "False" at bounding box center [435, 253] width 6 height 5
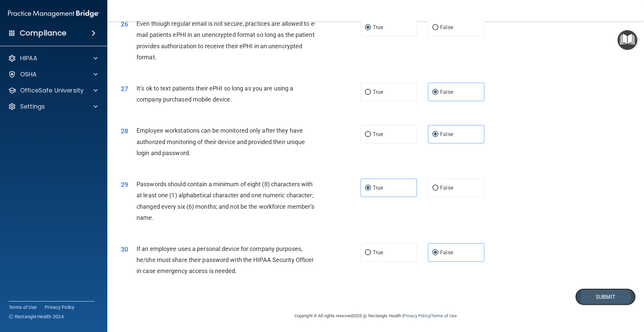
click at [603, 305] on button "Submit" at bounding box center [605, 297] width 60 height 17
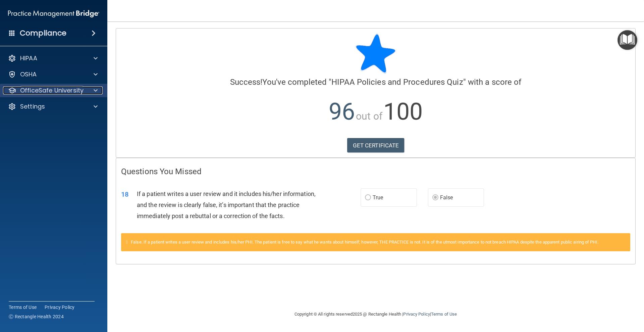
click at [39, 93] on p "OfficeSafe University" at bounding box center [51, 91] width 63 height 8
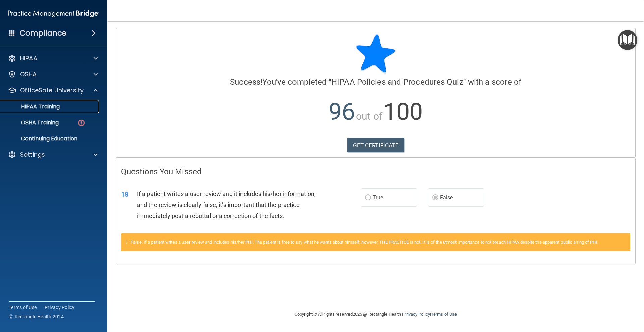
click at [47, 108] on p "HIPAA Training" at bounding box center [31, 106] width 55 height 7
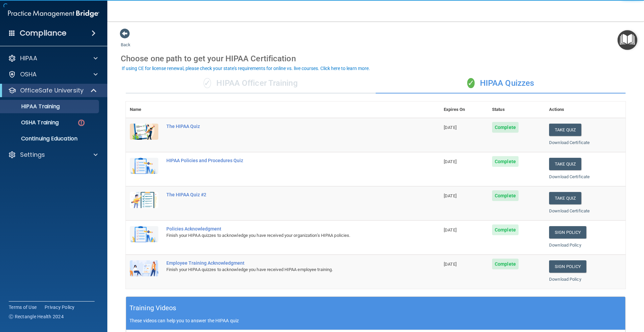
click at [258, 86] on div "✓ HIPAA Officer Training" at bounding box center [251, 83] width 250 height 20
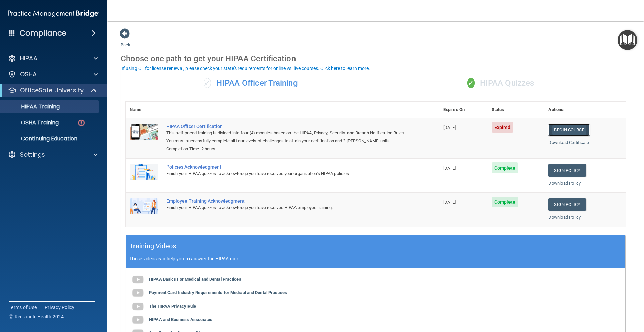
click at [566, 131] on link "Begin Course" at bounding box center [568, 130] width 41 height 12
drag, startPoint x: 288, startPoint y: 150, endPoint x: 298, endPoint y: 148, distance: 9.9
click at [298, 148] on td "HIPAA Officer Certification This self-paced training is divided into four (4) m…" at bounding box center [300, 138] width 277 height 41
click at [512, 89] on div "✓ HIPAA Quizzes" at bounding box center [501, 83] width 250 height 20
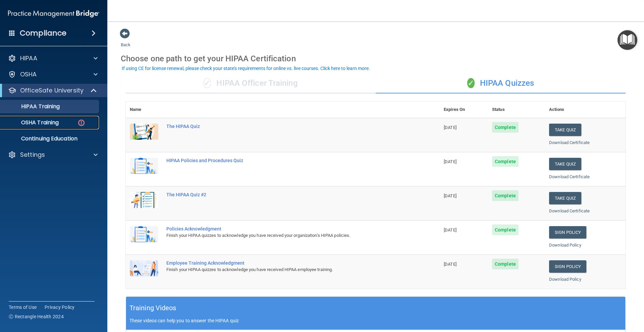
click at [76, 121] on div "OSHA Training" at bounding box center [50, 122] width 92 height 7
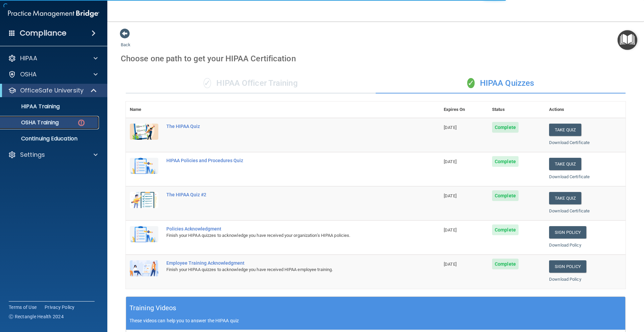
click at [76, 125] on div "OSHA Training" at bounding box center [50, 122] width 92 height 7
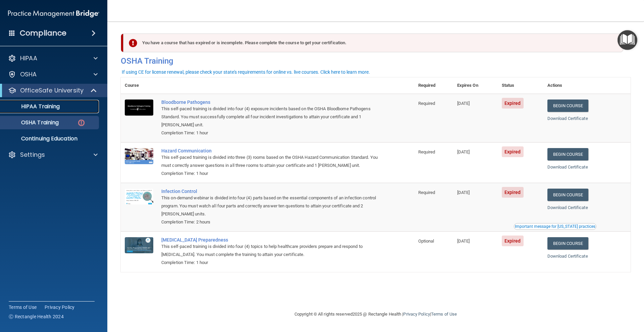
click at [63, 108] on div "HIPAA Training" at bounding box center [50, 106] width 92 height 7
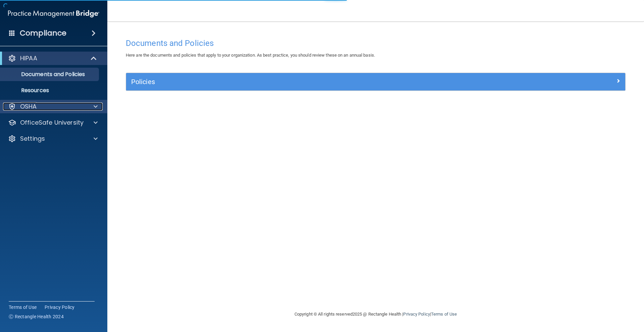
click at [51, 107] on div "OSHA" at bounding box center [44, 107] width 83 height 8
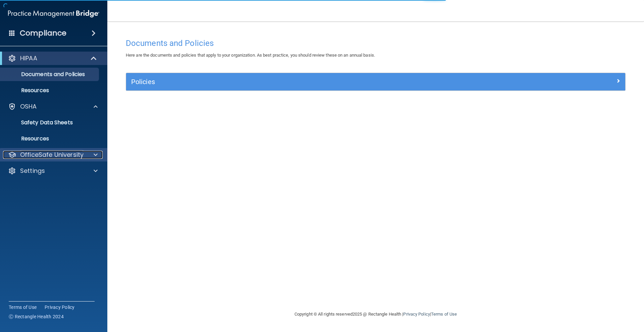
click at [48, 154] on p "OfficeSafe University" at bounding box center [51, 155] width 63 height 8
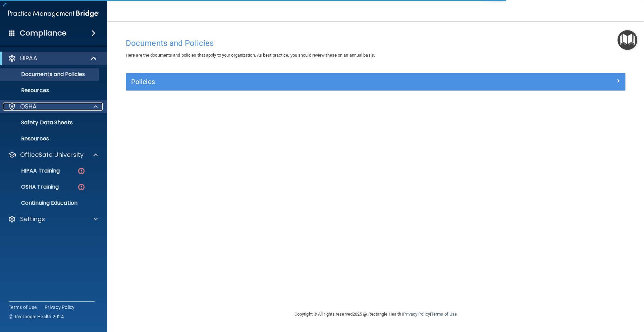
click at [77, 107] on div "OSHA" at bounding box center [44, 107] width 83 height 8
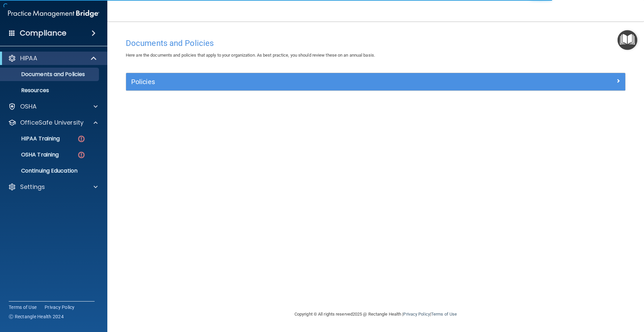
click at [85, 49] on div "Compliance HIPAA Documents and Policies Report an Incident Business Associates …" at bounding box center [53, 166] width 107 height 332
drag, startPoint x: 85, startPoint y: 55, endPoint x: 84, endPoint y: 77, distance: 22.1
click at [85, 55] on div "HIPAA" at bounding box center [44, 58] width 83 height 8
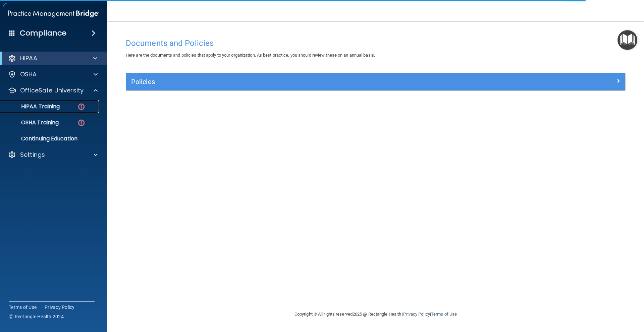
click at [75, 107] on div "HIPAA Training" at bounding box center [50, 106] width 92 height 7
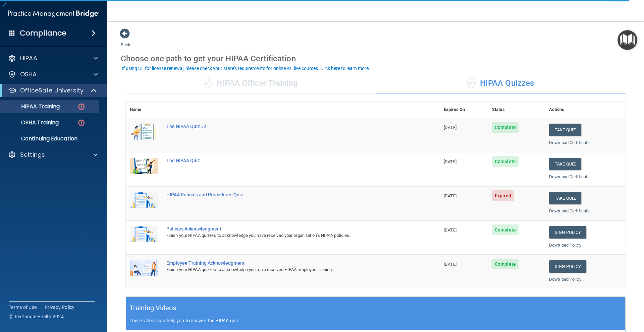
click at [269, 89] on div "✓ HIPAA Officer Training" at bounding box center [251, 83] width 250 height 20
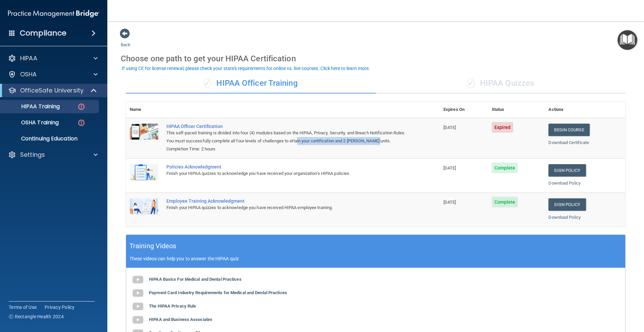
drag, startPoint x: 321, startPoint y: 140, endPoint x: 411, endPoint y: 139, distance: 90.2
click at [411, 139] on td "HIPAA Officer Certification This self-paced training is divided into four (4) m…" at bounding box center [300, 138] width 277 height 41
click at [277, 129] on div "This self-paced training is divided into four (4) modules based on the HIPAA, P…" at bounding box center [285, 137] width 239 height 16
click at [509, 81] on div "✓ HIPAA Quizzes" at bounding box center [501, 83] width 250 height 20
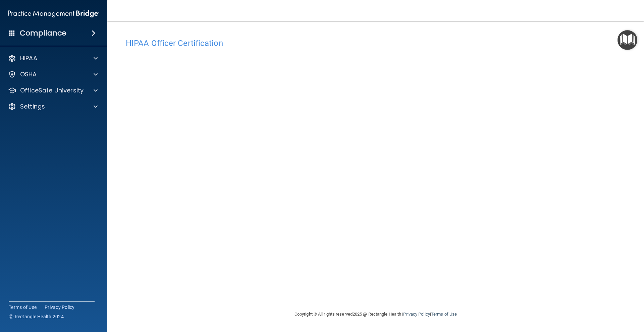
click at [97, 98] on div "HIPAA Documents and Policies Report an Incident Business Associates Emergency P…" at bounding box center [54, 84] width 108 height 70
click at [90, 94] on div at bounding box center [94, 91] width 17 height 8
click at [75, 107] on div "HIPAA Training" at bounding box center [50, 106] width 92 height 7
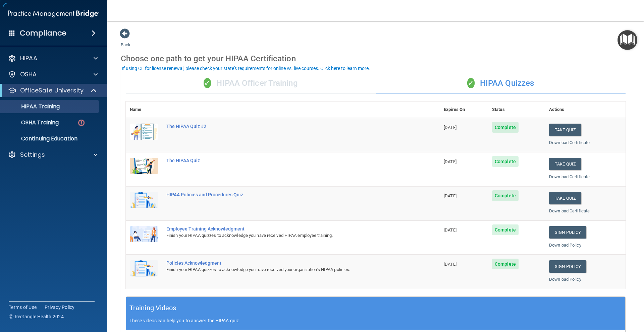
click at [278, 87] on div "✓ HIPAA Officer Training" at bounding box center [251, 83] width 250 height 20
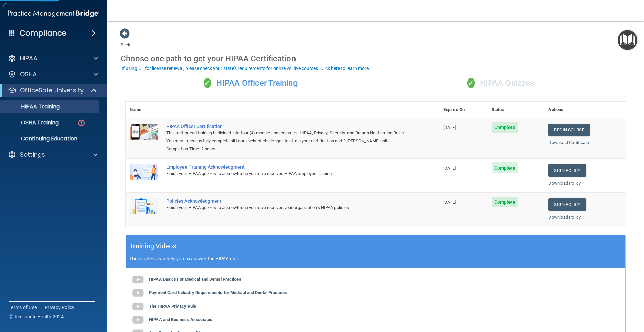
click at [454, 79] on div "✓ HIPAA Quizzes" at bounding box center [501, 83] width 250 height 20
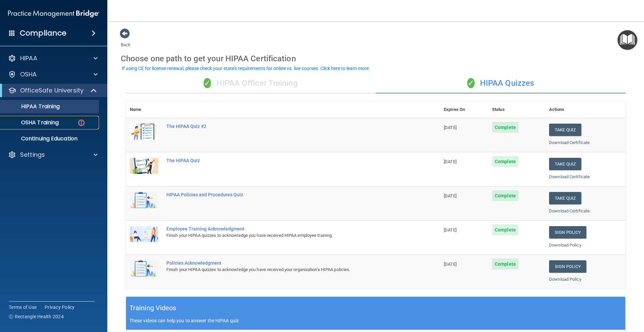
click at [72, 122] on div "OSHA Training" at bounding box center [50, 122] width 92 height 7
